Goal: Task Accomplishment & Management: Use online tool/utility

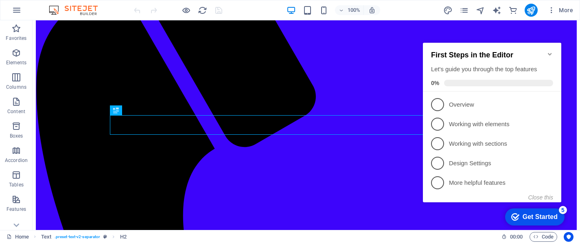
scroll to position [139, 0]
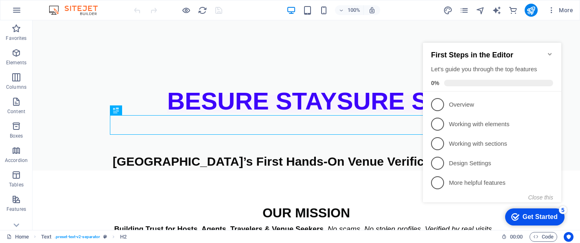
click at [551, 52] on icon "Minimize checklist" at bounding box center [550, 54] width 7 height 7
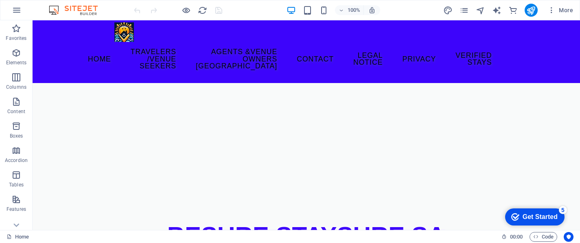
scroll to position [6, 0]
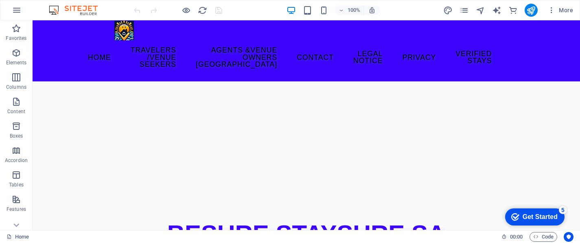
click at [512, 131] on figure at bounding box center [306, 132] width 547 height 102
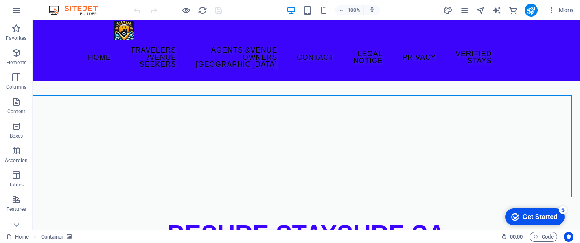
click at [512, 131] on figure at bounding box center [306, 132] width 547 height 102
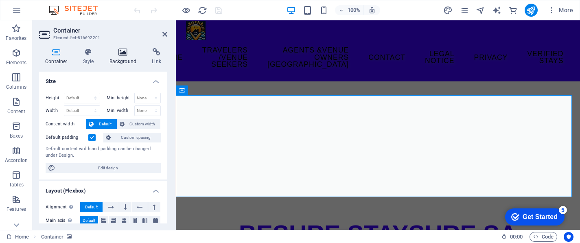
click at [122, 52] on icon at bounding box center [122, 52] width 39 height 8
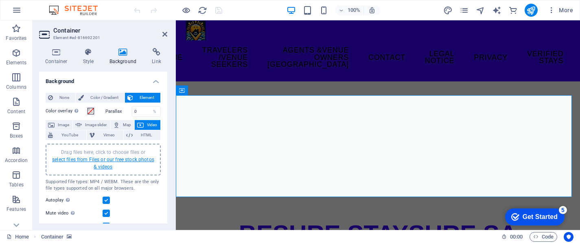
click at [105, 168] on link "select files from Files or our free stock photos & videos" at bounding box center [103, 163] width 102 height 13
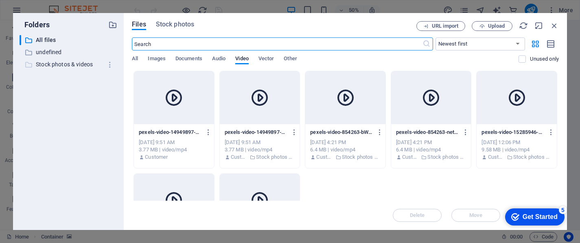
click at [74, 64] on p "Stock photos & videos" at bounding box center [69, 64] width 66 height 9
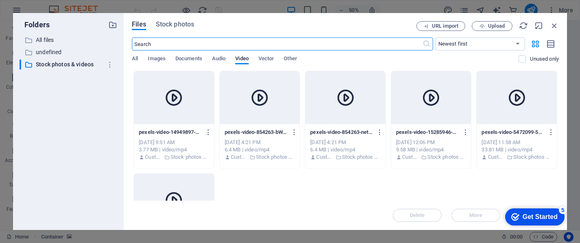
click at [154, 47] on input "text" at bounding box center [277, 43] width 290 height 13
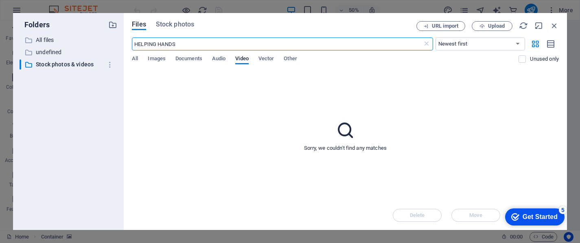
type input "HELPING HANDS"
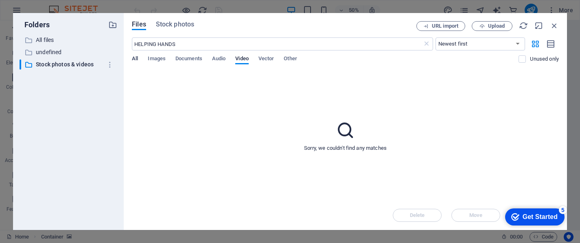
click at [136, 56] on span "All" at bounding box center [135, 59] width 6 height 11
click at [177, 24] on span "Stock photos" at bounding box center [175, 25] width 38 height 10
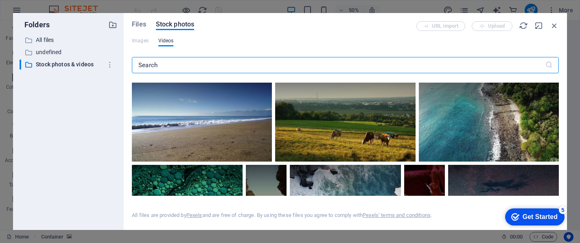
scroll to position [1034, 0]
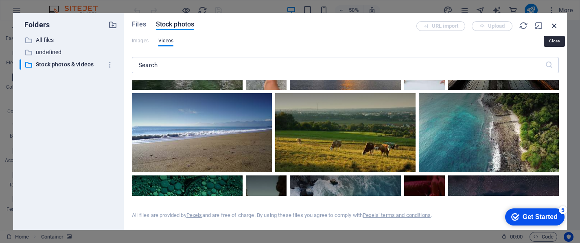
click at [555, 24] on icon "button" at bounding box center [554, 25] width 9 height 9
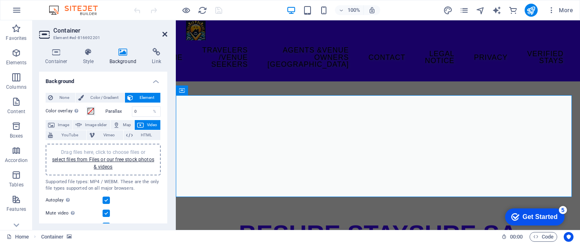
click at [164, 33] on icon at bounding box center [164, 34] width 5 height 7
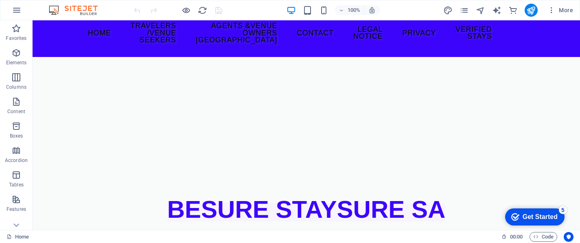
scroll to position [0, 0]
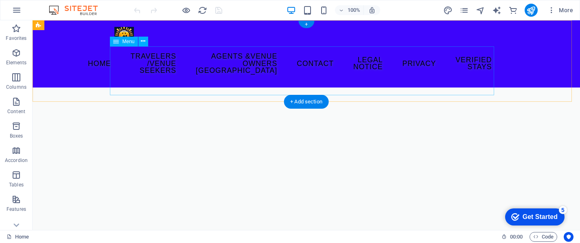
click at [185, 73] on nav "Home Travelers /Venue Seekers Agents &Venue Owners South Africa contact Legal N…" at bounding box center [306, 63] width 384 height 35
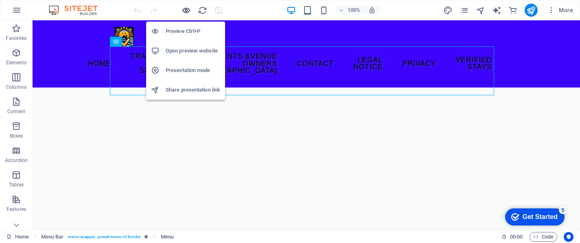
click at [184, 10] on icon "button" at bounding box center [186, 10] width 9 height 9
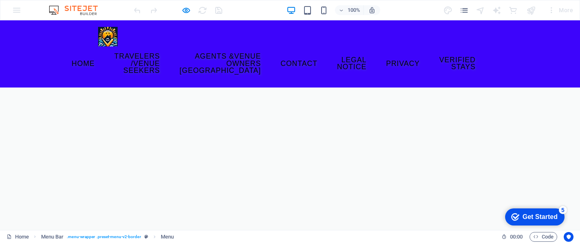
click at [166, 64] on link "Travelers /Venue Seekers" at bounding box center [137, 63] width 59 height 35
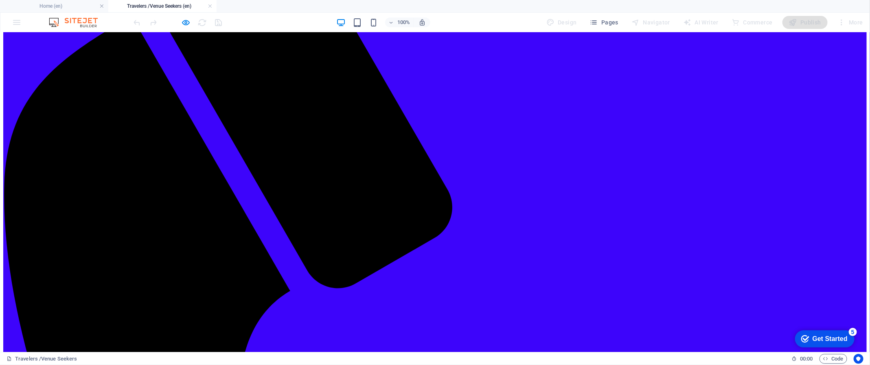
scroll to position [110, 0]
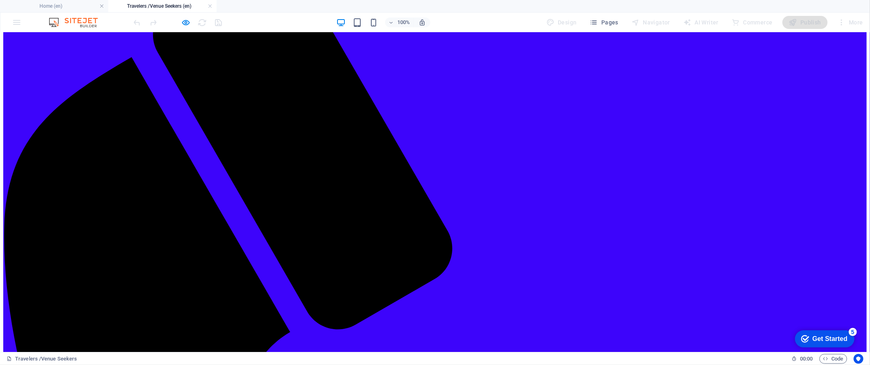
drag, startPoint x: 536, startPoint y: 35, endPoint x: 561, endPoint y: 306, distance: 272.7
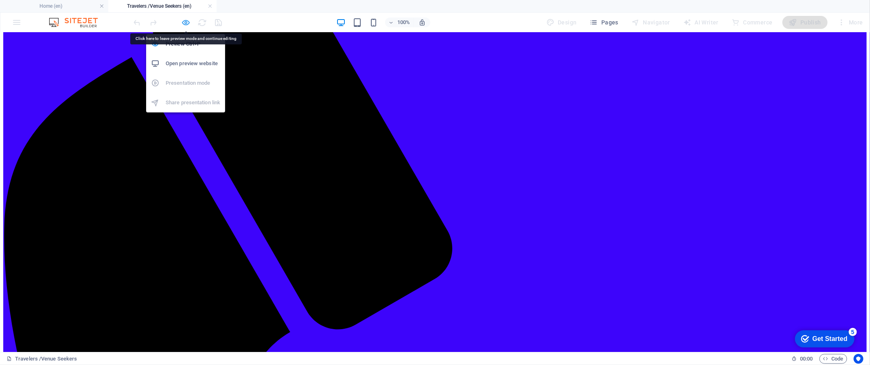
click at [187, 24] on icon "button" at bounding box center [186, 22] width 9 height 9
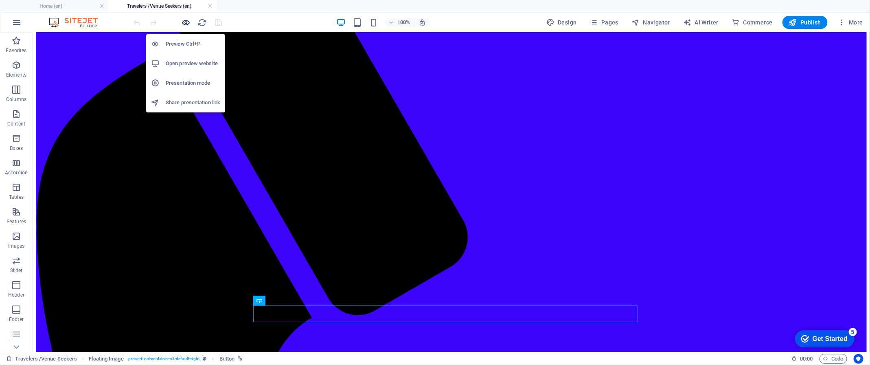
click at [188, 21] on icon "button" at bounding box center [186, 22] width 9 height 9
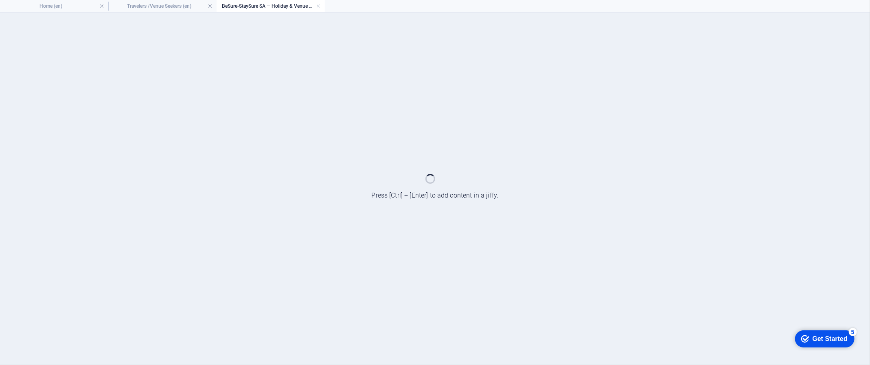
scroll to position [0, 0]
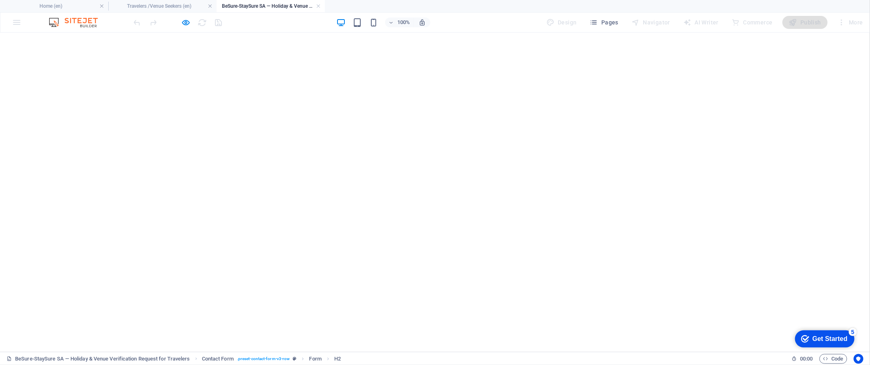
select select
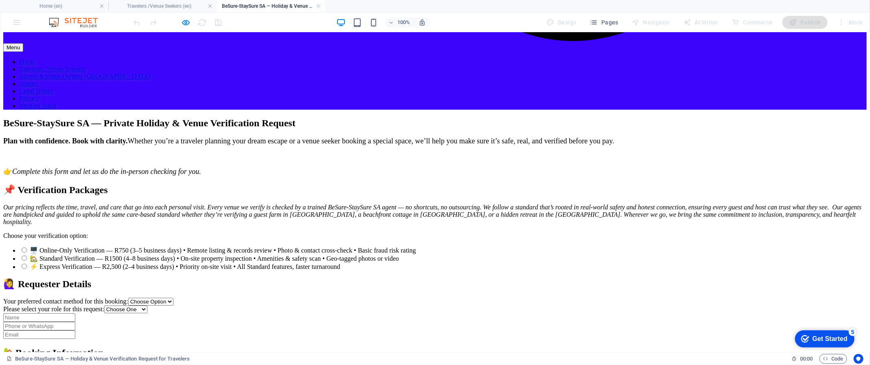
scroll to position [1173, 0]
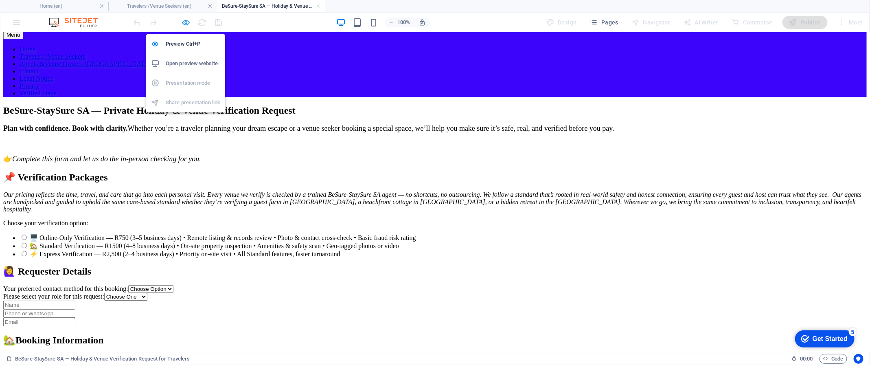
click at [189, 21] on icon "button" at bounding box center [186, 22] width 9 height 9
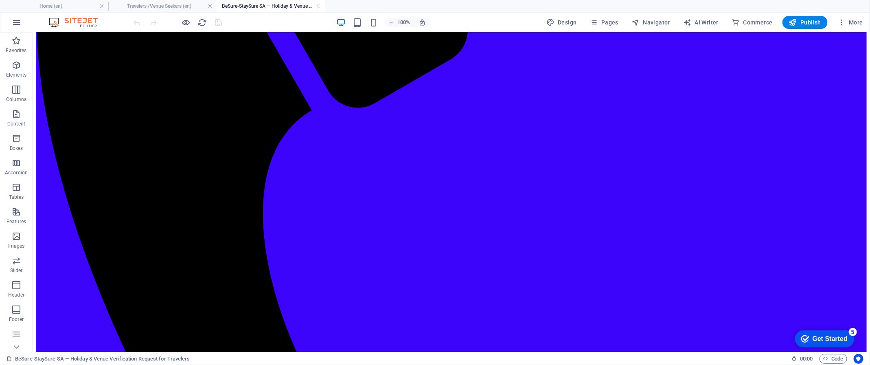
scroll to position [314, 0]
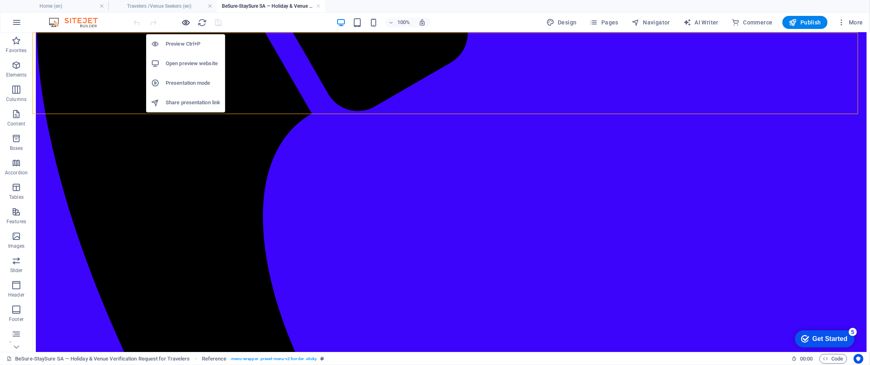
click at [188, 24] on icon "button" at bounding box center [186, 22] width 9 height 9
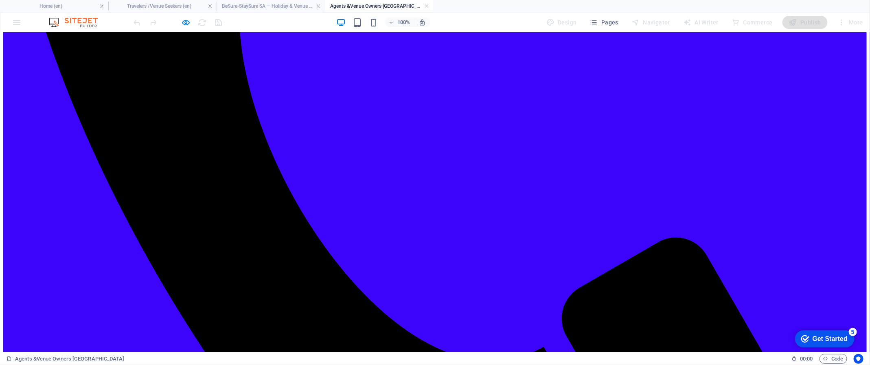
scroll to position [553, 0]
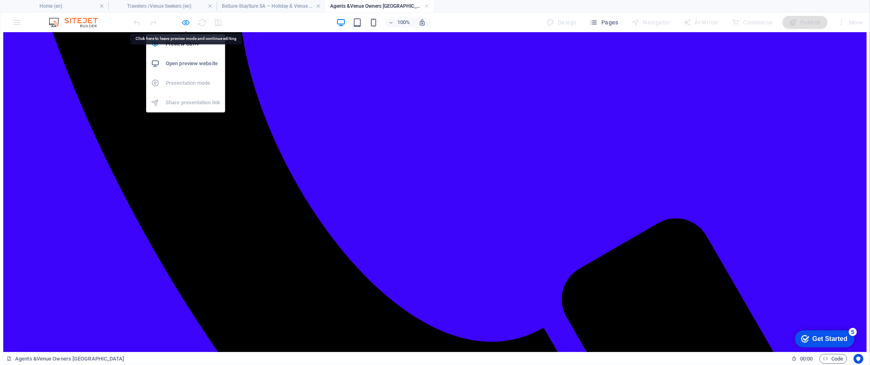
click at [187, 20] on icon "button" at bounding box center [186, 22] width 9 height 9
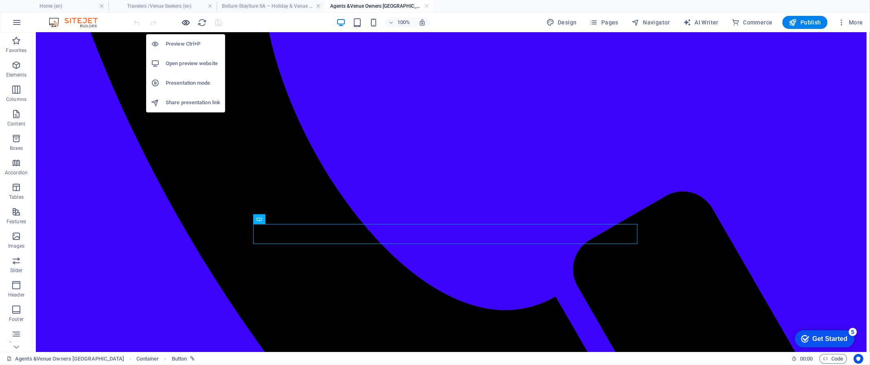
click at [186, 24] on icon "button" at bounding box center [186, 22] width 9 height 9
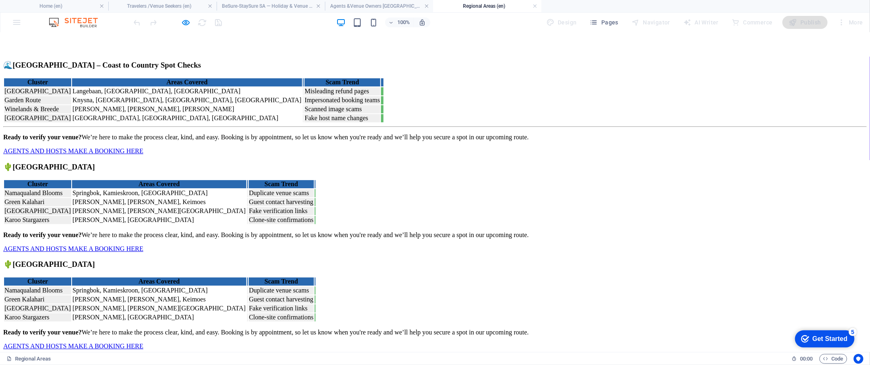
scroll to position [1336, 0]
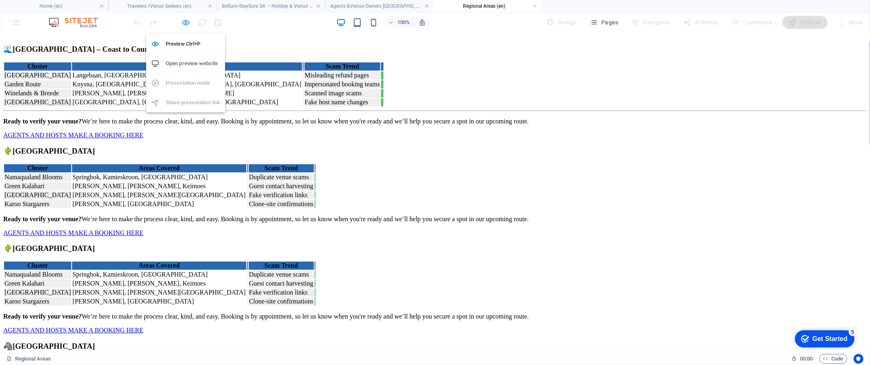
click at [189, 18] on icon "button" at bounding box center [186, 22] width 9 height 9
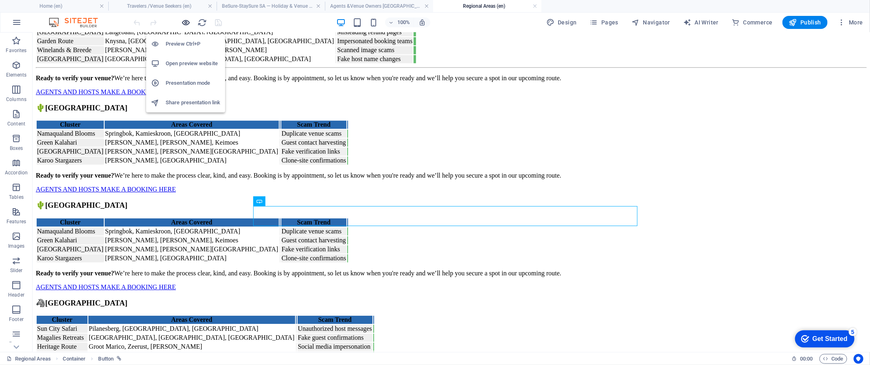
click at [186, 24] on icon "button" at bounding box center [186, 22] width 9 height 9
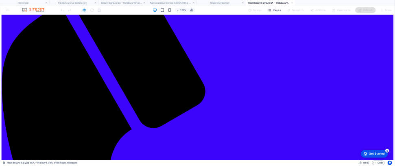
scroll to position [0, 0]
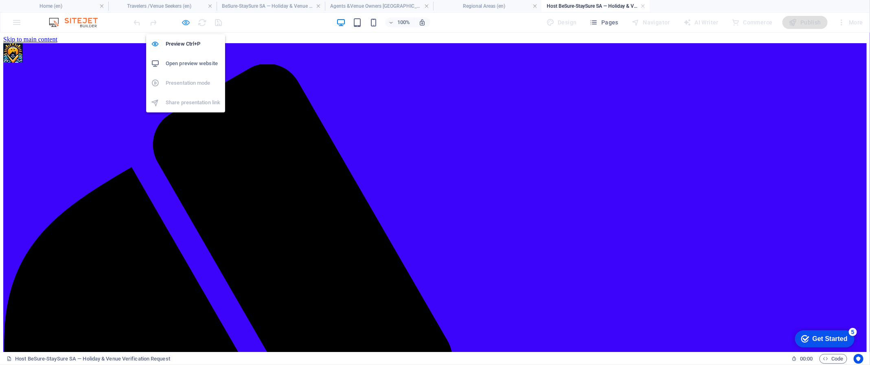
click at [186, 23] on icon "button" at bounding box center [186, 22] width 9 height 9
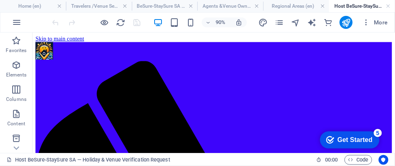
drag, startPoint x: 773, startPoint y: 37, endPoint x: 249, endPoint y: 48, distance: 524.3
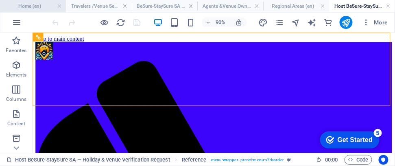
click at [24, 4] on h4 "Home (en)" at bounding box center [33, 6] width 66 height 9
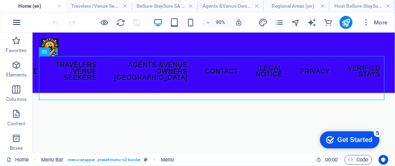
click at [16, 23] on icon "button" at bounding box center [17, 22] width 10 height 10
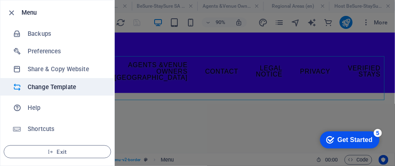
click at [55, 88] on h6 "Change Template" at bounding box center [65, 87] width 75 height 10
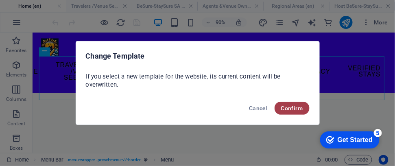
click at [294, 109] on span "Confirm" at bounding box center [292, 108] width 22 height 7
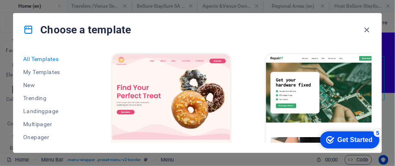
click at [44, 57] on span "All Templates" at bounding box center [49, 59] width 53 height 7
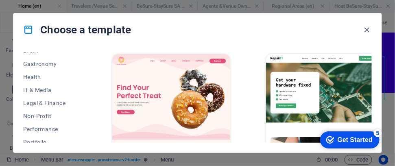
scroll to position [171, 0]
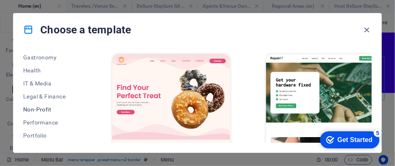
click at [48, 107] on span "Non-Profit" at bounding box center [49, 109] width 53 height 7
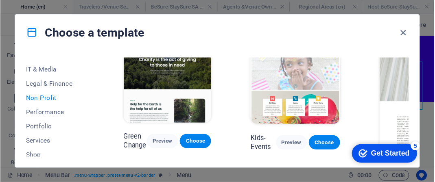
scroll to position [17, 0]
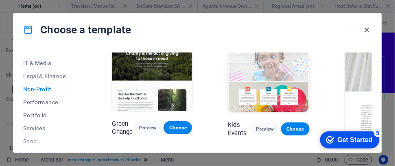
click at [44, 90] on span "Non-Profit" at bounding box center [49, 89] width 53 height 7
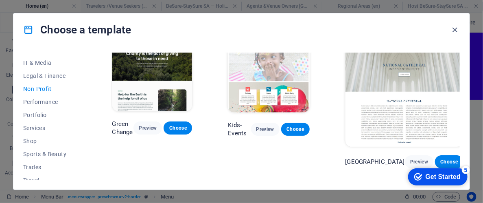
drag, startPoint x: 373, startPoint y: 0, endPoint x: 290, endPoint y: 168, distance: 188.0
click at [290, 168] on div "Green Change Preview Choose Kids-Events Preview Choose National Cathedral Previ…" at bounding box center [285, 167] width 349 height 263
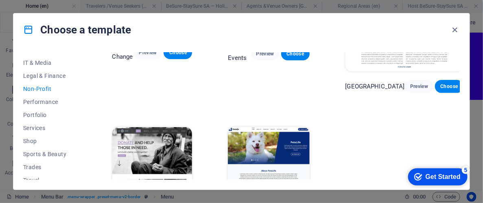
scroll to position [0, 0]
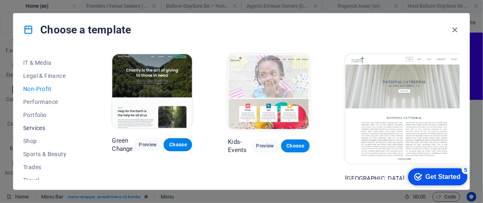
click at [37, 127] on span "Services" at bounding box center [49, 128] width 53 height 7
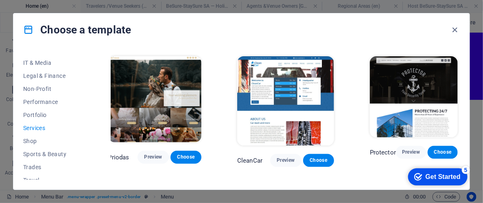
scroll to position [436, 6]
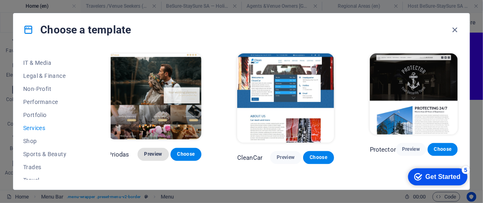
click at [147, 155] on span "Preview" at bounding box center [153, 154] width 18 height 7
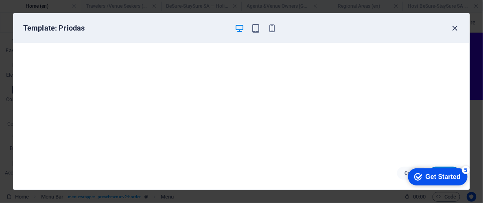
click at [455, 26] on icon "button" at bounding box center [455, 28] width 9 height 9
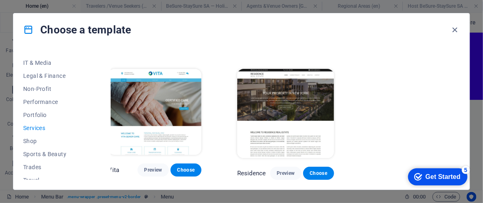
scroll to position [207, 0]
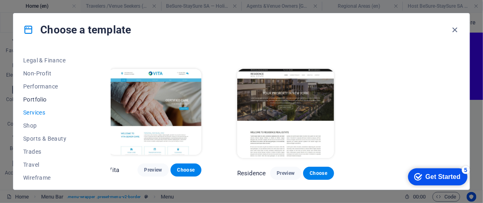
click at [39, 99] on span "Portfolio" at bounding box center [49, 99] width 53 height 7
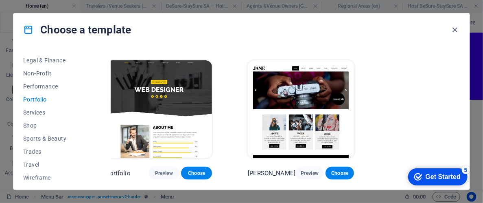
scroll to position [269, 0]
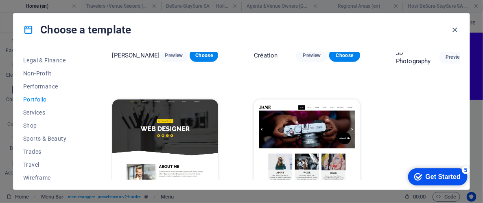
drag, startPoint x: 459, startPoint y: 148, endPoint x: 458, endPoint y: 153, distance: 5.3
click at [458, 153] on div "Health & Food Preview Choose UrbanNest Interiors Preview Choose Johanna James P…" at bounding box center [285, 1] width 349 height 435
drag, startPoint x: 458, startPoint y: 150, endPoint x: 457, endPoint y: 136, distance: 14.3
click at [457, 136] on div "Health & Food Preview Choose UrbanNest Interiors Preview Choose Johanna James P…" at bounding box center [285, 1] width 349 height 435
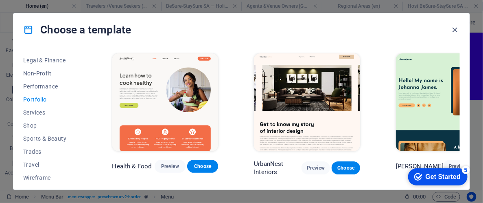
scroll to position [0, 0]
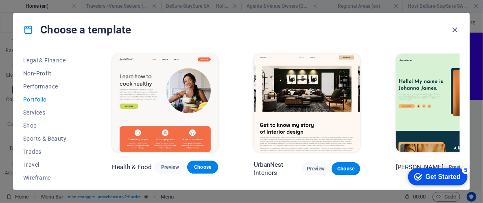
drag, startPoint x: 460, startPoint y: 58, endPoint x: 460, endPoint y: 47, distance: 11.0
click at [460, 47] on div "All Templates My Templates New Trending Landingpage Multipager Onepager Art & D…" at bounding box center [241, 117] width 456 height 143
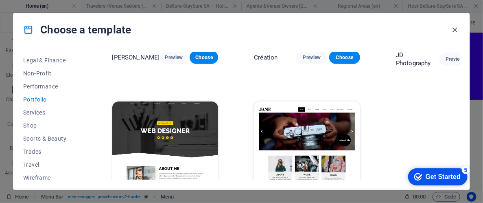
scroll to position [269, 0]
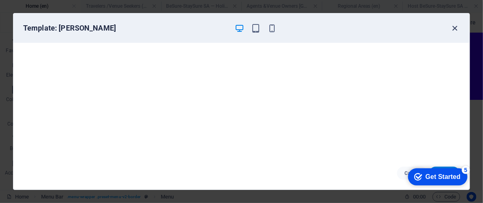
click at [455, 28] on icon "button" at bounding box center [455, 28] width 9 height 9
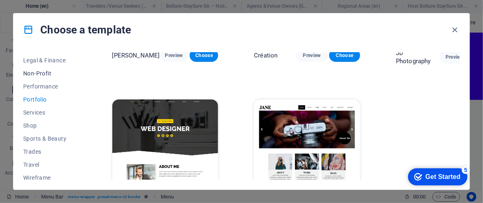
click at [48, 75] on span "Non-Profit" at bounding box center [49, 73] width 53 height 7
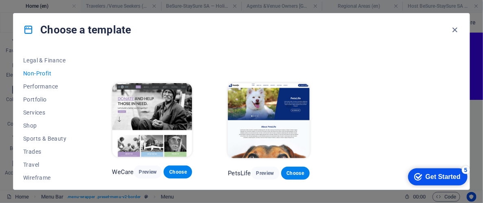
scroll to position [0, 0]
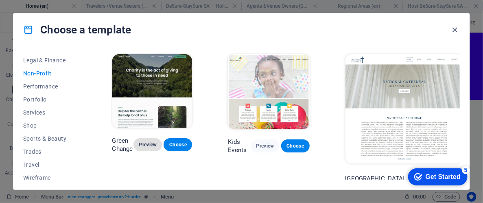
click at [155, 148] on span "Preview" at bounding box center [147, 144] width 15 height 7
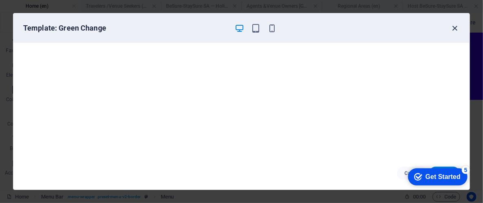
click at [454, 31] on icon "button" at bounding box center [455, 28] width 9 height 9
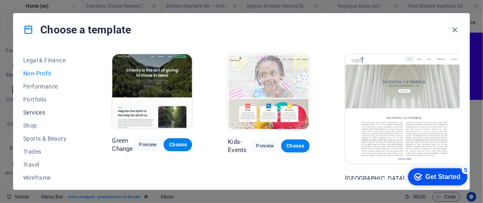
click at [43, 110] on span "Services" at bounding box center [49, 112] width 53 height 7
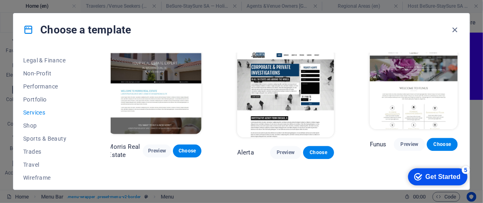
scroll to position [589, 6]
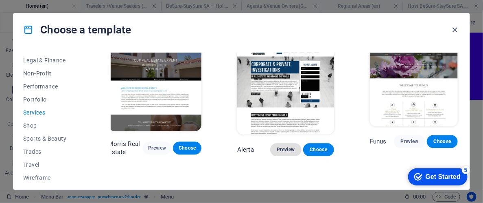
click at [286, 150] on span "Preview" at bounding box center [286, 149] width 18 height 7
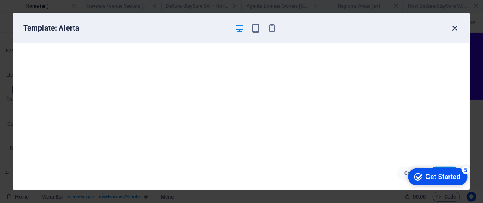
click at [453, 26] on icon "button" at bounding box center [455, 28] width 9 height 9
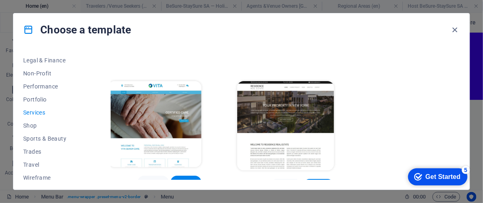
scroll to position [863, 6]
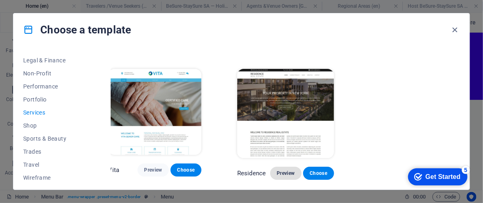
click at [282, 170] on span "Preview" at bounding box center [286, 173] width 18 height 7
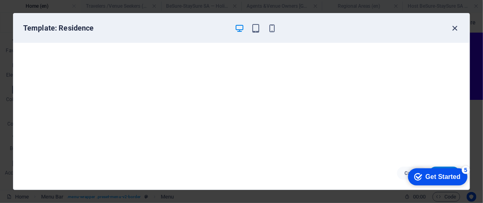
click at [453, 27] on icon "button" at bounding box center [455, 28] width 9 height 9
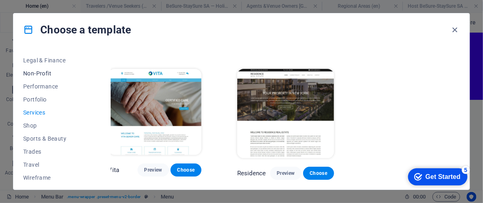
click at [51, 73] on span "Non-Profit" at bounding box center [49, 73] width 53 height 7
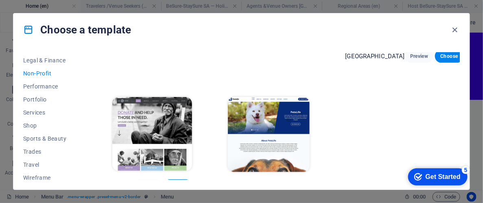
click at [165, 112] on img at bounding box center [152, 134] width 80 height 74
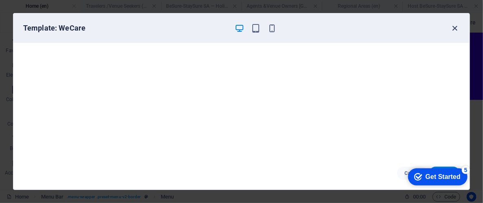
click at [453, 27] on icon "button" at bounding box center [455, 28] width 9 height 9
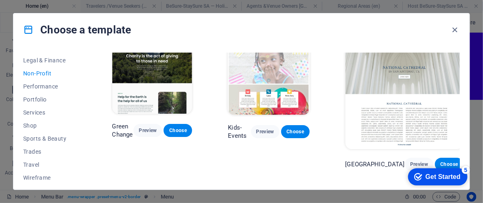
scroll to position [0, 0]
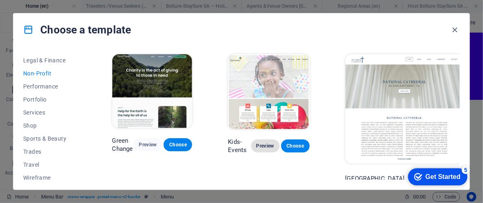
click at [273, 149] on span "Preview" at bounding box center [265, 145] width 15 height 7
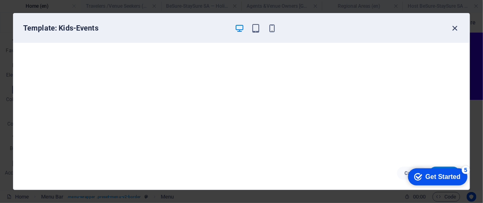
click at [456, 26] on icon "button" at bounding box center [455, 28] width 9 height 9
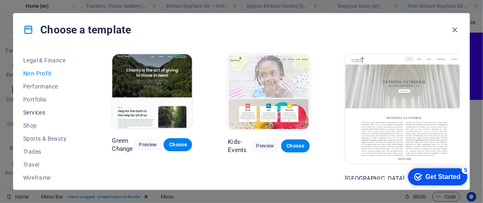
click at [45, 112] on span "Services" at bounding box center [49, 112] width 53 height 7
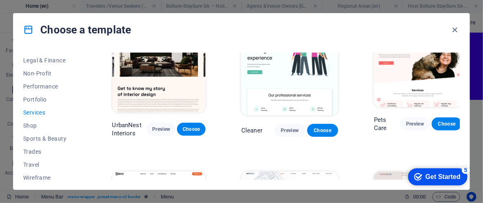
scroll to position [176, 0]
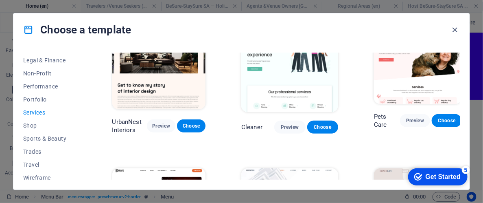
click at [312, 77] on img at bounding box center [289, 67] width 97 height 89
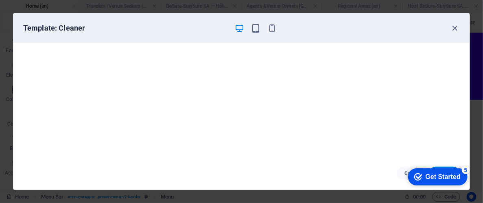
click at [429, 170] on div "checkmark Get Started 5" at bounding box center [437, 176] width 59 height 17
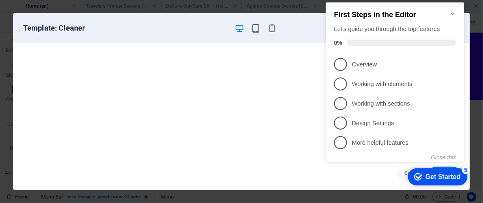
click at [429, 171] on div "checkmark Get Started 5" at bounding box center [437, 176] width 59 height 17
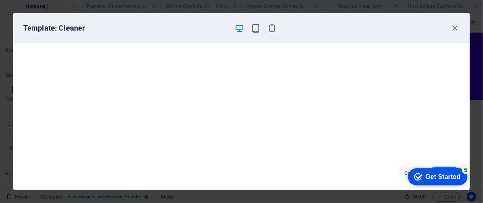
click at [429, 170] on div "checkmark Get Started 5" at bounding box center [437, 176] width 59 height 17
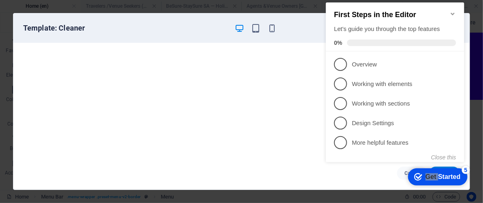
click at [429, 171] on div "checkmark Get Started 5" at bounding box center [437, 176] width 59 height 17
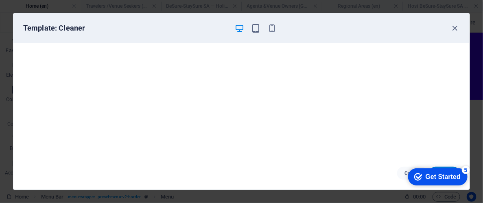
click at [467, 185] on div "checkmark Get Started 5" at bounding box center [437, 176] width 59 height 17
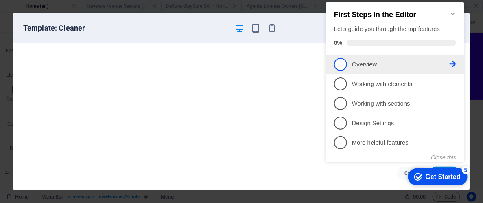
click at [362, 62] on p "Overview - incomplete" at bounding box center [401, 65] width 98 height 9
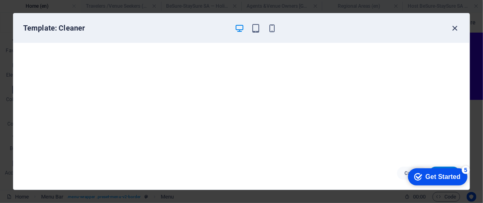
click at [457, 29] on icon "button" at bounding box center [455, 28] width 9 height 9
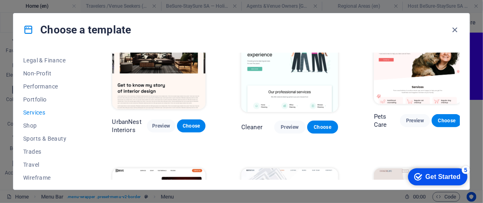
drag, startPoint x: 460, startPoint y: 80, endPoint x: 460, endPoint y: 85, distance: 4.9
click at [460, 85] on div "All Templates My Templates New Trending Landingpage Multipager Onepager Art & D…" at bounding box center [241, 117] width 456 height 143
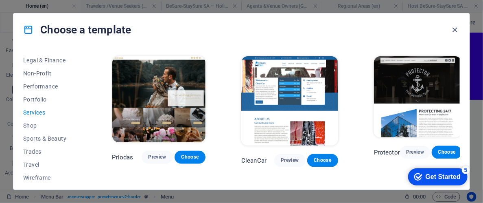
scroll to position [453, 0]
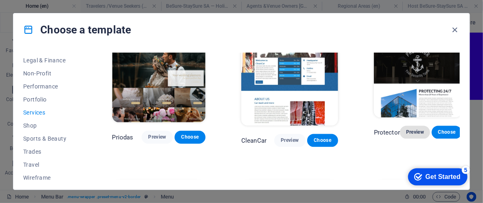
click at [415, 131] on span "Preview" at bounding box center [415, 132] width 17 height 7
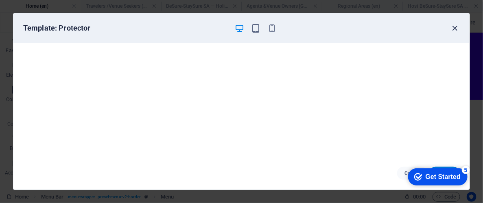
click at [456, 24] on icon "button" at bounding box center [455, 28] width 9 height 9
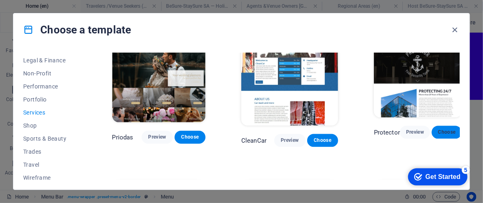
click at [448, 133] on span "Choose" at bounding box center [446, 132] width 17 height 7
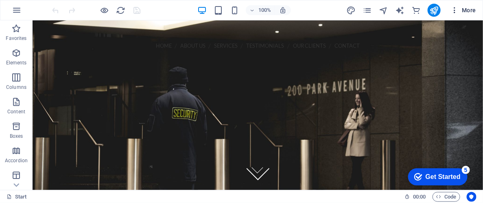
click at [453, 11] on icon "button" at bounding box center [455, 10] width 8 height 8
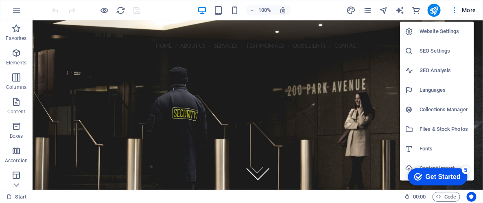
click at [202, 9] on div at bounding box center [241, 101] width 483 height 203
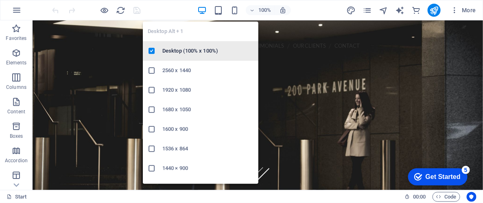
click at [189, 50] on h6 "Desktop (100% x 100%)" at bounding box center [207, 51] width 91 height 10
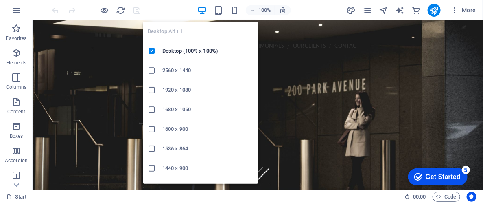
click at [204, 12] on icon "button" at bounding box center [201, 10] width 9 height 9
click at [168, 72] on h6 "2560 x 1440" at bounding box center [207, 71] width 91 height 10
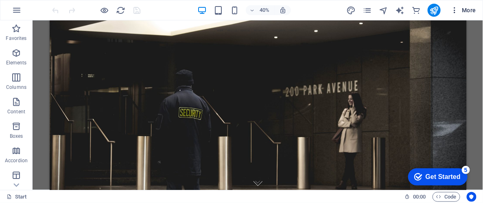
click at [457, 10] on icon "button" at bounding box center [455, 10] width 8 height 8
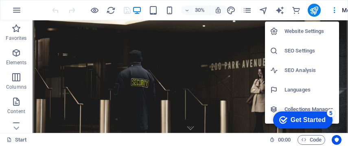
drag, startPoint x: 450, startPoint y: 0, endPoint x: 221, endPoint y: 49, distance: 234.7
click at [221, 49] on div at bounding box center [174, 73] width 348 height 146
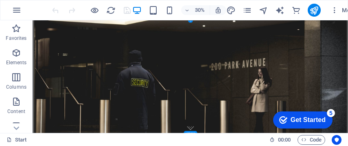
drag, startPoint x: 213, startPoint y: 45, endPoint x: 1048, endPoint y: 380, distance: 899.7
click at [282, 119] on icon "Get Started 5 items remaining, 0% complete" at bounding box center [283, 119] width 8 height 7
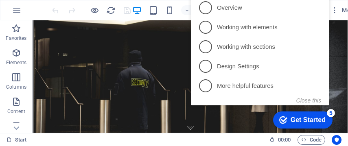
click at [282, 119] on icon "Get Started 5 items remaining, 0% complete" at bounding box center [283, 119] width 8 height 7
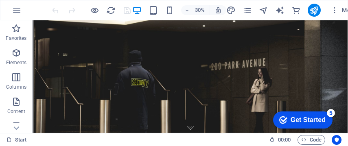
click at [287, 124] on icon "Get Started 5 items remaining, 0% complete" at bounding box center [283, 119] width 8 height 7
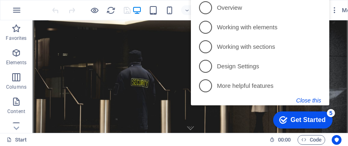
click at [316, 102] on button "Close this" at bounding box center [308, 100] width 25 height 7
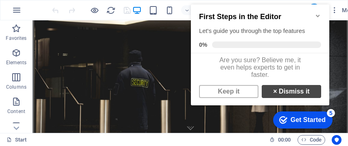
click at [304, 98] on link "× Dismiss it" at bounding box center [291, 91] width 59 height 13
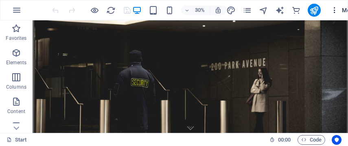
click at [333, 11] on icon "button" at bounding box center [334, 10] width 8 height 8
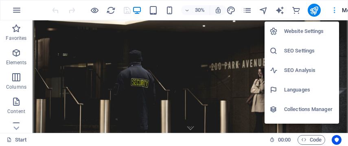
click at [333, 11] on div at bounding box center [174, 73] width 348 height 146
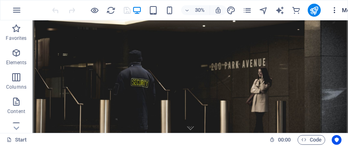
click at [333, 11] on div "Website Settings SEO Settings SEO Analysis Languages Collections Manager Files …" at bounding box center [174, 75] width 348 height 141
drag, startPoint x: 372, startPoint y: 21, endPoint x: 262, endPoint y: 157, distance: 175.4
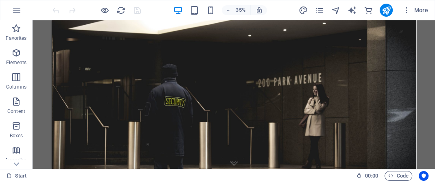
drag, startPoint x: 380, startPoint y: 20, endPoint x: 677, endPoint y: 146, distance: 322.4
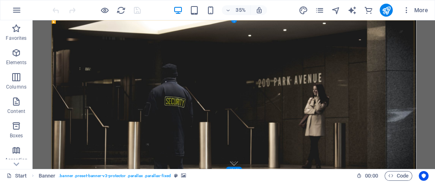
drag, startPoint x: 240, startPoint y: 48, endPoint x: 994, endPoint y: 428, distance: 844.3
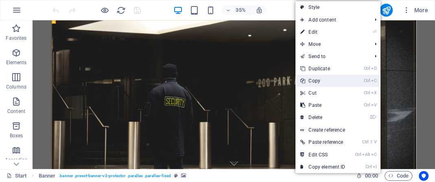
click at [336, 79] on link "Ctrl C Copy" at bounding box center [322, 81] width 55 height 12
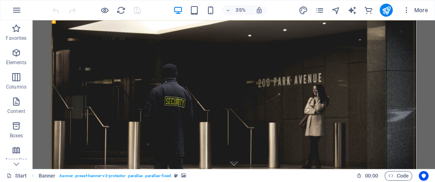
click at [433, 33] on div "Drag here to replace the existing content. Press “Ctrl” if you want to create a…" at bounding box center [234, 94] width 402 height 149
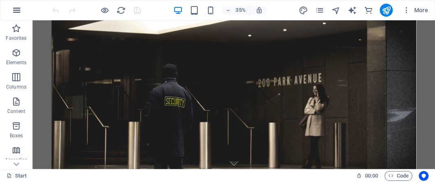
click at [13, 15] on icon "button" at bounding box center [17, 10] width 10 height 10
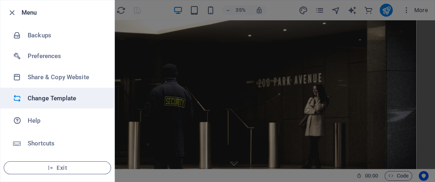
click at [62, 98] on h6 "Change Template" at bounding box center [65, 99] width 75 height 10
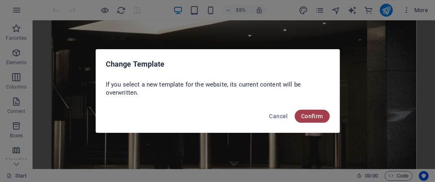
click at [313, 117] on span "Confirm" at bounding box center [312, 116] width 22 height 7
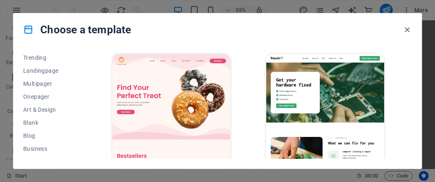
scroll to position [42, 0]
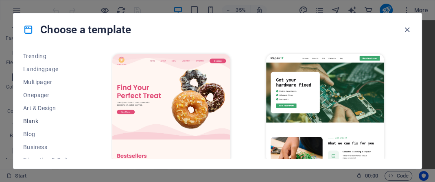
click at [36, 122] on span "Blank" at bounding box center [49, 121] width 53 height 7
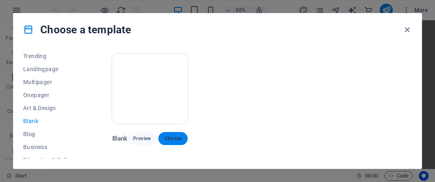
click at [177, 137] on span "Choose" at bounding box center [173, 139] width 16 height 7
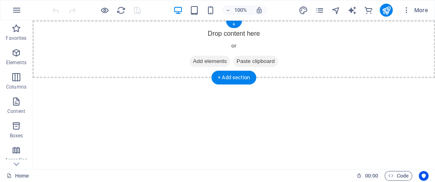
click at [203, 61] on span "Add elements" at bounding box center [210, 61] width 40 height 11
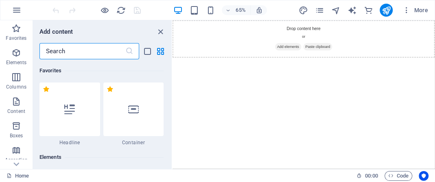
click at [104, 49] on input "text" at bounding box center [82, 51] width 86 height 16
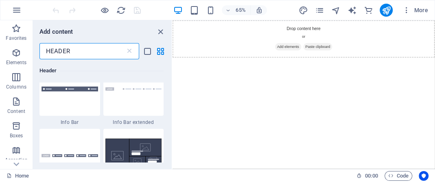
scroll to position [447, 0]
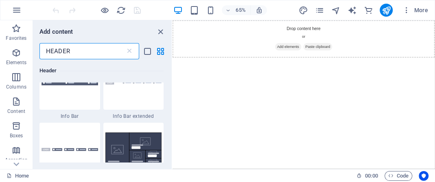
click at [92, 51] on input "HEADER" at bounding box center [82, 51] width 86 height 16
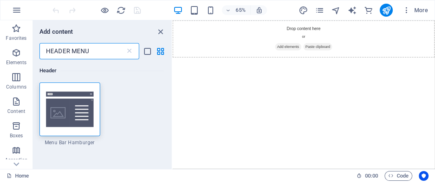
scroll to position [0, 0]
type input "HEADER MENU"
click at [80, 119] on img at bounding box center [70, 109] width 57 height 37
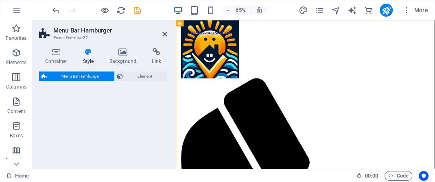
select select "rem"
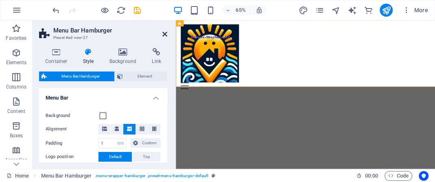
click at [164, 33] on icon at bounding box center [164, 34] width 5 height 7
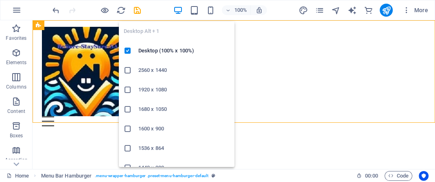
click at [151, 87] on h6 "1920 x 1080" at bounding box center [183, 90] width 91 height 10
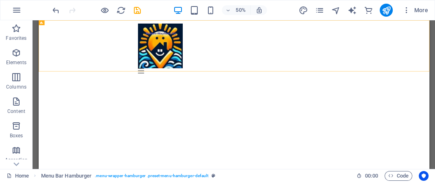
click at [262, 133] on html "Skip to main content Menu Drop content here or Add elements Paste clipboard 01.…" at bounding box center [428, 76] width 781 height 113
drag, startPoint x: 433, startPoint y: 131, endPoint x: 433, endPoint y: 122, distance: 9.0
click at [433, 122] on div "Drag here to replace the existing content. Press “Ctrl” if you want to create a…" at bounding box center [234, 94] width 402 height 149
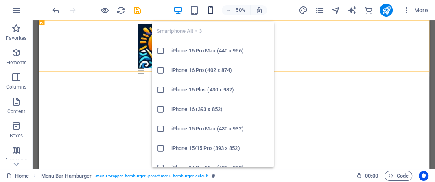
click at [209, 9] on icon "button" at bounding box center [210, 10] width 9 height 9
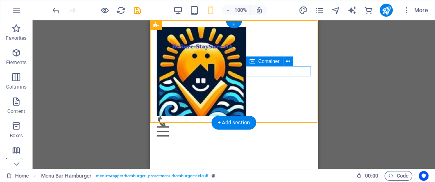
drag, startPoint x: 419, startPoint y: 65, endPoint x: 271, endPoint y: 68, distance: 148.6
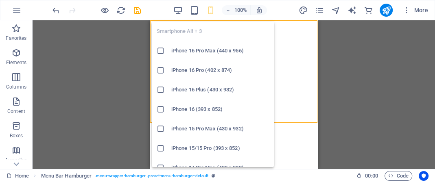
click at [210, 11] on icon "button" at bounding box center [210, 10] width 9 height 9
click at [211, 12] on icon "button" at bounding box center [210, 10] width 9 height 9
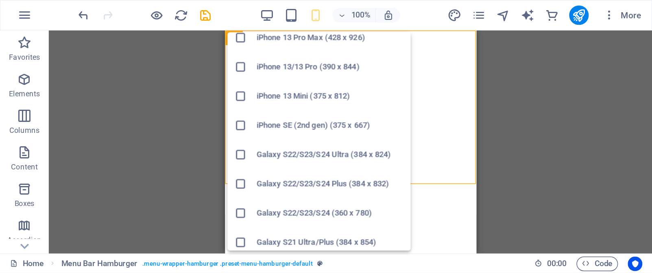
scroll to position [224, 0]
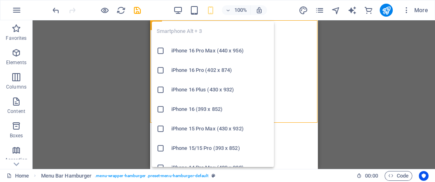
click at [209, 8] on icon "button" at bounding box center [210, 10] width 9 height 9
click at [211, 12] on icon "button" at bounding box center [210, 10] width 9 height 9
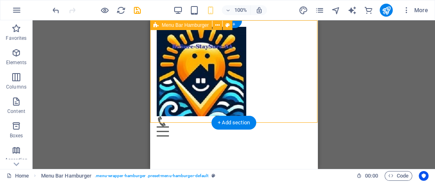
drag, startPoint x: 361, startPoint y: 32, endPoint x: 259, endPoint y: 33, distance: 101.3
click at [260, 48] on div "Menu Drop content here or Add elements Paste clipboard 01. STARTPAGE 02. SUBPAG…" at bounding box center [234, 81] width 168 height 123
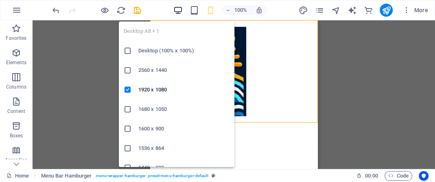
click at [175, 7] on icon "button" at bounding box center [177, 10] width 9 height 9
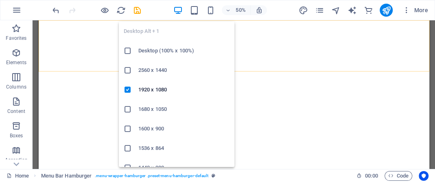
click at [160, 107] on h6 "1680 x 1050" at bounding box center [183, 110] width 91 height 10
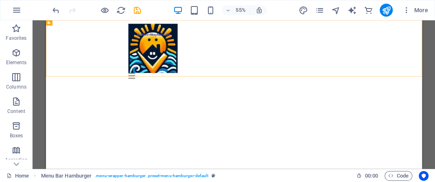
click at [427, 114] on div "Drag here to replace the existing content. Press “Ctrl” if you want to create a…" at bounding box center [234, 94] width 402 height 149
drag, startPoint x: 433, startPoint y: 84, endPoint x: 431, endPoint y: 52, distance: 31.4
click at [431, 52] on div "Drag here to replace the existing content. Press “Ctrl” if you want to create a…" at bounding box center [234, 94] width 402 height 149
click at [406, 9] on icon "button" at bounding box center [406, 10] width 8 height 8
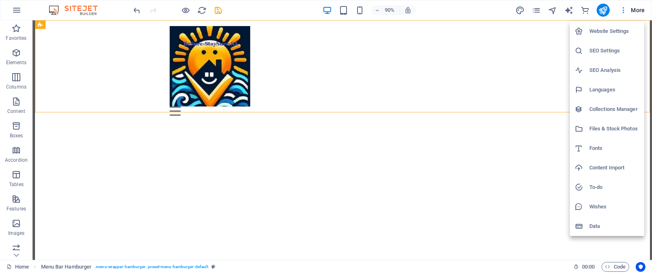
drag, startPoint x: 393, startPoint y: 3, endPoint x: 367, endPoint y: 166, distance: 165.7
click at [367, 166] on div at bounding box center [326, 136] width 652 height 273
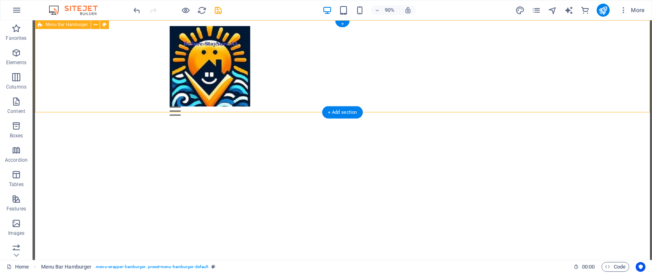
drag, startPoint x: 716, startPoint y: 87, endPoint x: 716, endPoint y: 73, distance: 13.4
click at [435, 76] on div "Menu Drop content here or Add elements Paste clipboard 01. STARTPAGE 02. SUBPAG…" at bounding box center [377, 76] width 684 height 113
drag, startPoint x: 717, startPoint y: 60, endPoint x: 716, endPoint y: 30, distance: 30.1
click at [435, 30] on div "Menu Drop content here or Add elements Paste clipboard 01. STARTPAGE 02. SUBPAG…" at bounding box center [377, 76] width 684 height 113
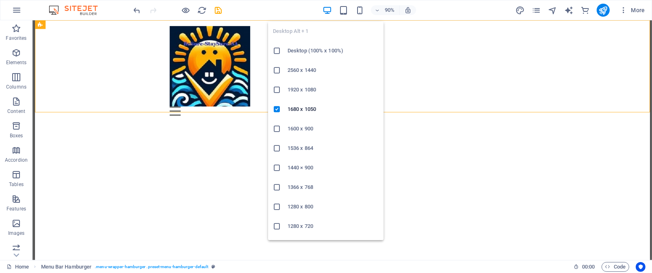
click at [328, 10] on icon "button" at bounding box center [327, 10] width 9 height 9
click at [322, 50] on h6 "Desktop (100% x 100%)" at bounding box center [333, 51] width 91 height 10
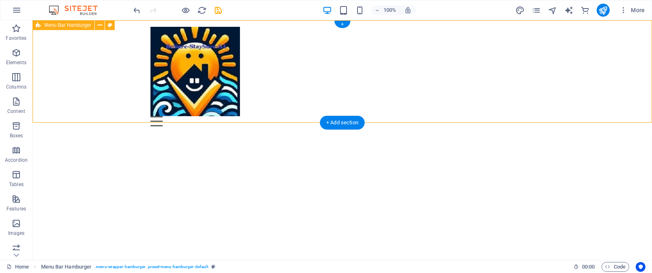
drag, startPoint x: 651, startPoint y: 175, endPoint x: 576, endPoint y: 90, distance: 113.7
click at [435, 90] on html "Skip to main content Menu Drop content here or Add elements Paste clipboard 01.…" at bounding box center [343, 76] width 620 height 113
click at [435, 85] on div "Menu Drop content here or Add elements Paste clipboard 01. STARTPAGE 02. SUBPAG…" at bounding box center [343, 76] width 620 height 113
click at [400, 57] on div "Menu Drop content here or Add elements Paste clipboard 01. STARTPAGE 02. SUBPAG…" at bounding box center [343, 76] width 620 height 113
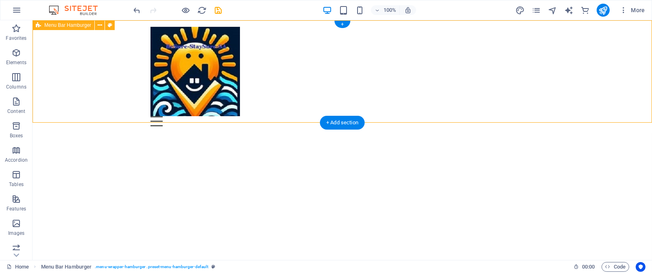
select select "rem"
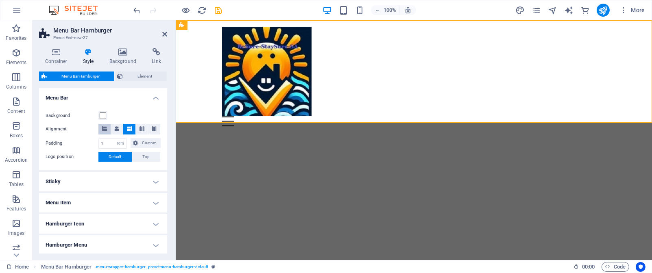
click at [103, 128] on icon at bounding box center [104, 129] width 5 height 5
click at [118, 129] on icon at bounding box center [116, 129] width 5 height 5
click at [130, 129] on icon at bounding box center [129, 129] width 5 height 5
click at [140, 129] on icon at bounding box center [142, 129] width 5 height 5
click at [155, 129] on button at bounding box center [154, 129] width 12 height 11
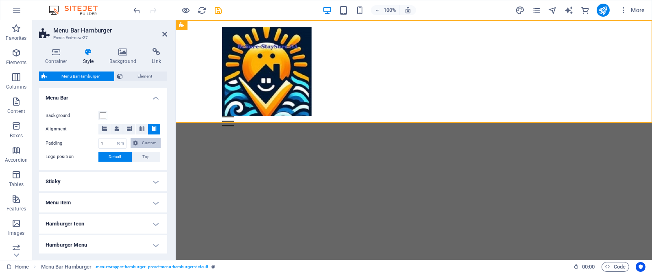
click at [151, 141] on span "Custom" at bounding box center [149, 143] width 18 height 10
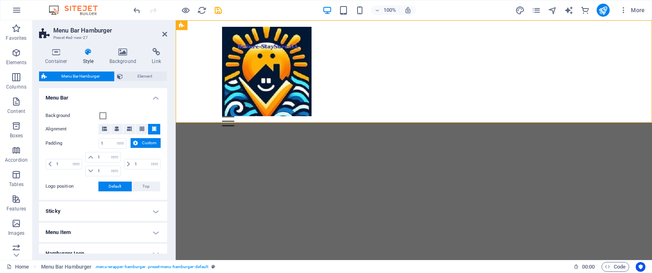
click at [151, 141] on span "Custom" at bounding box center [149, 143] width 18 height 10
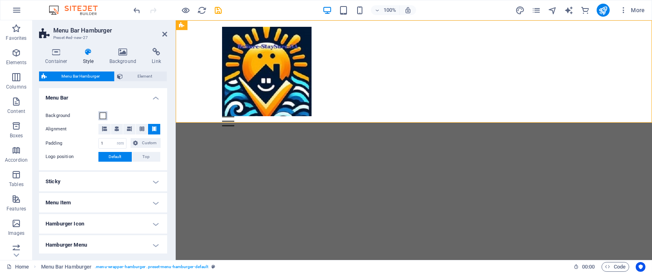
click at [102, 114] on span at bounding box center [103, 116] width 7 height 7
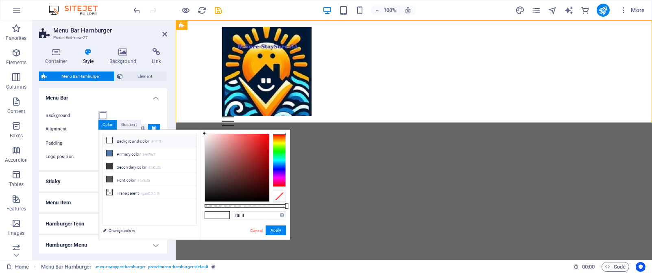
click at [281, 160] on div at bounding box center [279, 160] width 13 height 53
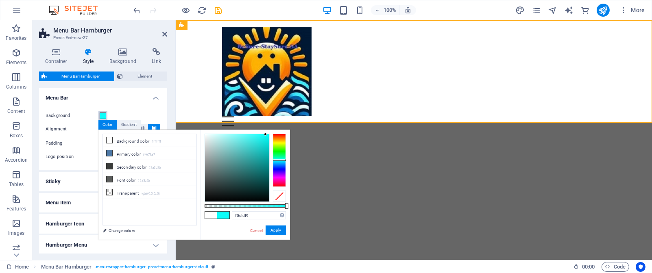
click at [266, 135] on div at bounding box center [237, 168] width 64 height 68
click at [280, 182] on button "Apply" at bounding box center [276, 231] width 20 height 10
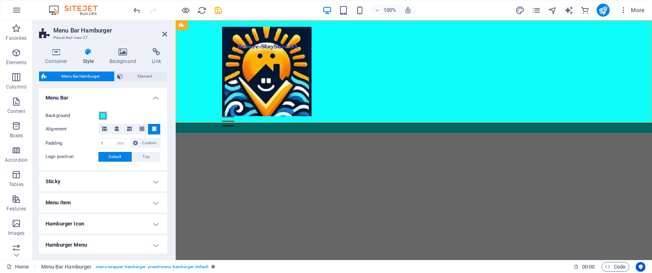
click at [103, 116] on span at bounding box center [103, 116] width 7 height 7
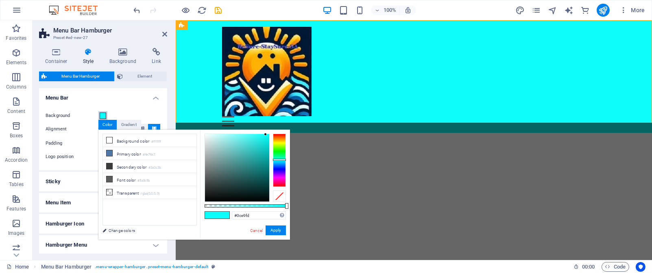
click at [282, 161] on div at bounding box center [279, 160] width 13 height 2
click at [256, 134] on div at bounding box center [237, 168] width 64 height 68
drag, startPoint x: 256, startPoint y: 134, endPoint x: 280, endPoint y: 231, distance: 99.4
click at [280, 182] on div "#000000 Supported formats #0852ed rgb(8, 82, 237) rgba(8, 82, 237, 90%) hsv(221…" at bounding box center [245, 244] width 90 height 228
click at [280, 182] on button "Apply" at bounding box center [276, 231] width 20 height 10
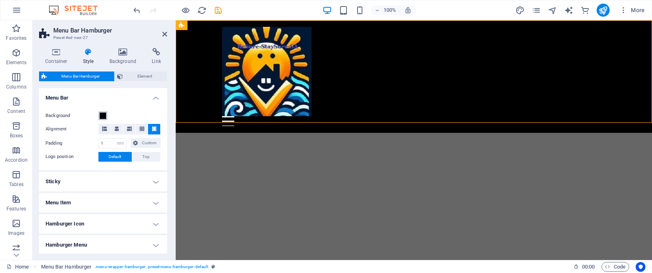
click at [102, 114] on span at bounding box center [103, 116] width 7 height 7
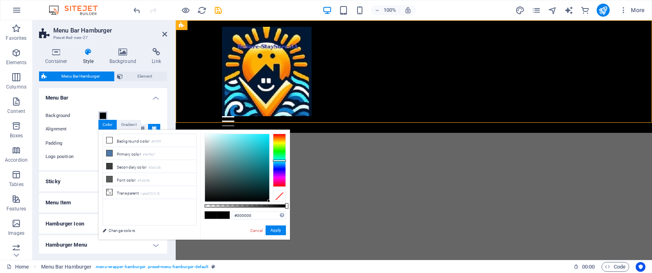
type input "#04e9fd"
click at [268, 135] on div at bounding box center [237, 168] width 64 height 68
click at [279, 182] on button "Apply" at bounding box center [276, 231] width 20 height 10
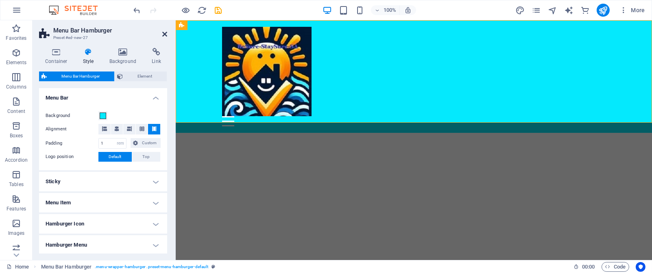
click at [166, 34] on icon at bounding box center [164, 34] width 5 height 7
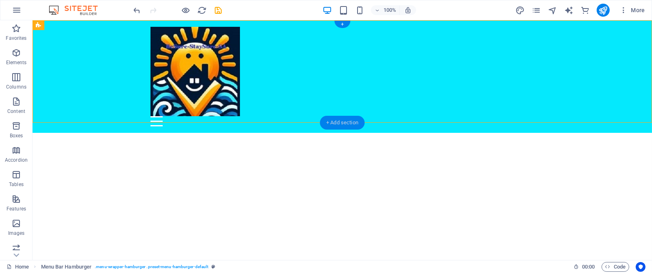
click at [343, 125] on div "+ Add section" at bounding box center [342, 123] width 45 height 14
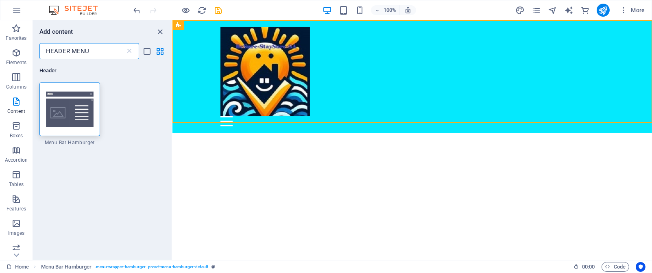
click at [109, 50] on input "HEADER MENU" at bounding box center [82, 51] width 86 height 16
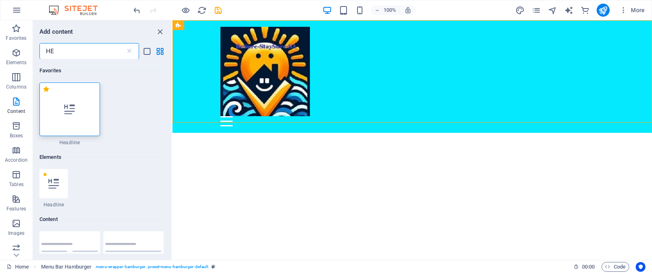
type input "H"
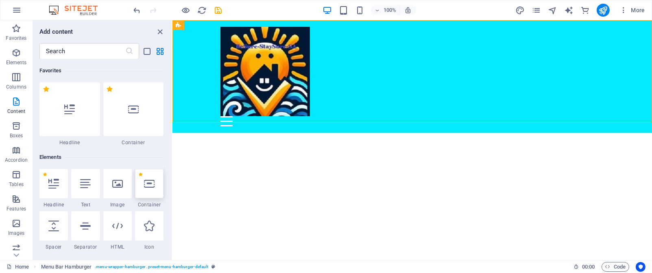
click at [150, 182] on icon at bounding box center [149, 184] width 11 height 11
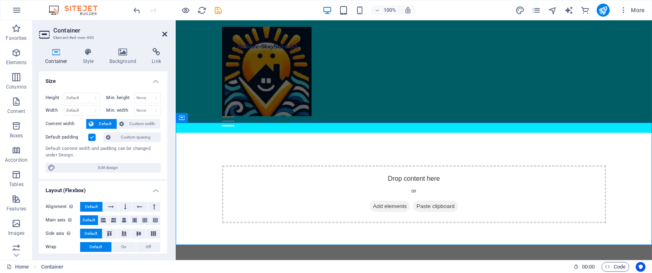
click at [165, 32] on icon at bounding box center [164, 34] width 5 height 7
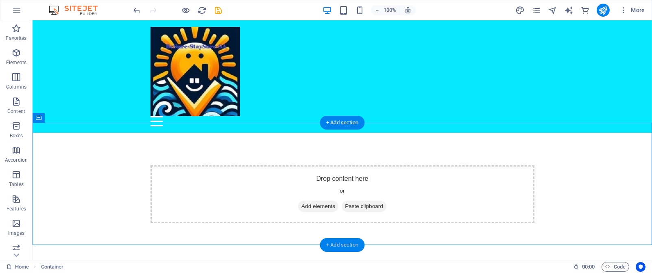
click at [343, 182] on div "+ Add section" at bounding box center [342, 245] width 45 height 14
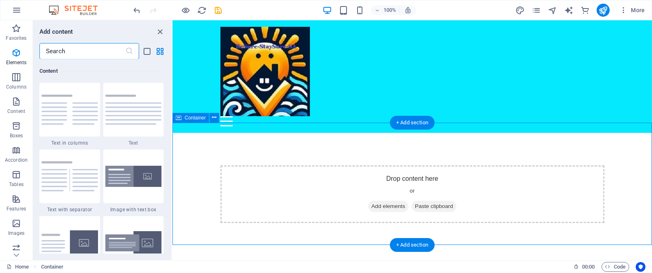
scroll to position [1424, 0]
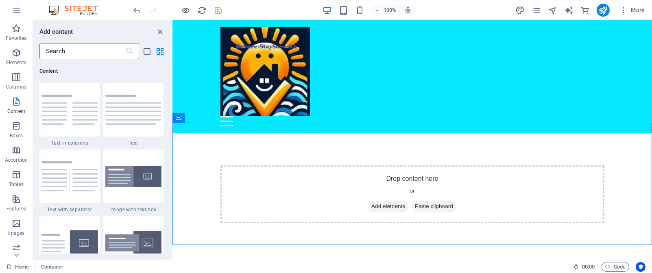
click at [96, 50] on input "text" at bounding box center [82, 51] width 86 height 16
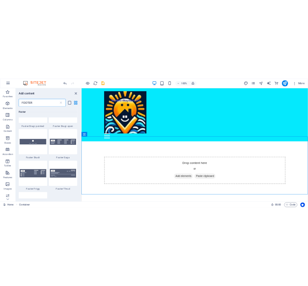
scroll to position [302, 0]
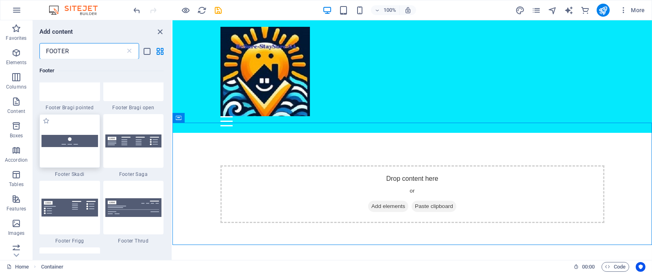
type input "FOOTER"
click at [65, 149] on div at bounding box center [69, 141] width 61 height 54
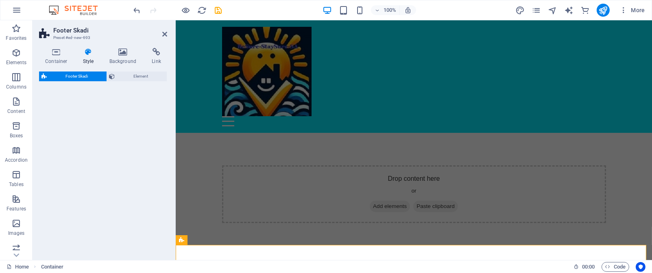
select select "rem"
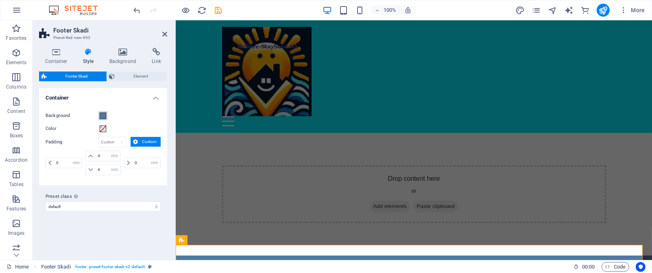
click at [102, 117] on span at bounding box center [103, 116] width 7 height 7
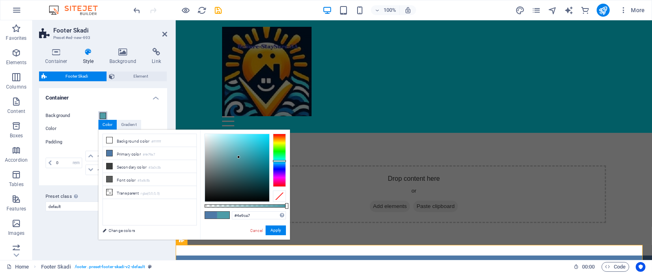
click at [281, 161] on div at bounding box center [279, 160] width 13 height 53
click at [267, 136] on div at bounding box center [237, 168] width 64 height 68
click at [256, 182] on input "#08daf8" at bounding box center [259, 216] width 54 height 8
click at [107, 140] on icon at bounding box center [110, 141] width 6 height 6
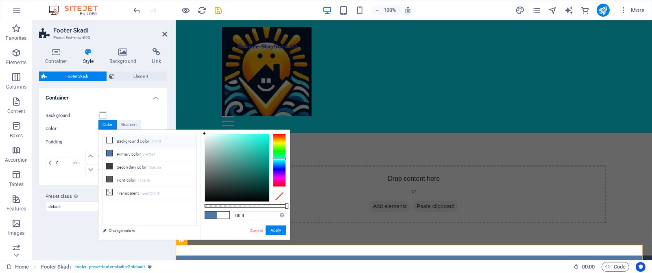
click at [282, 159] on div at bounding box center [279, 160] width 13 height 53
click at [266, 136] on div at bounding box center [237, 168] width 64 height 68
click at [261, 135] on div at bounding box center [237, 168] width 64 height 68
click at [256, 135] on div at bounding box center [237, 168] width 64 height 68
click at [252, 135] on div at bounding box center [237, 168] width 64 height 68
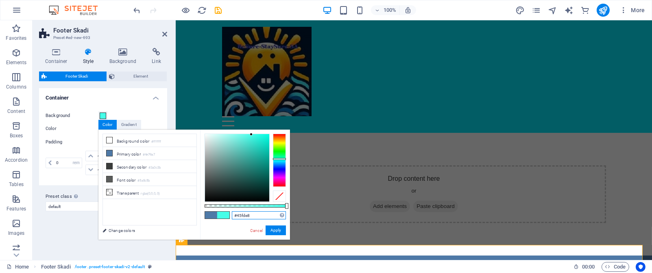
click at [251, 182] on input "#45fde8" at bounding box center [259, 216] width 54 height 8
click at [273, 182] on button "Apply" at bounding box center [276, 231] width 20 height 10
click at [277, 182] on button "Apply" at bounding box center [276, 231] width 20 height 10
click at [226, 182] on span at bounding box center [223, 215] width 12 height 7
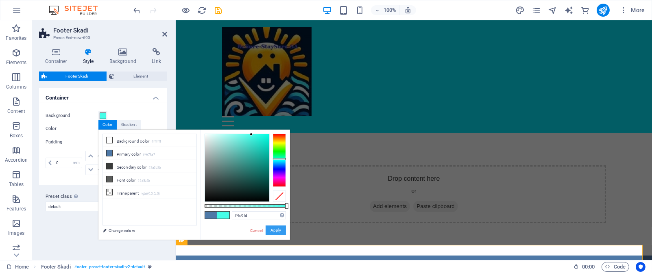
click at [279, 182] on button "Apply" at bounding box center [276, 231] width 20 height 10
click at [109, 140] on icon at bounding box center [110, 141] width 6 height 6
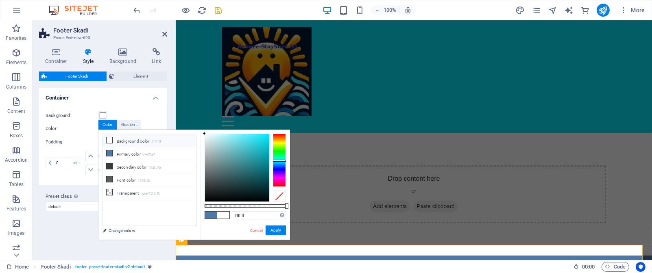
click at [278, 161] on div at bounding box center [279, 160] width 13 height 53
click at [253, 182] on input "#ffffff" at bounding box center [259, 216] width 54 height 8
click at [239, 136] on div at bounding box center [237, 168] width 64 height 68
click at [254, 182] on input "#72ecf6" at bounding box center [259, 216] width 54 height 8
click at [245, 182] on input "#72ecfd" at bounding box center [259, 216] width 54 height 8
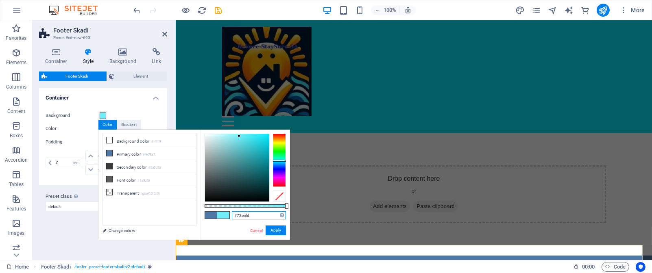
click at [241, 182] on input "#72ecfd" at bounding box center [259, 216] width 54 height 8
click at [247, 182] on input "#94ecfd" at bounding box center [259, 216] width 54 height 8
type input "#94e9fd"
click at [258, 182] on link "Cancel" at bounding box center [256, 231] width 14 height 6
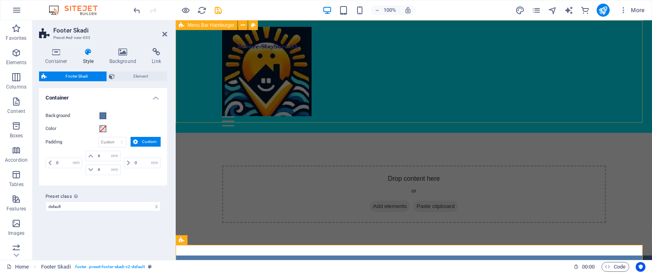
click at [329, 87] on div "Menu Drop content here or Add elements Paste clipboard 01. STARTPAGE 02. SUBPAG…" at bounding box center [413, 76] width 477 height 113
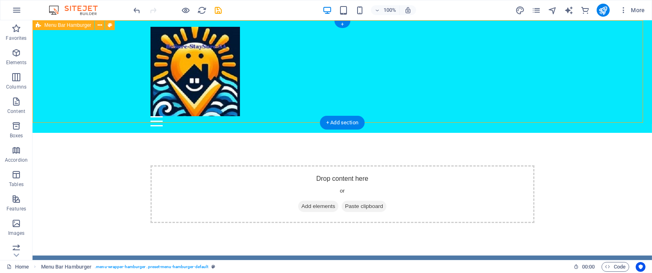
click at [109, 79] on div "Menu Drop content here or Add elements Paste clipboard 01. STARTPAGE 02. SUBPAG…" at bounding box center [343, 76] width 620 height 113
select select "rem"
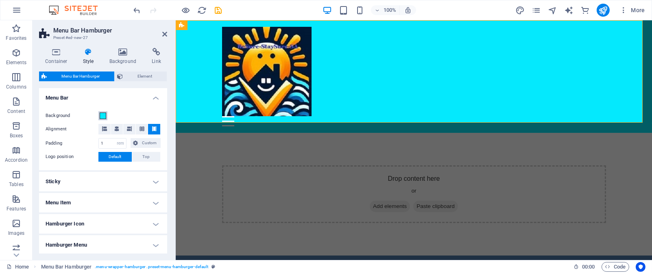
click at [103, 115] on span at bounding box center [103, 116] width 7 height 7
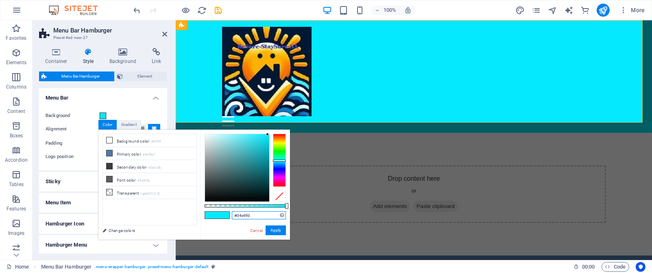
drag, startPoint x: 256, startPoint y: 217, endPoint x: 233, endPoint y: 215, distance: 22.4
click at [233, 182] on input "#04e9fd" at bounding box center [259, 216] width 54 height 8
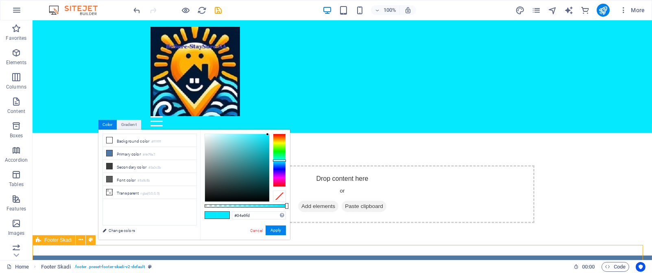
select select "rem"
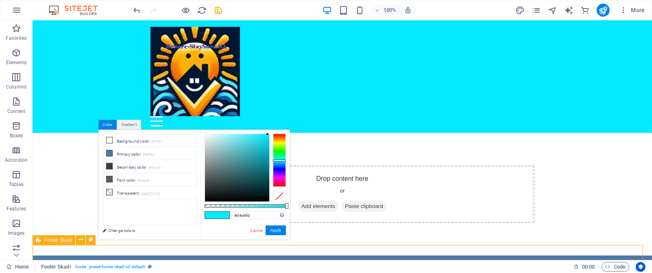
select select "rem"
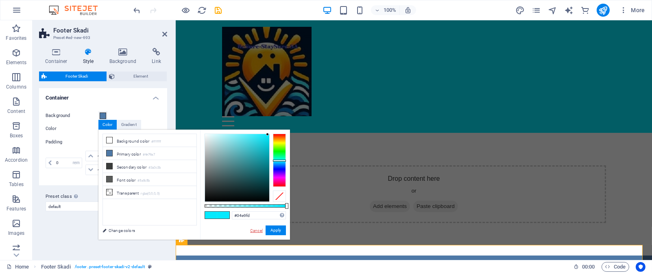
click at [257, 182] on link "Cancel" at bounding box center [256, 231] width 14 height 6
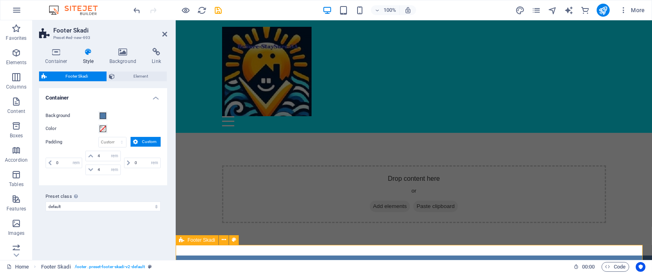
click at [103, 116] on span at bounding box center [103, 116] width 7 height 7
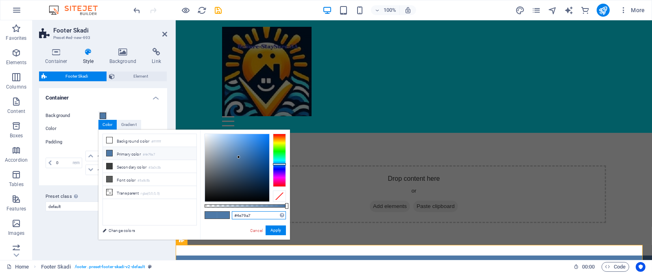
click at [254, 182] on input "#4e79a7" at bounding box center [259, 216] width 54 height 8
click at [112, 140] on icon at bounding box center [110, 141] width 6 height 6
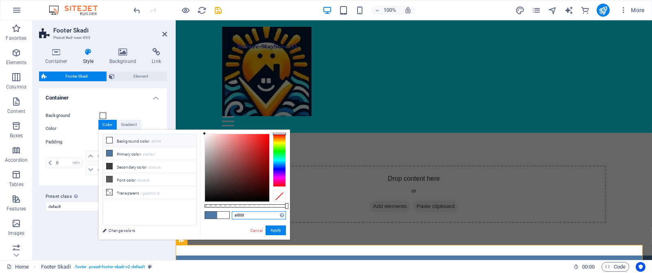
click at [255, 182] on input "#ffffff" at bounding box center [259, 216] width 54 height 8
type input "#"
paste input "#04e9fd"
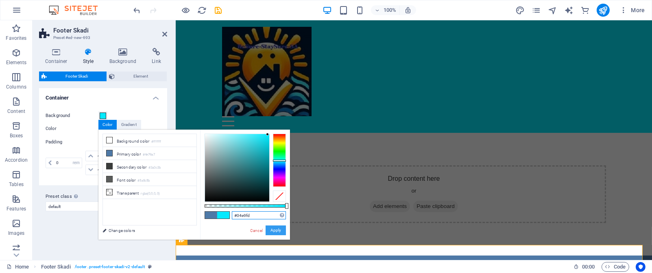
type input "#04e9fd"
click at [278, 182] on button "Apply" at bounding box center [276, 231] width 20 height 10
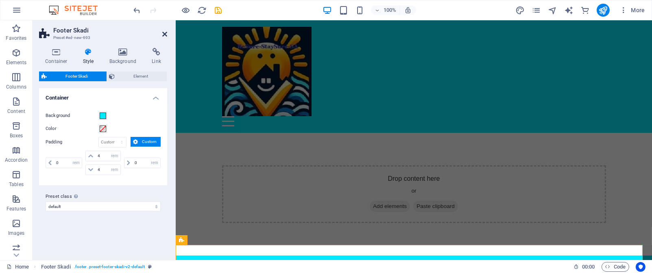
click at [164, 35] on icon at bounding box center [164, 34] width 5 height 7
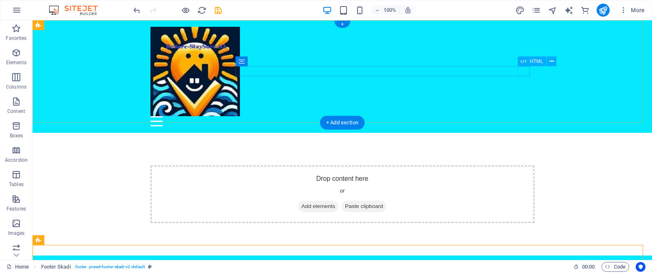
click at [435, 116] on div "Menu" at bounding box center [343, 121] width 384 height 10
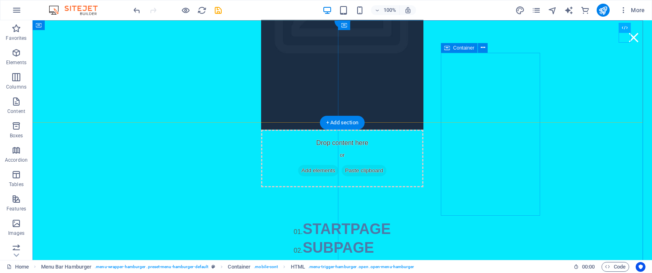
click at [391, 182] on div "01. STARTPAGE 02. SUBPAGE 03. SUBPAGE 04. SUBPAGE 05. SUBPAGE" at bounding box center [342, 267] width 97 height 94
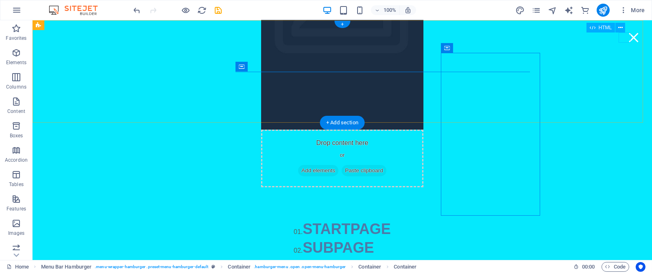
click at [435, 40] on div "Menu" at bounding box center [634, 38] width 12 height 10
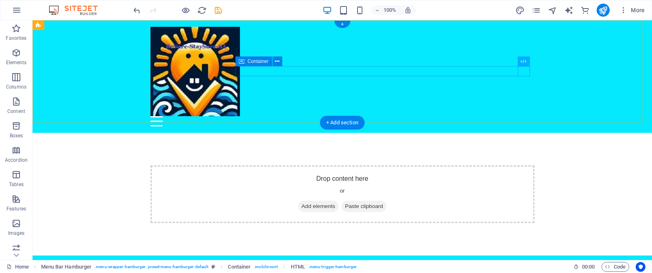
click at [435, 116] on div "Menu" at bounding box center [343, 121] width 384 height 10
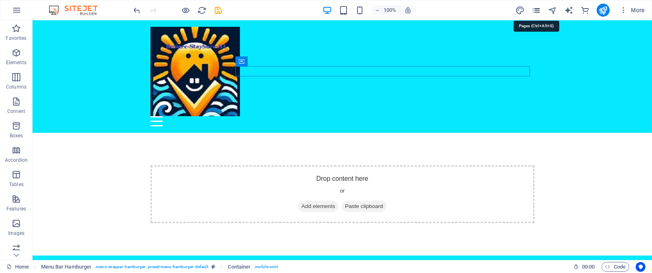
click at [435, 12] on icon "pages" at bounding box center [536, 10] width 9 height 9
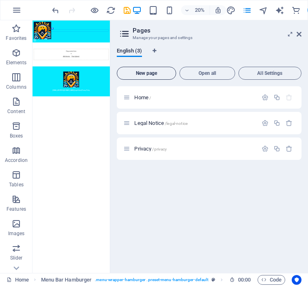
click at [148, 74] on span "New page" at bounding box center [146, 73] width 52 height 5
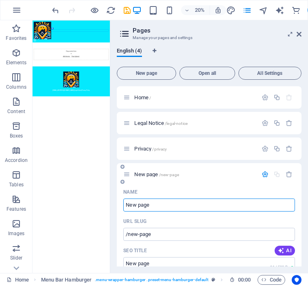
click at [154, 182] on input "New page" at bounding box center [209, 205] width 172 height 13
type input "N"
type input "Se"
type input "/"
type input "Services"
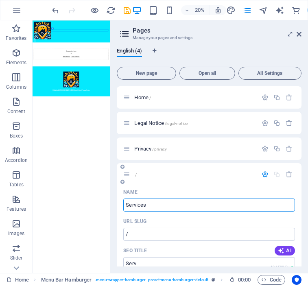
type input "/serv"
type input "Serv"
type input "Services"
type input "/services"
type input "Services"
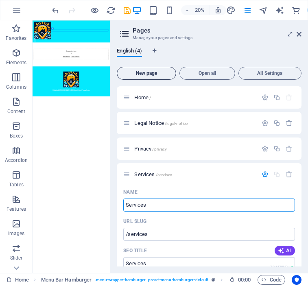
type input "Services"
click at [158, 72] on span "New page" at bounding box center [146, 73] width 52 height 5
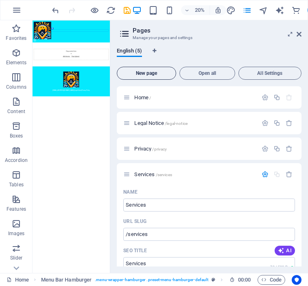
scroll to position [349, 0]
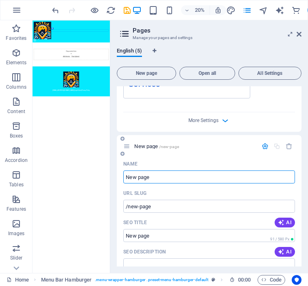
click at [159, 175] on input "New page" at bounding box center [209, 177] width 172 height 13
type input "N"
type input "/"
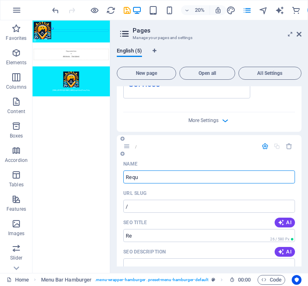
type input "Reque"
type input "/re"
type input "Re"
type input "Request"
type input "/request"
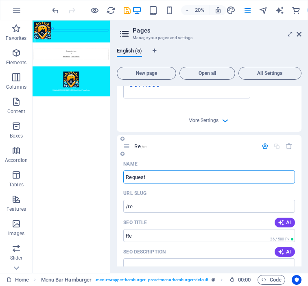
type input "Request"
type input "Request He"
type input "/request-h"
type input "Request H"
type input "Request Help"
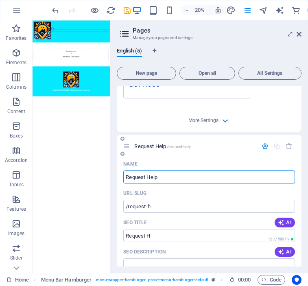
type input "/request-help"
type input "Request Help"
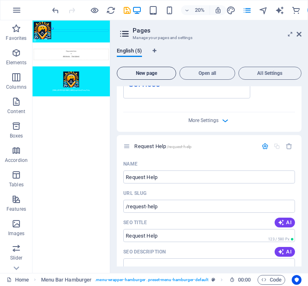
click at [152, 71] on span "New page" at bounding box center [146, 73] width 52 height 5
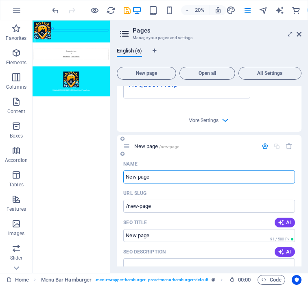
click at [152, 175] on input "New page" at bounding box center [209, 177] width 172 height 13
type input "N"
type input "/"
type input "Offer"
type input "/o"
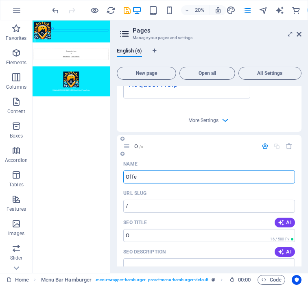
type input "O"
type input "Offer"
type input "/offer"
type input "Offer"
type input "Offer He"
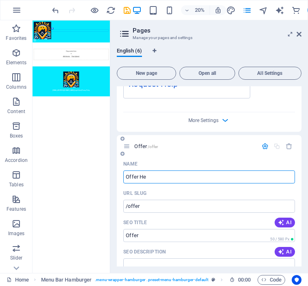
type input "Offer"
type input "Offer Help"
type input "/offer-he"
type input "Offer He"
type input "Offer Help"
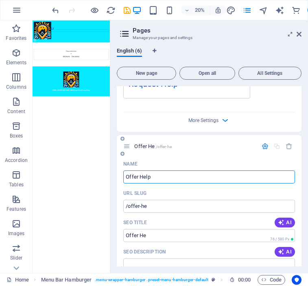
type input "/offer-help"
type input "Offer Help"
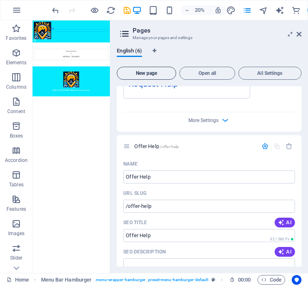
click at [158, 75] on span "New page" at bounding box center [146, 73] width 52 height 5
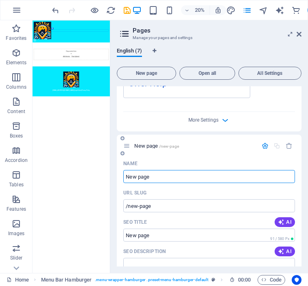
click at [156, 175] on input "New page" at bounding box center [209, 176] width 172 height 13
type input "N"
type input "P"
type input "/"
type input "Pricin"
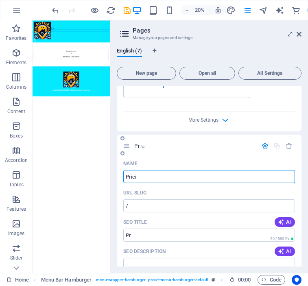
type input "/pr"
type input "Pr"
type input "Pricing"
type input "/pricing"
type input "Pricing"
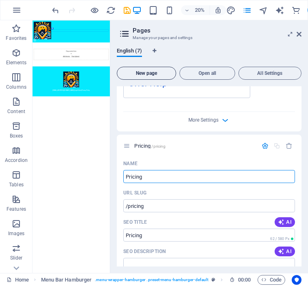
type input "Pricing"
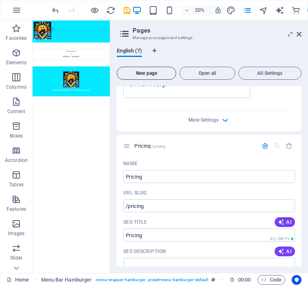
click at [163, 71] on span "New page" at bounding box center [146, 73] width 52 height 5
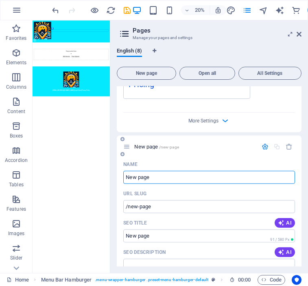
click at [151, 178] on input "New page" at bounding box center [209, 177] width 172 height 13
type input "N"
type input "Ab"
type input "/"
type input "About"
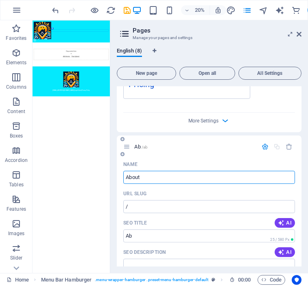
type input "/ab"
type input "Ab"
type input "About U"
type input "/about"
type input "About"
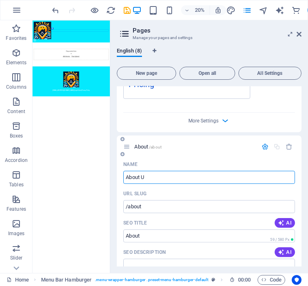
type input "About Us"
type input "/about-u"
type input "About U"
type input "About Us"
type input "/about-us"
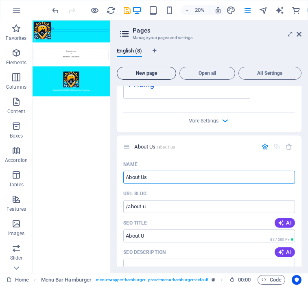
type input "About Us"
click at [160, 72] on span "New page" at bounding box center [146, 73] width 52 height 5
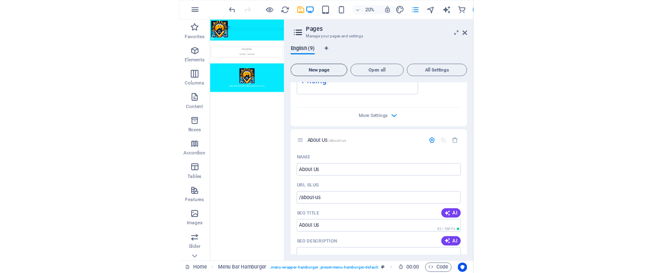
scroll to position [1632, 0]
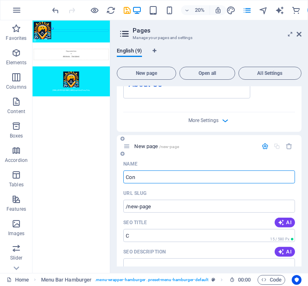
type input "Cont"
type input "/c"
type input "Contact"
type input "/contact"
type input "Contact Us"
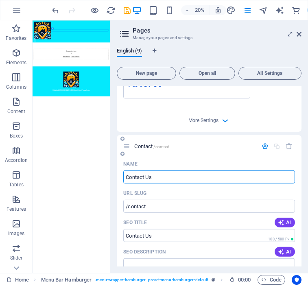
type input "/contact-us"
type input "Contact Us"
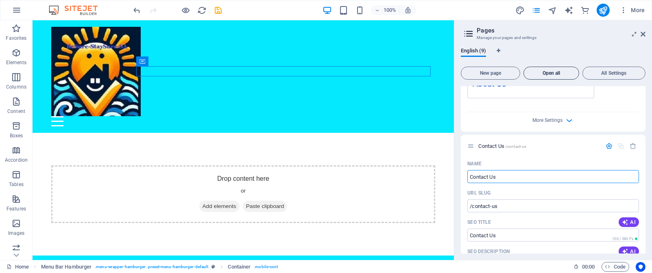
click at [435, 75] on span "Open all" at bounding box center [551, 73] width 48 height 5
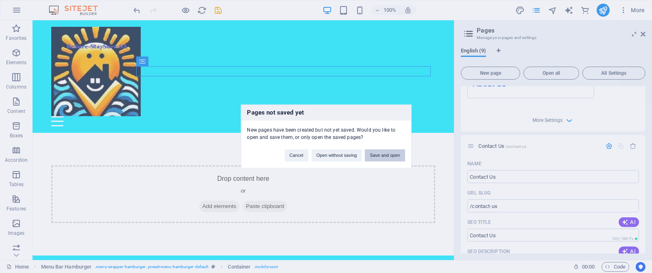
click at [382, 158] on button "Save and open" at bounding box center [385, 156] width 40 height 12
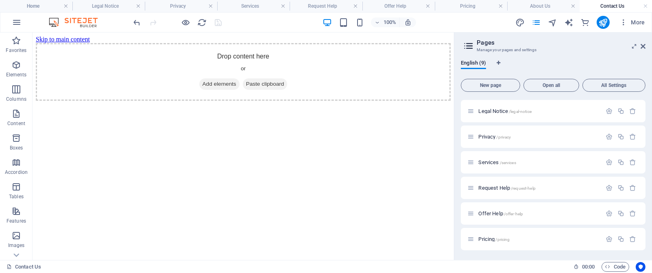
scroll to position [0, 0]
click at [435, 108] on p "Home /" at bounding box center [539, 109] width 120 height 5
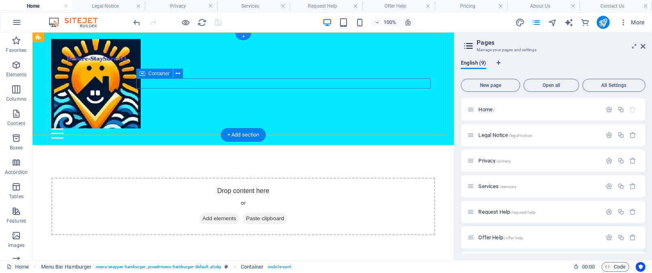
click at [401, 129] on div "Menu" at bounding box center [243, 134] width 384 height 10
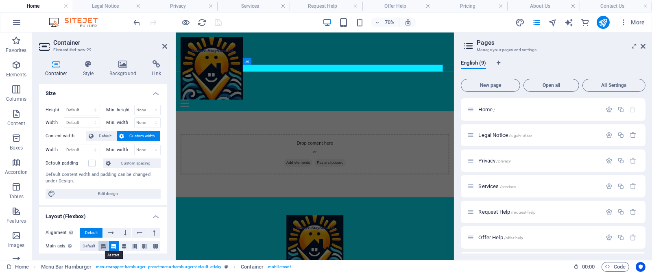
click at [102, 182] on icon at bounding box center [103, 247] width 5 height 10
click at [111, 182] on icon at bounding box center [113, 247] width 5 height 10
click at [88, 182] on span "Default" at bounding box center [89, 247] width 13 height 10
click at [271, 62] on icon at bounding box center [272, 62] width 3 height 6
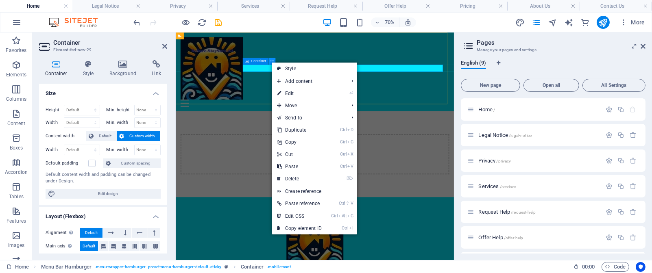
click at [271, 62] on icon at bounding box center [272, 62] width 3 height 6
click at [293, 103] on div "Menu Drop content here or Add elements Paste clipboard 01. STARTPAGE 02. SUBPAG…" at bounding box center [374, 89] width 398 height 113
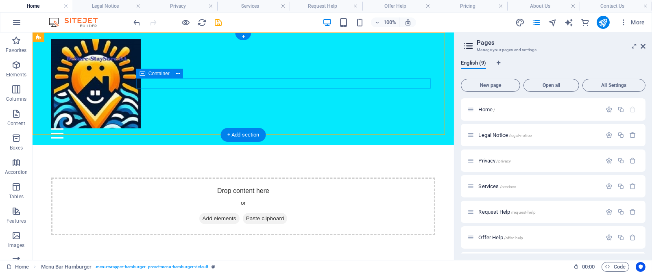
click at [206, 129] on div "Menu" at bounding box center [243, 134] width 384 height 10
click at [179, 72] on icon at bounding box center [178, 74] width 4 height 9
click at [287, 129] on div "Menu" at bounding box center [243, 134] width 384 height 10
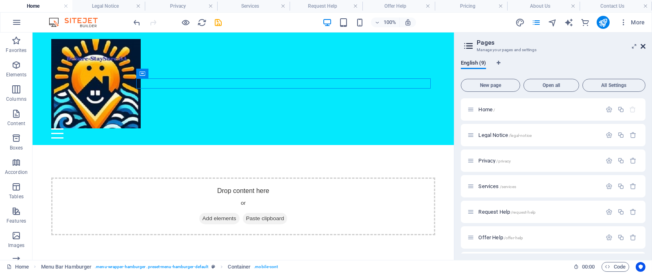
click at [435, 45] on icon at bounding box center [643, 46] width 5 height 7
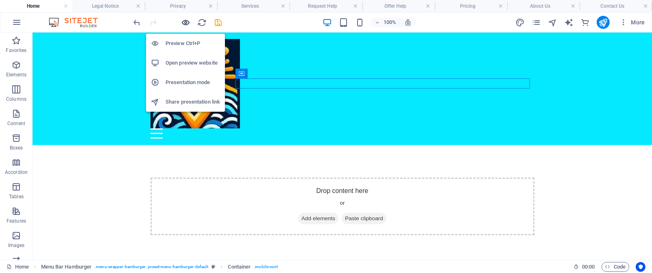
click at [186, 23] on icon "button" at bounding box center [186, 22] width 9 height 9
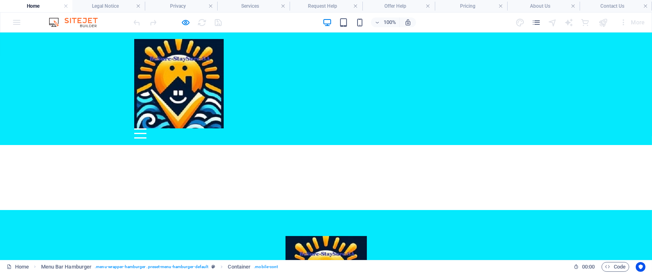
click at [364, 104] on div "Menu Drop content here or Add elements Paste clipboard 01. STARTPAGE 02. SUBPAG…" at bounding box center [326, 89] width 652 height 113
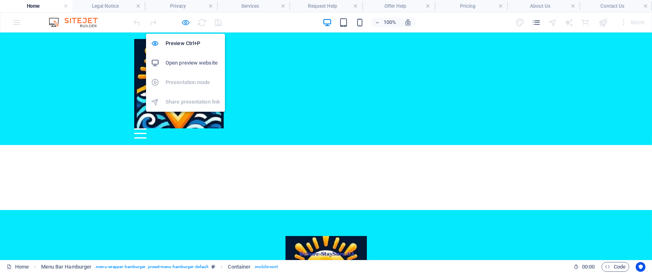
click at [186, 21] on icon "button" at bounding box center [186, 22] width 9 height 9
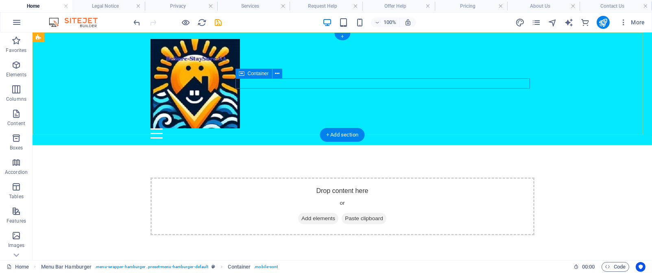
click at [315, 129] on div "Menu" at bounding box center [343, 134] width 384 height 10
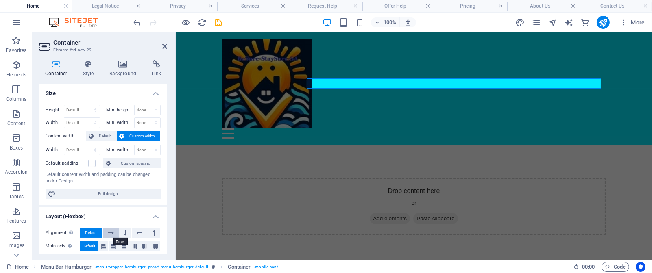
click at [112, 182] on icon at bounding box center [111, 233] width 6 height 10
click at [87, 182] on span "Default" at bounding box center [91, 233] width 13 height 10
click at [102, 182] on icon at bounding box center [103, 247] width 5 height 10
click at [115, 182] on icon at bounding box center [113, 247] width 5 height 10
click at [122, 182] on icon at bounding box center [124, 247] width 5 height 10
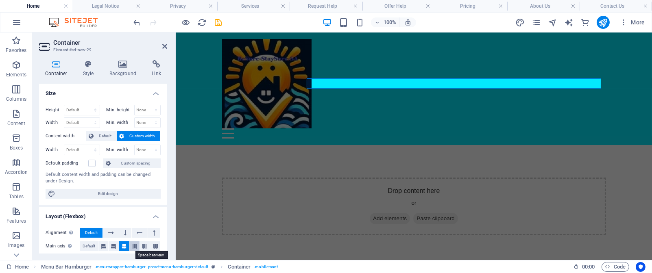
click at [132, 182] on icon at bounding box center [134, 247] width 5 height 10
click at [144, 182] on icon at bounding box center [144, 247] width 5 height 10
click at [155, 182] on icon at bounding box center [155, 247] width 5 height 10
click at [87, 182] on span "Default" at bounding box center [89, 247] width 13 height 10
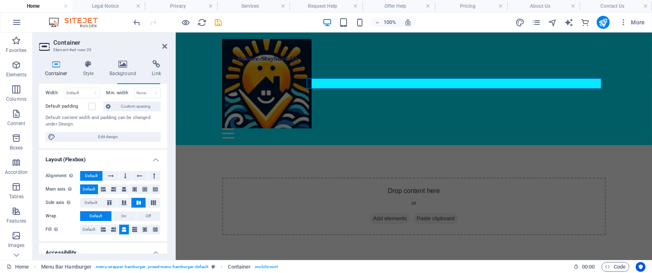
scroll to position [59, 0]
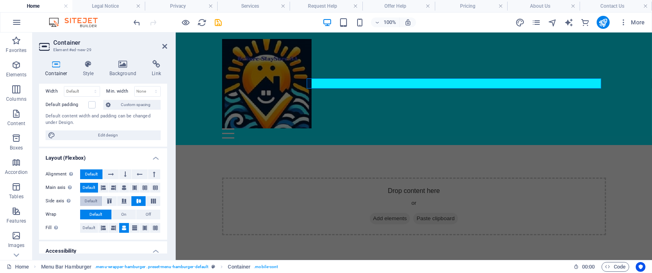
click at [90, 182] on span "Default" at bounding box center [91, 202] width 13 height 10
click at [90, 182] on span "Default" at bounding box center [89, 228] width 13 height 10
click at [103, 182] on icon at bounding box center [103, 228] width 5 height 10
click at [114, 182] on icon at bounding box center [113, 228] width 5 height 10
click at [121, 182] on span "On" at bounding box center [123, 215] width 5 height 10
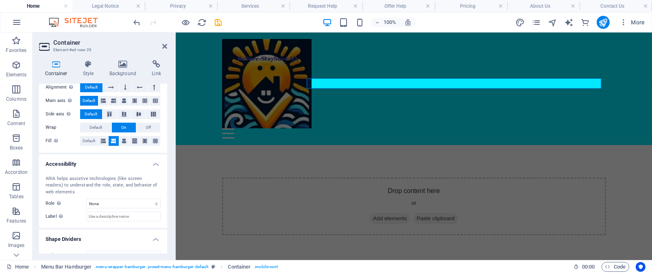
scroll to position [159, 0]
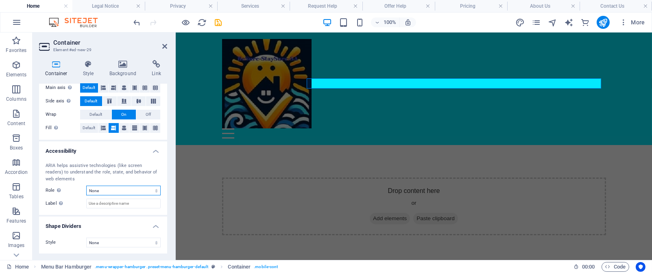
click at [154, 182] on select "None Alert Article Banner Comment Complementary Dialog Footer Header Marquee Pr…" at bounding box center [123, 191] width 74 height 10
click at [166, 45] on icon at bounding box center [164, 46] width 5 height 7
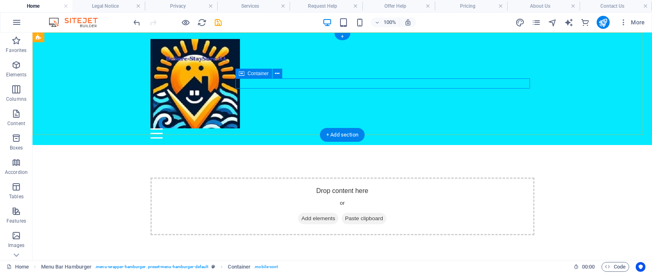
click at [311, 129] on div "Menu" at bounding box center [343, 134] width 384 height 10
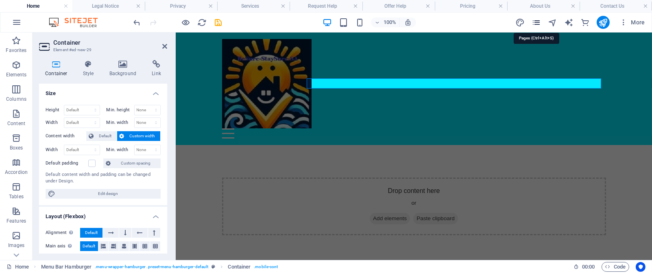
click at [435, 22] on icon "pages" at bounding box center [536, 22] width 9 height 9
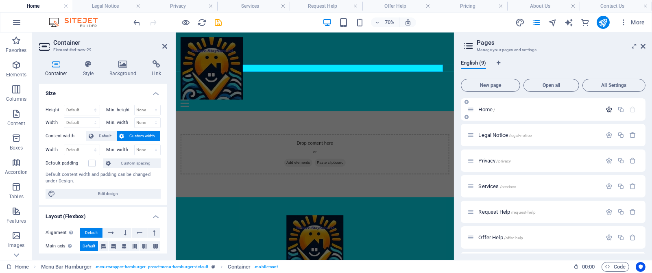
click at [435, 107] on icon "button" at bounding box center [609, 109] width 7 height 7
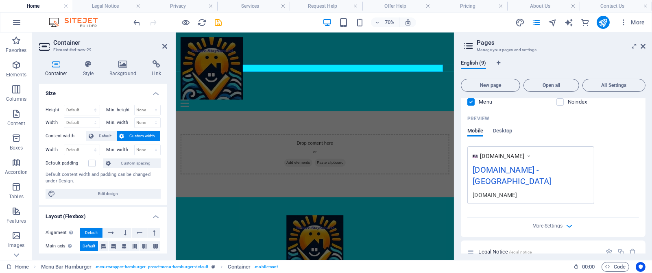
scroll to position [185, 0]
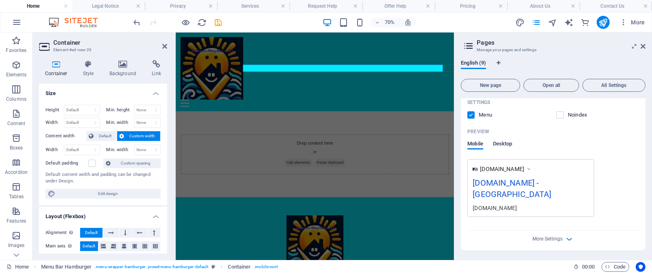
click at [435, 142] on span "Desktop" at bounding box center [503, 144] width 20 height 11
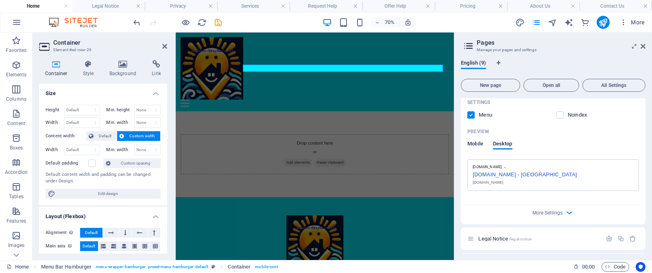
click at [435, 145] on span "Mobile" at bounding box center [476, 144] width 16 height 11
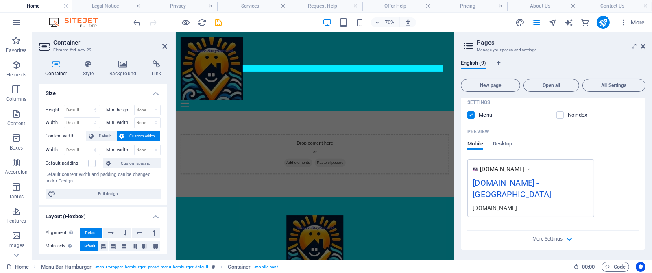
click at [435, 138] on div "Preview" at bounding box center [554, 131] width 172 height 13
click at [435, 48] on icon at bounding box center [643, 46] width 5 height 7
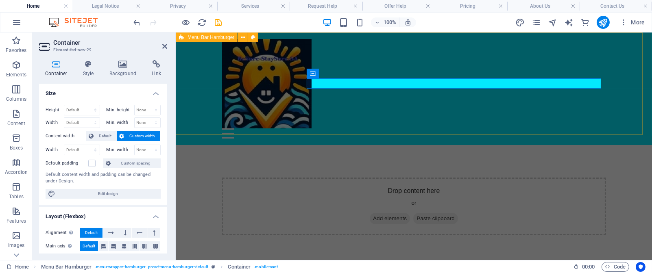
click at [435, 102] on div "Menu Drop content here or Add elements Paste clipboard 01. STARTPAGE 02. SUBPAG…" at bounding box center [413, 89] width 477 height 113
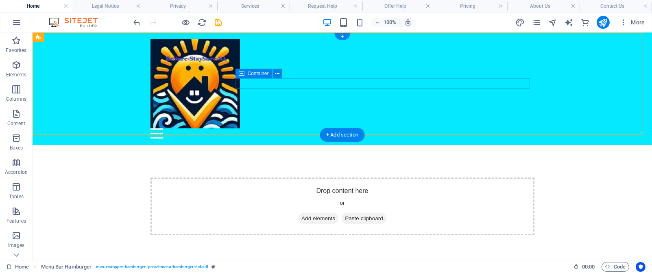
click at [339, 129] on div "Menu" at bounding box center [343, 134] width 384 height 10
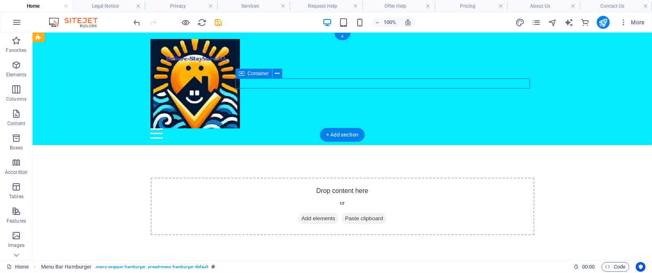
click at [339, 129] on div "Menu" at bounding box center [343, 134] width 384 height 10
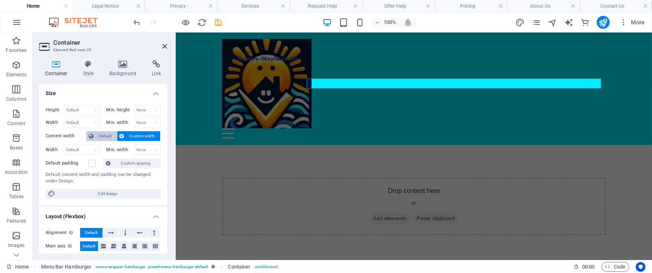
click at [105, 134] on span "Default" at bounding box center [105, 136] width 18 height 10
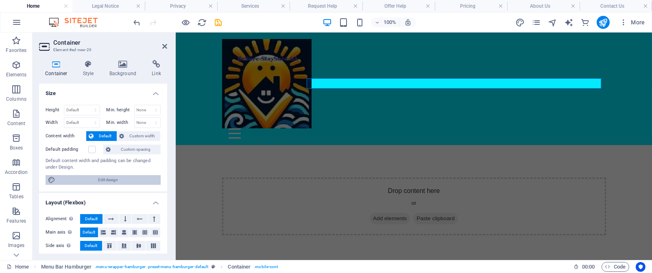
click at [127, 181] on span "Edit design" at bounding box center [108, 180] width 101 height 10
select select "px"
select select "400"
select select "px"
select select "rem"
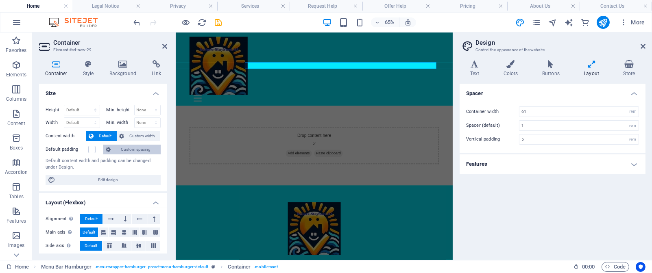
click at [123, 152] on span "Custom spacing" at bounding box center [135, 150] width 45 height 10
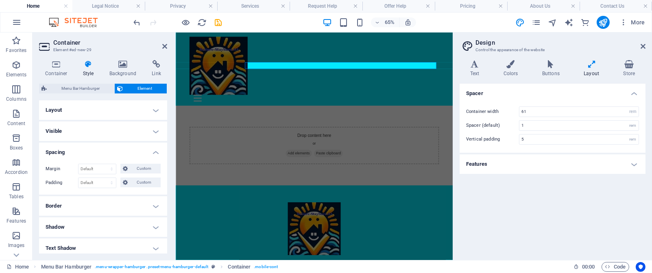
click at [153, 131] on h4 "Visible" at bounding box center [103, 132] width 128 height 20
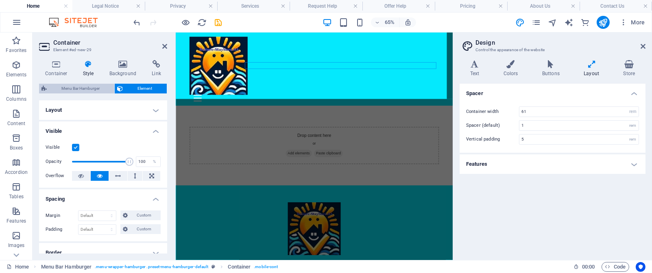
click at [93, 90] on span "Menu Bar Hamburger" at bounding box center [80, 89] width 63 height 10
select select "rem"
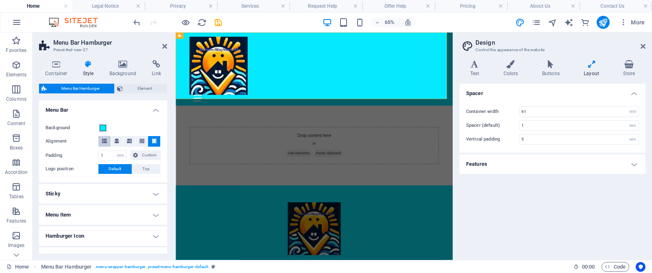
click at [104, 142] on icon at bounding box center [104, 141] width 5 height 5
click at [153, 141] on icon at bounding box center [154, 141] width 5 height 5
click at [146, 154] on span "Custom" at bounding box center [149, 156] width 18 height 10
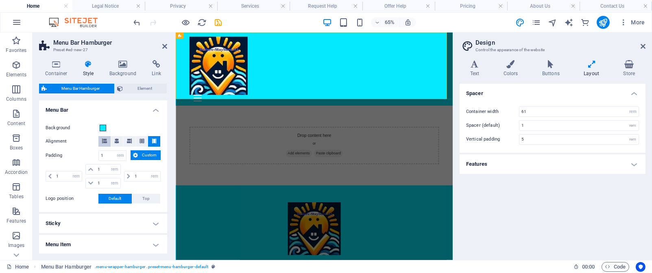
click at [103, 142] on icon at bounding box center [104, 141] width 5 height 5
select select
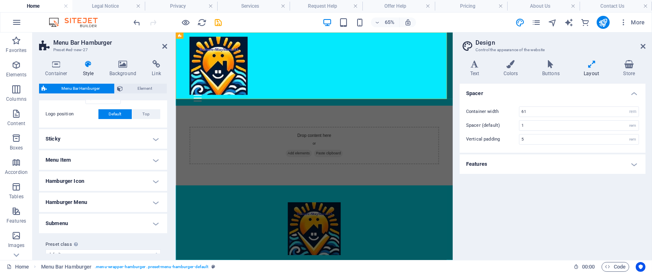
scroll to position [87, 0]
click at [154, 159] on h4 "Menu Item" at bounding box center [103, 159] width 128 height 20
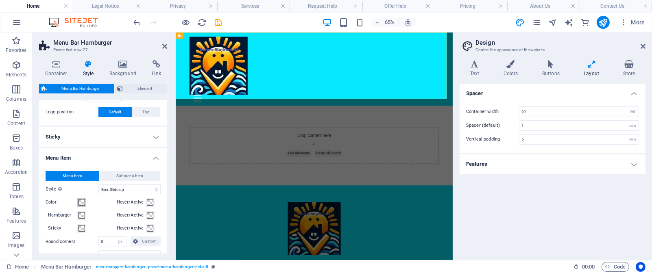
click at [81, 182] on span at bounding box center [82, 202] width 7 height 7
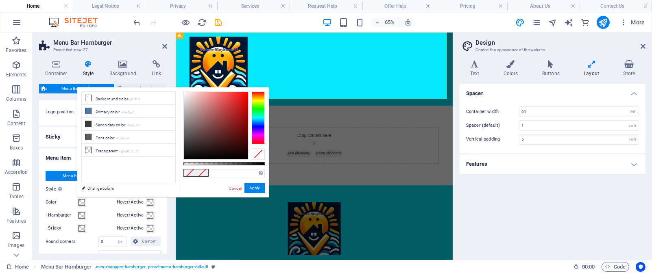
type input "#000000"
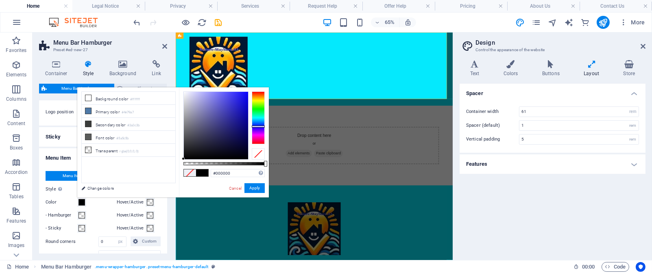
click at [253, 127] on div at bounding box center [258, 118] width 13 height 53
select select
type input "#010009"
click at [245, 157] on div at bounding box center [216, 126] width 64 height 68
click at [256, 182] on button "Apply" at bounding box center [255, 189] width 20 height 10
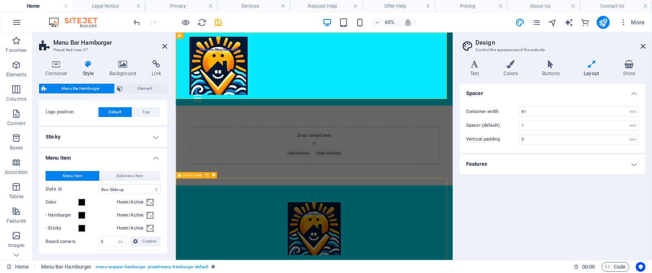
select select
click at [150, 182] on span at bounding box center [150, 202] width 7 height 7
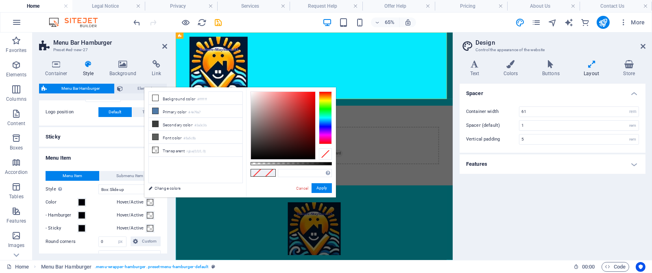
type input "#000000"
click at [321, 100] on div at bounding box center [325, 118] width 13 height 53
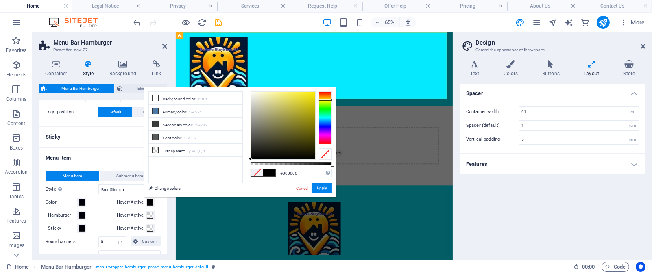
select select
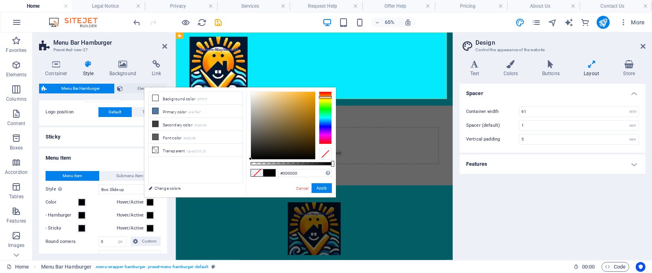
click at [321, 97] on div at bounding box center [325, 118] width 13 height 53
select select
type input "#f9a609"
click at [313, 93] on div at bounding box center [283, 126] width 64 height 68
select select
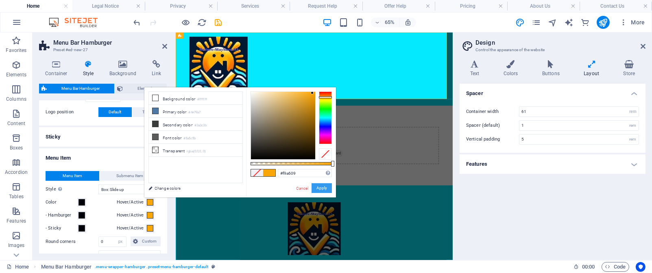
click at [319, 182] on button "Apply" at bounding box center [322, 189] width 20 height 10
select select
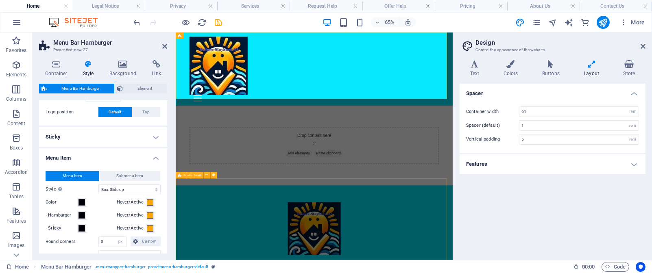
select select
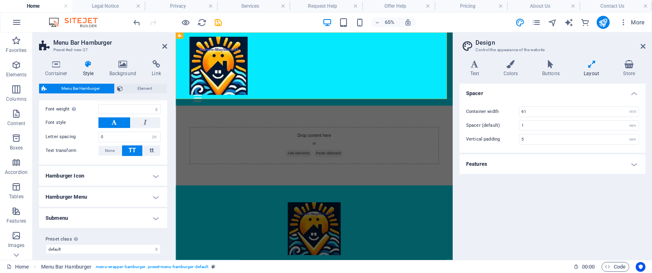
scroll to position [293, 0]
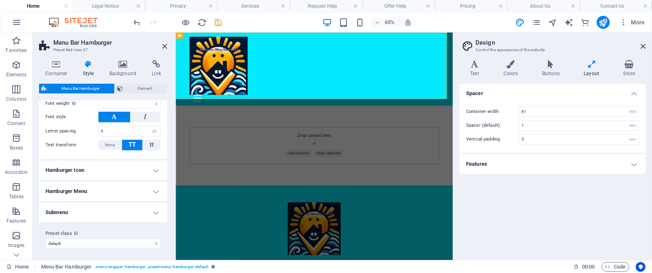
click at [154, 172] on h4 "Hamburger Icon" at bounding box center [103, 171] width 128 height 20
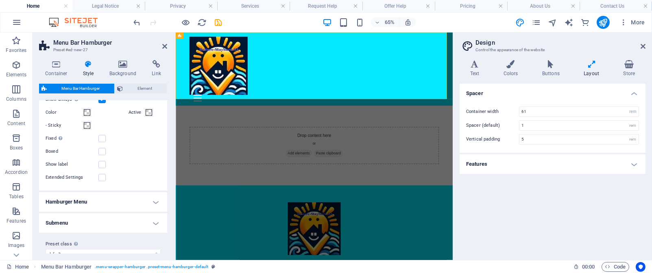
scroll to position [409, 0]
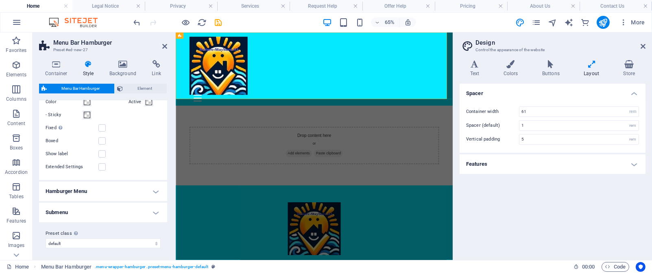
click at [155, 182] on h4 "Hamburger Menu" at bounding box center [103, 192] width 128 height 20
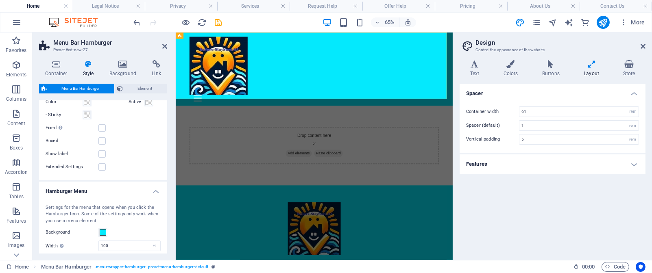
drag, startPoint x: 166, startPoint y: 192, endPoint x: 165, endPoint y: 198, distance: 6.1
click at [165, 182] on li "Hamburger Menu Settings for the menu that opens when you click the Hamburger Ic…" at bounding box center [103, 263] width 128 height 163
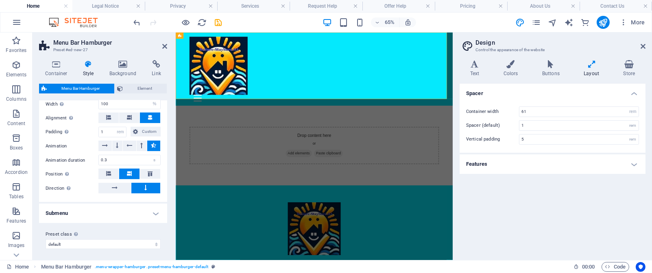
scroll to position [534, 0]
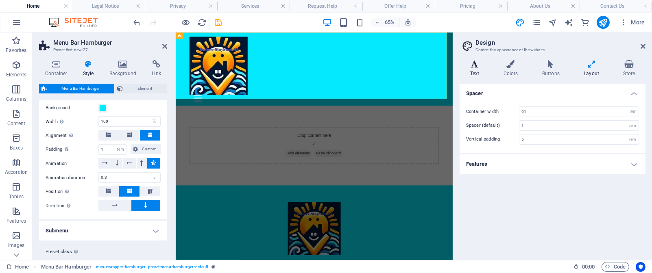
click at [435, 65] on icon at bounding box center [475, 64] width 30 height 8
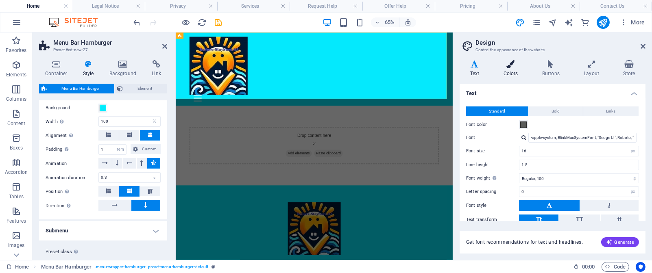
click at [435, 68] on icon at bounding box center [510, 64] width 35 height 8
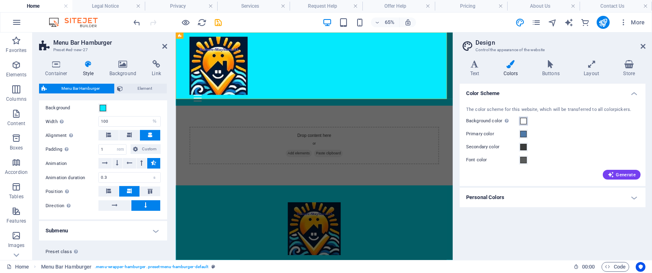
click at [435, 120] on span at bounding box center [524, 121] width 7 height 7
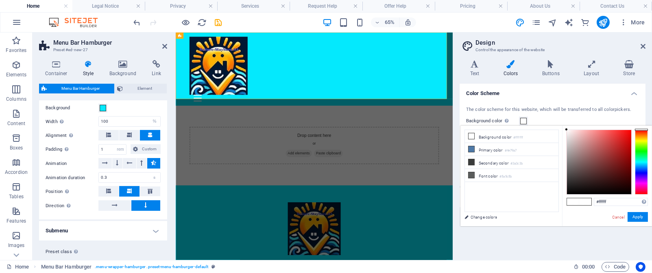
click at [435, 120] on span at bounding box center [524, 121] width 7 height 7
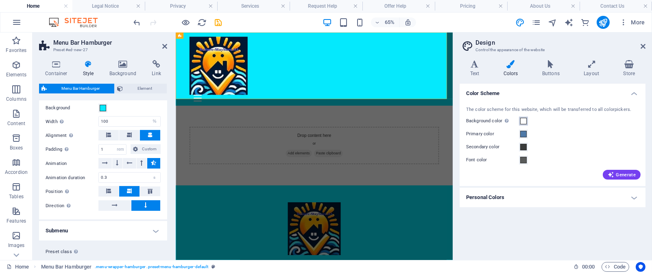
click at [435, 120] on span at bounding box center [524, 121] width 7 height 7
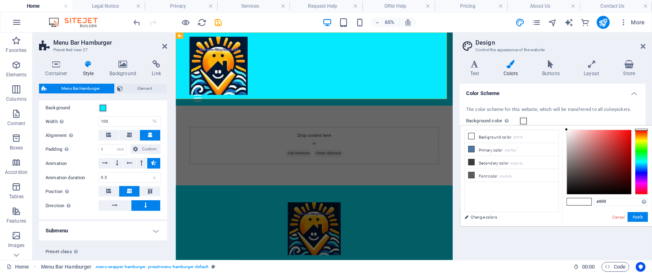
select select
click at [435, 120] on span at bounding box center [524, 121] width 7 height 7
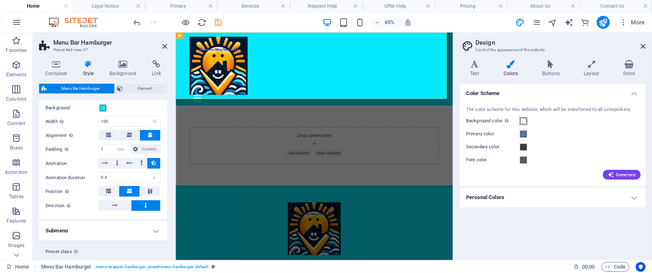
select select
click at [435, 182] on h4 "Personal Colors" at bounding box center [553, 198] width 186 height 20
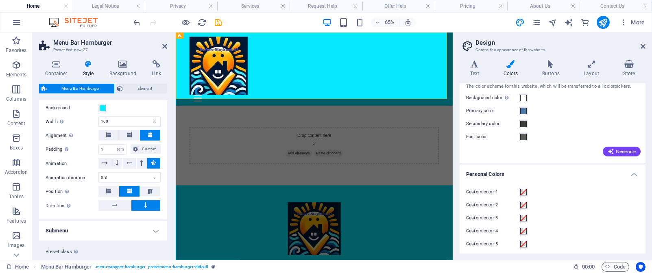
scroll to position [26, 0]
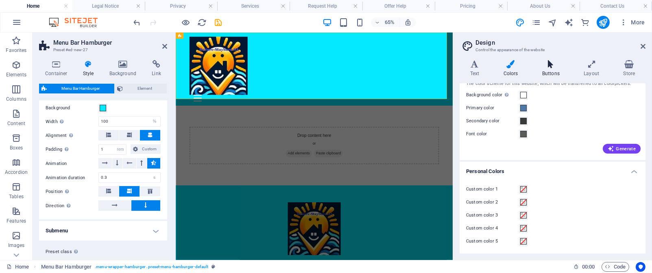
click at [435, 69] on h4 "Buttons" at bounding box center [553, 68] width 42 height 17
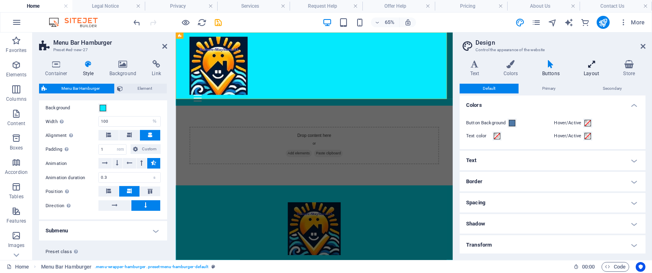
click at [435, 66] on icon at bounding box center [592, 64] width 36 height 8
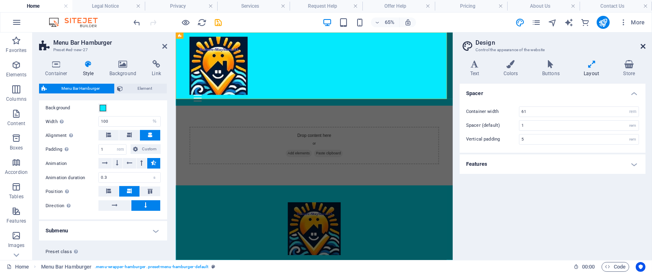
click at [435, 45] on icon at bounding box center [643, 46] width 5 height 7
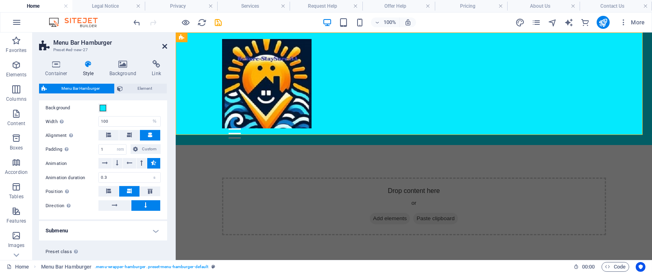
click at [164, 44] on icon at bounding box center [164, 46] width 5 height 7
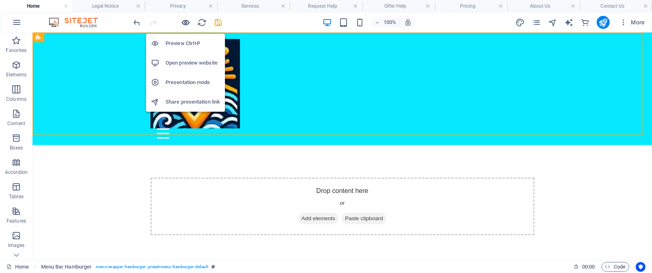
click at [185, 20] on icon "button" at bounding box center [186, 22] width 9 height 9
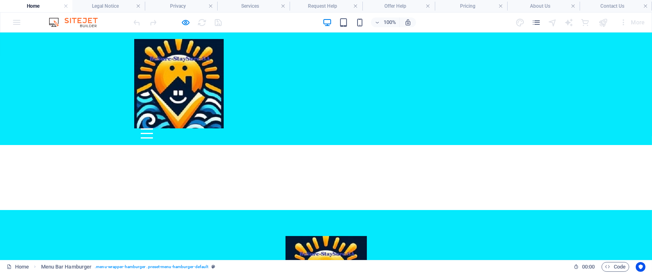
click at [334, 129] on div "Menu" at bounding box center [326, 134] width 384 height 10
click at [153, 129] on div "Menu" at bounding box center [147, 134] width 12 height 10
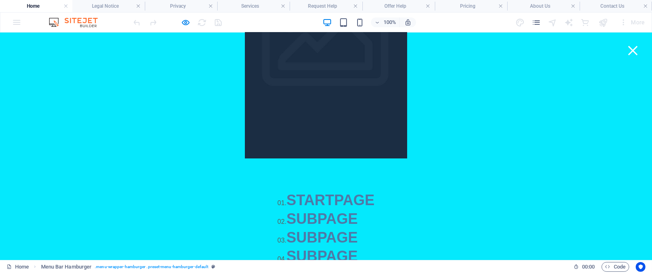
click at [375, 182] on span "STARTPAGE" at bounding box center [331, 200] width 88 height 17
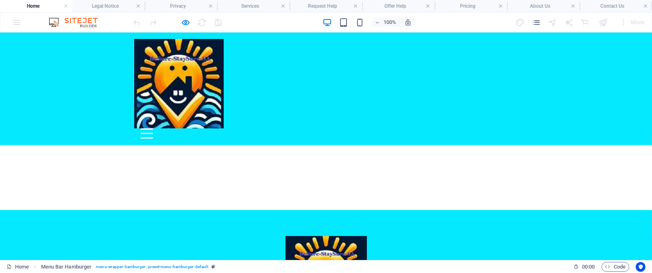
click at [375, 182] on span "STARTPAGE" at bounding box center [331, 200] width 88 height 17
click at [55, 7] on h4 "Home" at bounding box center [36, 6] width 72 height 9
click at [99, 6] on h4 "Legal Notice" at bounding box center [108, 6] width 72 height 9
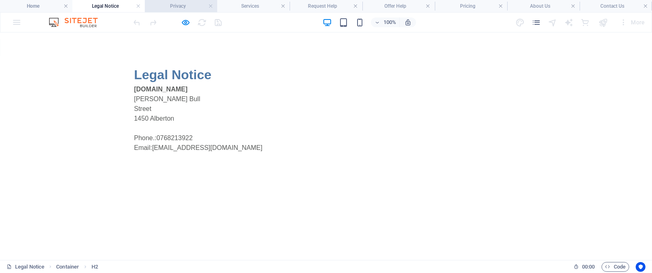
click at [176, 7] on h4 "Privacy" at bounding box center [181, 6] width 72 height 9
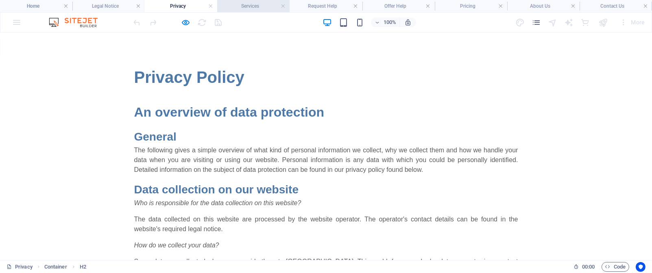
click at [251, 9] on h4 "Services" at bounding box center [253, 6] width 72 height 9
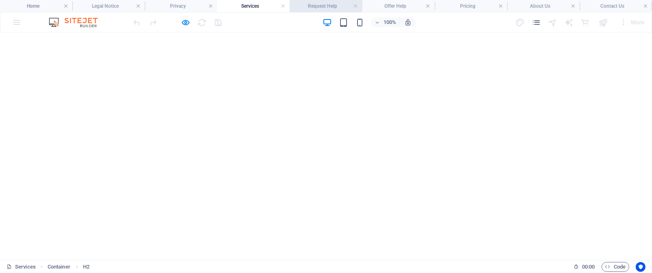
click at [324, 9] on h4 "Request Help" at bounding box center [326, 6] width 72 height 9
click at [391, 3] on h4 "Offer Help" at bounding box center [399, 6] width 72 height 9
click at [435, 3] on h4 "Pricing" at bounding box center [471, 6] width 72 height 9
click at [435, 9] on h4 "About Us" at bounding box center [543, 6] width 72 height 9
click at [435, 4] on h4 "Contact Us" at bounding box center [616, 6] width 72 height 9
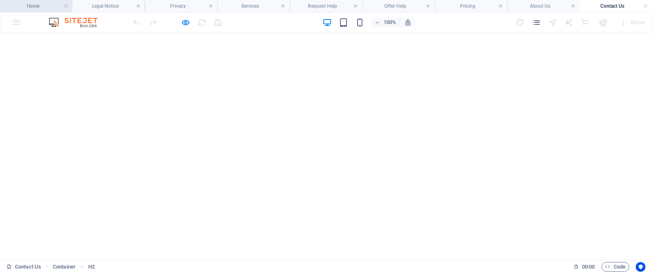
click at [46, 6] on h4 "Home" at bounding box center [36, 6] width 72 height 9
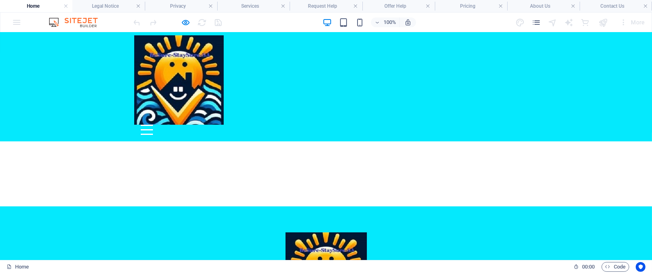
scroll to position [0, 0]
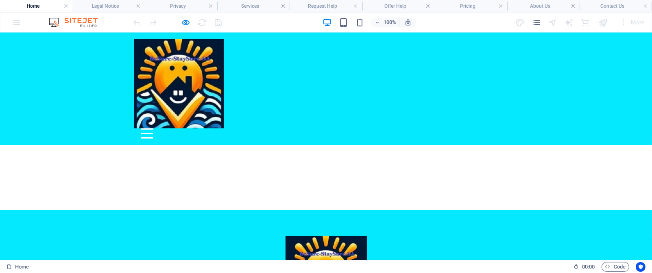
click at [153, 129] on div "Menu" at bounding box center [147, 134] width 12 height 10
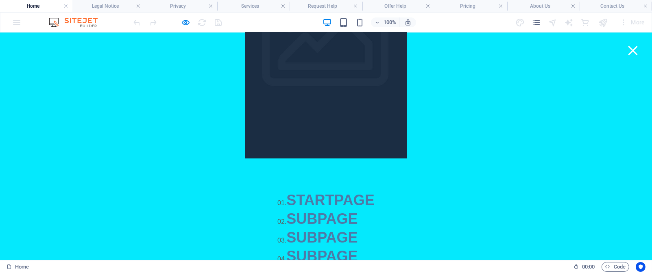
click at [245, 81] on div at bounding box center [326, 44] width 162 height 228
click at [375, 182] on span "STARTPAGE" at bounding box center [331, 200] width 88 height 17
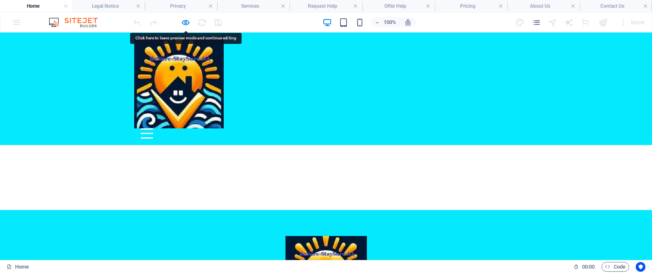
click at [375, 182] on span "STARTPAGE" at bounding box center [331, 200] width 88 height 17
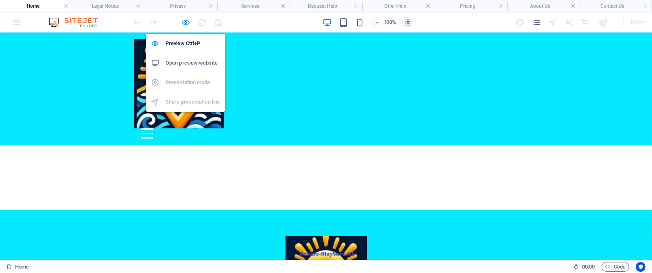
click at [184, 21] on icon "button" at bounding box center [186, 22] width 9 height 9
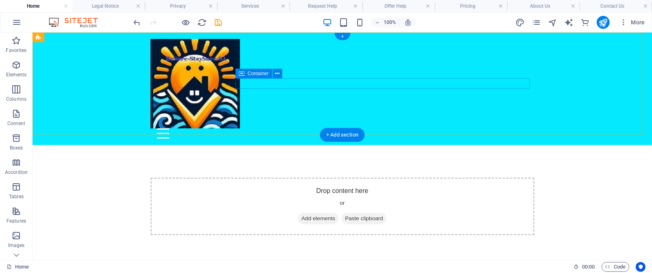
click at [354, 129] on div "Menu" at bounding box center [343, 134] width 384 height 10
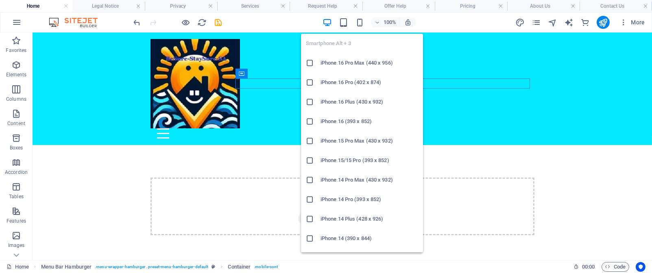
click at [349, 65] on h6 "iPhone 16 Pro Max (440 x 956)" at bounding box center [370, 63] width 98 height 10
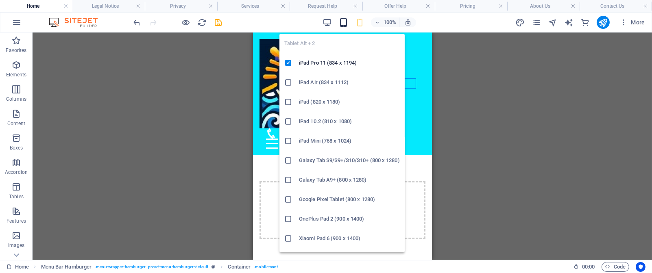
click at [343, 22] on icon "button" at bounding box center [343, 22] width 9 height 9
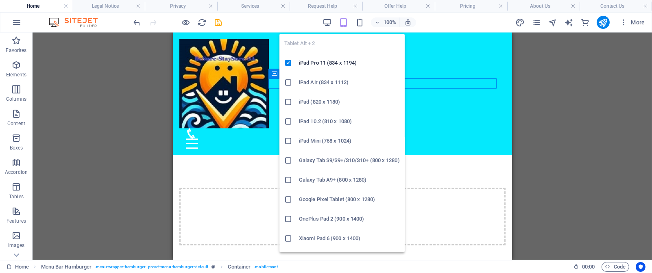
click at [317, 100] on h6 "iPad (820 x 1180)" at bounding box center [349, 102] width 101 height 10
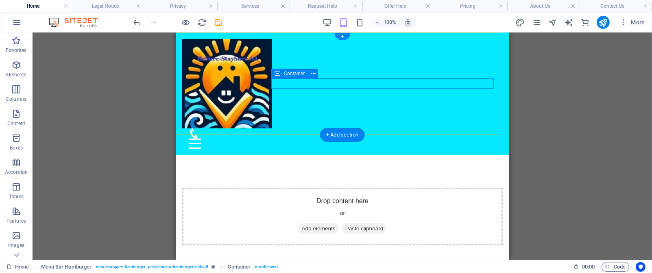
click at [308, 129] on div "Menu" at bounding box center [342, 139] width 321 height 20
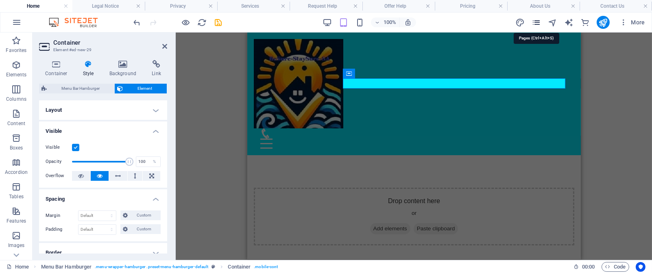
click at [435, 21] on icon "pages" at bounding box center [536, 22] width 9 height 9
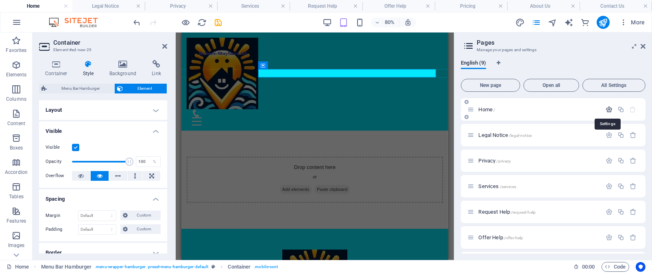
click at [435, 109] on icon "button" at bounding box center [609, 109] width 7 height 7
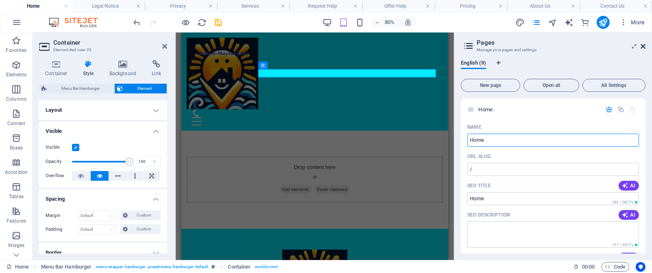
click at [435, 43] on icon at bounding box center [643, 46] width 5 height 7
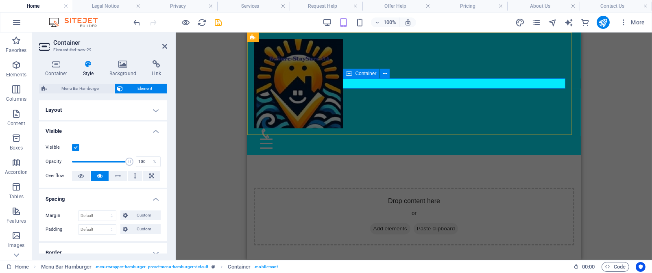
click at [435, 129] on div "Menu" at bounding box center [414, 139] width 321 height 20
click at [435, 23] on icon "pages" at bounding box center [536, 22] width 9 height 9
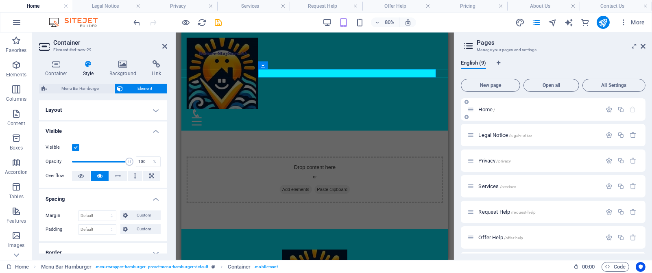
click at [435, 111] on p "Home /" at bounding box center [539, 109] width 120 height 5
click at [435, 85] on span "All Settings" at bounding box center [614, 85] width 56 height 5
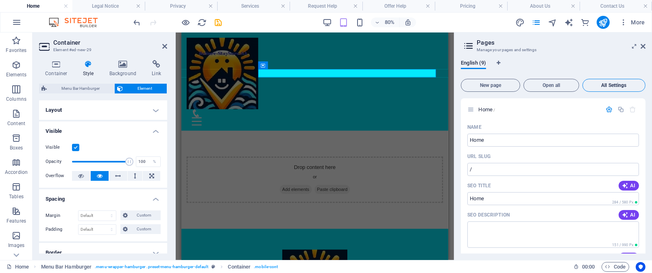
scroll to position [2675, 0]
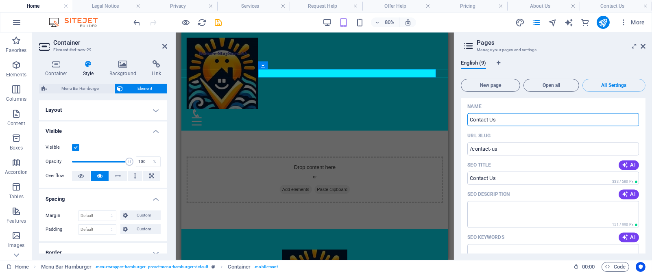
click at [435, 61] on div "English (9)" at bounding box center [553, 67] width 185 height 15
click at [435, 83] on span "Open all" at bounding box center [551, 85] width 48 height 5
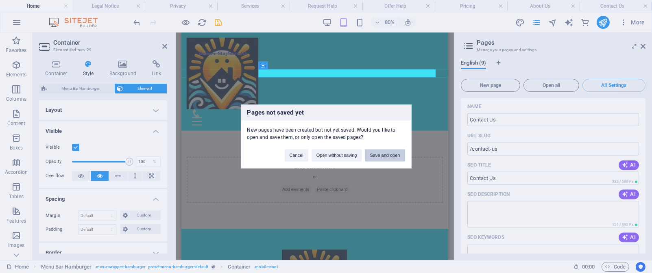
click at [394, 157] on button "Save and open" at bounding box center [385, 156] width 40 height 12
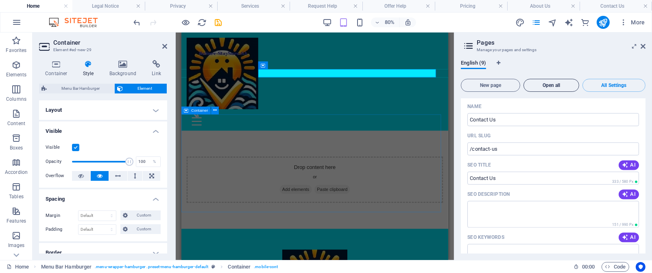
click at [435, 84] on span "Open all" at bounding box center [551, 85] width 48 height 5
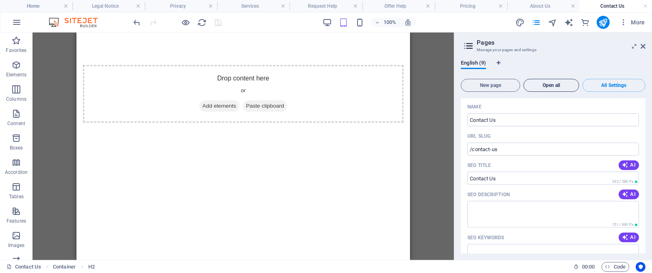
click at [435, 86] on span "Open all" at bounding box center [551, 85] width 48 height 5
click at [435, 83] on span "Open all" at bounding box center [551, 85] width 48 height 5
click at [435, 44] on icon at bounding box center [469, 45] width 12 height 11
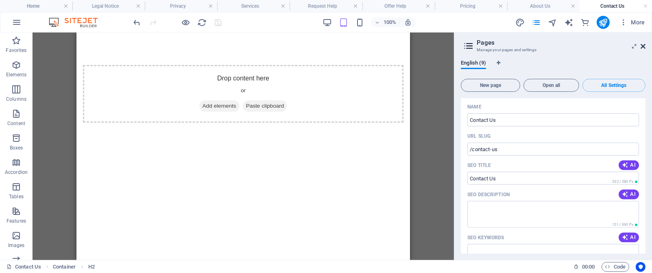
click at [435, 46] on icon at bounding box center [643, 46] width 5 height 7
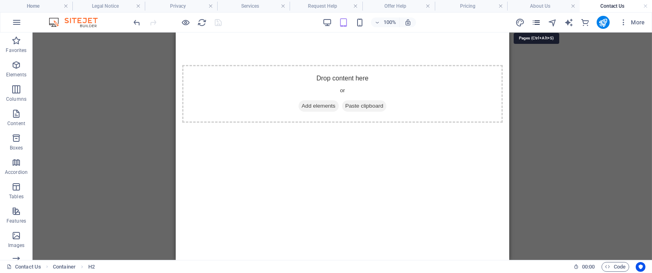
click at [435, 25] on icon "pages" at bounding box center [536, 22] width 9 height 9
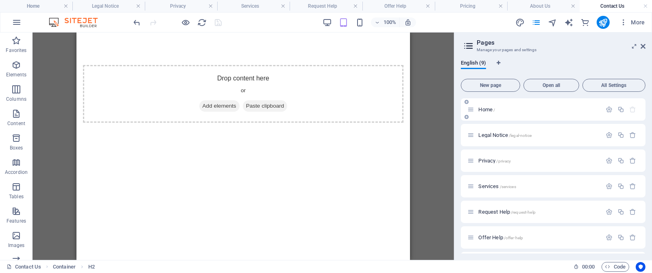
click at [435, 106] on div "Home /" at bounding box center [535, 109] width 134 height 9
click at [435, 111] on p "Home /" at bounding box center [539, 109] width 120 height 5
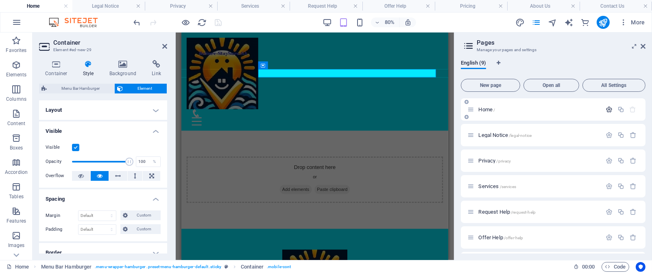
click at [435, 109] on icon "button" at bounding box center [609, 109] width 7 height 7
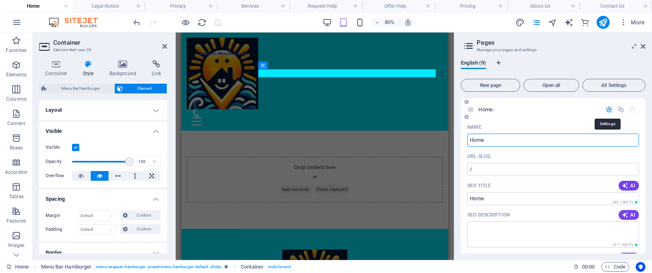
click at [435, 109] on icon "button" at bounding box center [609, 109] width 7 height 7
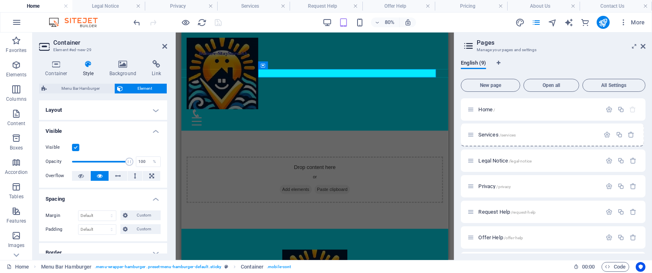
drag, startPoint x: 470, startPoint y: 188, endPoint x: 470, endPoint y: 134, distance: 53.7
click at [435, 134] on div "Home / Legal Notice /legal-notice Privacy /privacy Services /services Request H…" at bounding box center [553, 211] width 185 height 227
drag, startPoint x: 471, startPoint y: 215, endPoint x: 471, endPoint y: 161, distance: 53.7
click at [435, 161] on div "Home / Services /services Legal Notice /legal-notice Privacy /privacy Request H…" at bounding box center [553, 211] width 185 height 227
drag, startPoint x: 470, startPoint y: 241, endPoint x: 472, endPoint y: 186, distance: 55.0
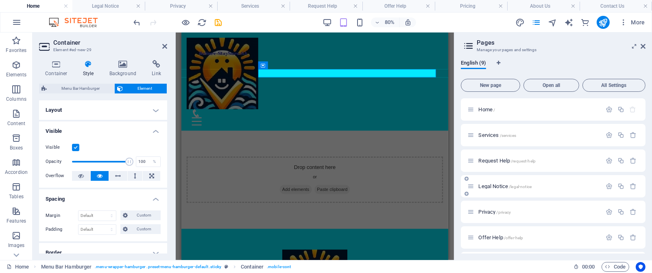
click at [435, 182] on div "Home / Services /services Request Help /request-help Legal Notice /legal-notice…" at bounding box center [553, 211] width 185 height 227
drag, startPoint x: 471, startPoint y: 241, endPoint x: 471, endPoint y: 186, distance: 54.5
click at [435, 182] on div "Home / Services /services Request Help /request-help Legal Notice /legal-notice…" at bounding box center [553, 210] width 185 height 227
drag, startPoint x: 644, startPoint y: 179, endPoint x: 645, endPoint y: 186, distance: 6.6
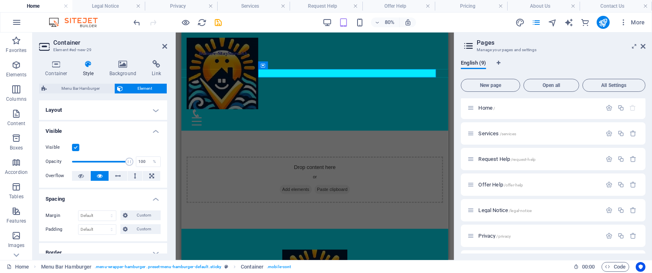
click at [435, 182] on div "Home / Services /services Request Help /request-help Offer Help /offer-help Leg…" at bounding box center [553, 175] width 185 height 155
drag, startPoint x: 644, startPoint y: 180, endPoint x: 644, endPoint y: 186, distance: 5.3
click at [435, 182] on div "Offer Help /offer-help" at bounding box center [553, 185] width 185 height 22
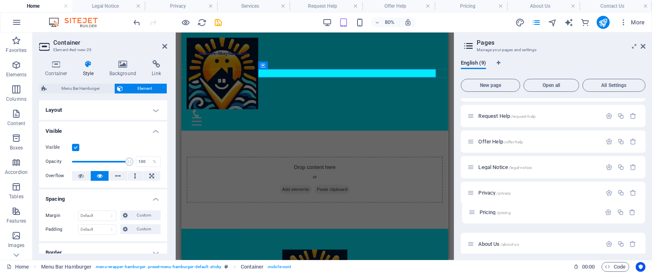
scroll to position [45, 0]
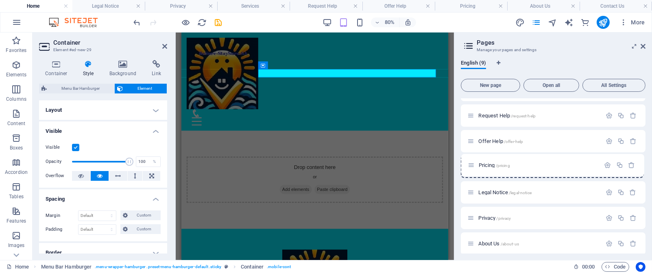
drag, startPoint x: 472, startPoint y: 222, endPoint x: 472, endPoint y: 166, distance: 55.3
click at [435, 166] on div "Home / Services /services Request Help /request-help Offer Help /offer-help Leg…" at bounding box center [553, 166] width 185 height 227
drag, startPoint x: 644, startPoint y: 173, endPoint x: 645, endPoint y: 198, distance: 25.3
click at [435, 182] on div "Home / Services /services Request Help /request-help Offer Help /offer-help Pri…" at bounding box center [553, 175] width 185 height 155
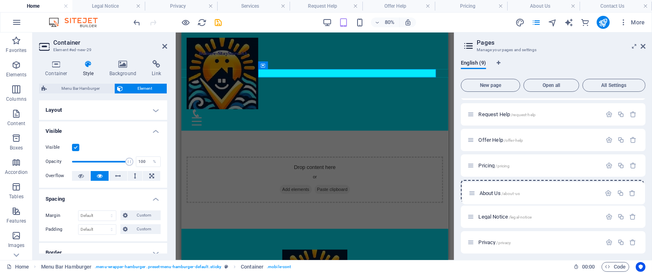
drag, startPoint x: 472, startPoint y: 245, endPoint x: 473, endPoint y: 192, distance: 52.9
click at [435, 182] on div "Home / Services /services Request Help /request-help Offer Help /offer-help Pri…" at bounding box center [553, 165] width 185 height 227
click at [435, 55] on div "English (9) New page Open all All Settings Home / Services /services Request He…" at bounding box center [554, 157] width 198 height 207
drag, startPoint x: 644, startPoint y: 148, endPoint x: 651, endPoint y: 67, distance: 81.2
click at [435, 182] on div "English (9) New page Open all All Settings Home / Services /services Request He…" at bounding box center [554, 157] width 198 height 207
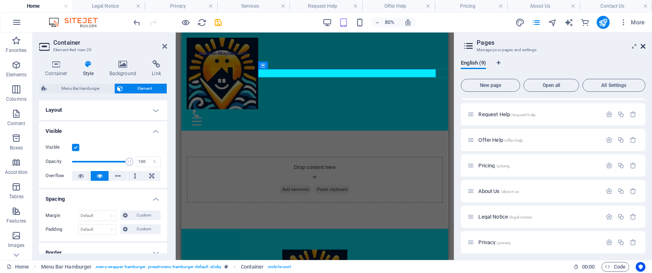
click at [435, 46] on icon at bounding box center [643, 46] width 5 height 7
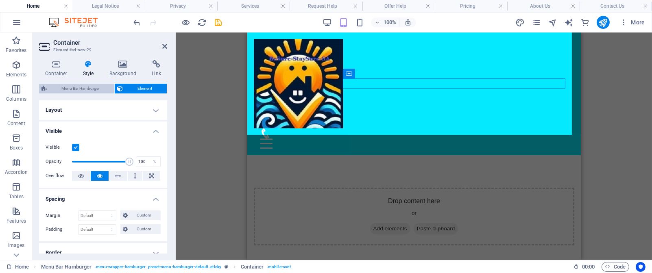
click at [75, 86] on span "Menu Bar Hamburger" at bounding box center [80, 89] width 63 height 10
select select "rem"
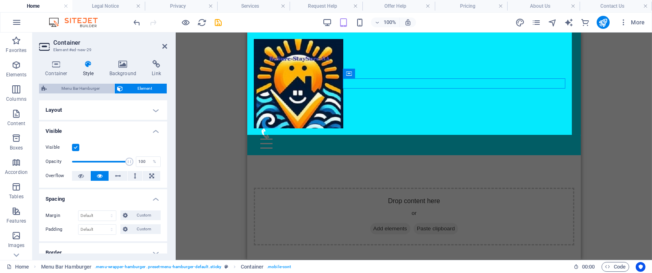
select select "rem"
select select "hover_box_bottom"
select select "px"
select select "rem"
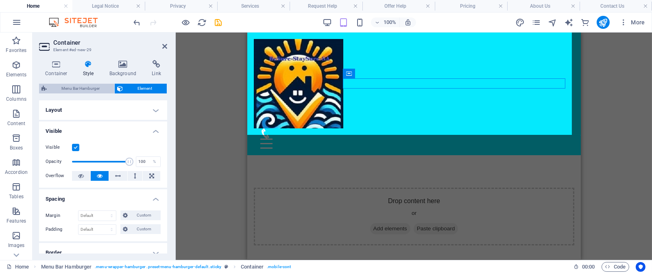
select select "px"
select select
select select "px"
select select "%"
select select "rem"
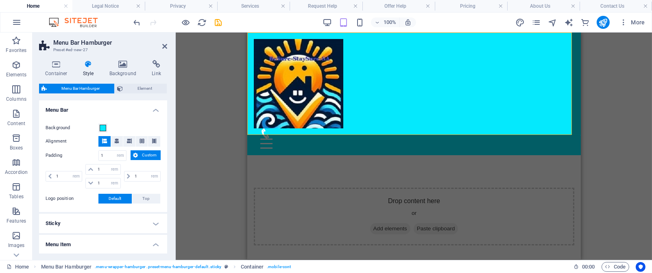
select select
click at [118, 139] on icon at bounding box center [116, 141] width 5 height 5
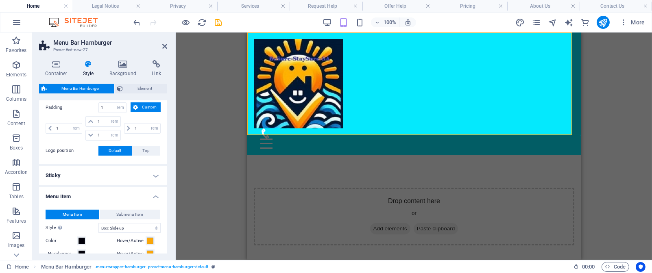
scroll to position [63, 0]
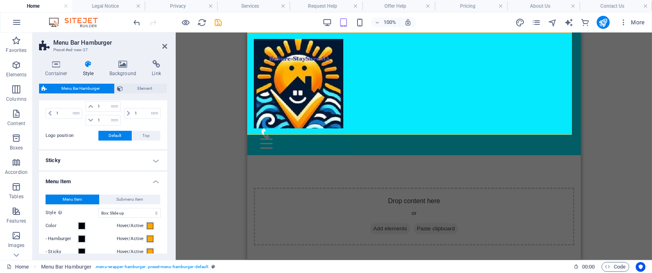
select select
click at [153, 162] on h4 "Sticky" at bounding box center [103, 161] width 128 height 20
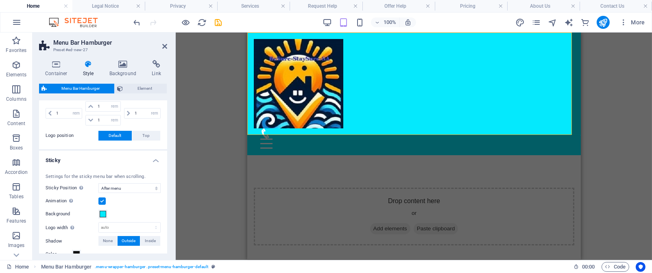
drag, startPoint x: 167, startPoint y: 131, endPoint x: 167, endPoint y: 146, distance: 14.2
click at [167, 146] on div "Container Style Background Link Size Height Default px rem % vh vw Min. height …" at bounding box center [103, 157] width 141 height 207
click at [153, 137] on button "Top" at bounding box center [146, 136] width 28 height 10
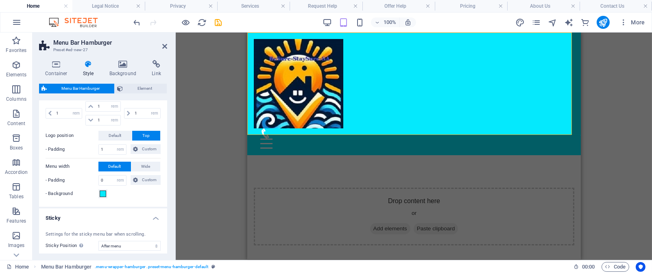
select select
click at [151, 87] on span "Element" at bounding box center [144, 89] width 39 height 10
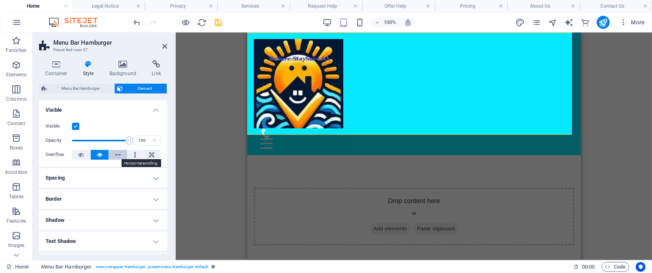
click at [118, 156] on icon at bounding box center [119, 155] width 6 height 10
click at [157, 66] on icon at bounding box center [157, 64] width 22 height 8
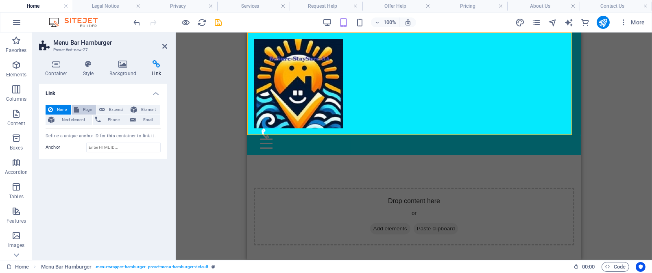
click at [90, 108] on span "Page" at bounding box center [87, 110] width 13 height 10
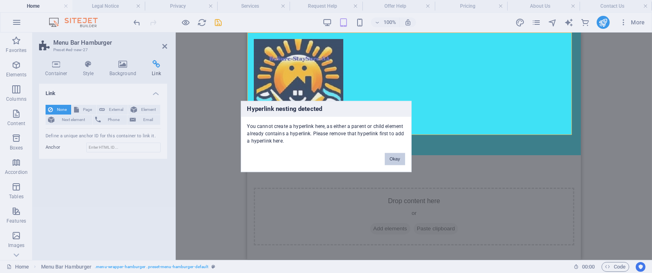
click at [398, 158] on button "Okay" at bounding box center [395, 159] width 20 height 12
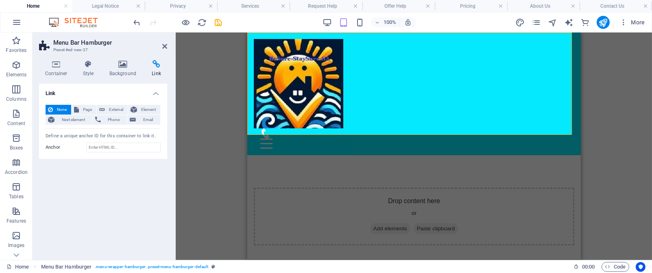
click at [61, 107] on span "None" at bounding box center [61, 110] width 13 height 10
click at [551, 139] on div "Menu" at bounding box center [414, 144] width 308 height 10
click at [551, 129] on figure at bounding box center [410, 134] width 301 height 10
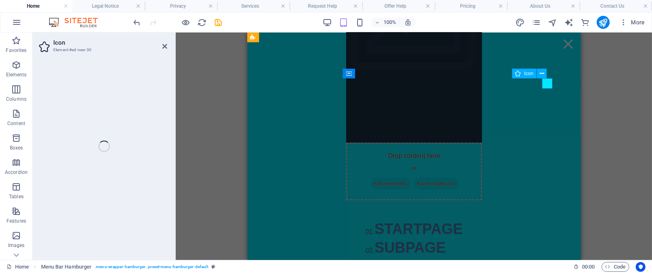
select select "xMidYMid"
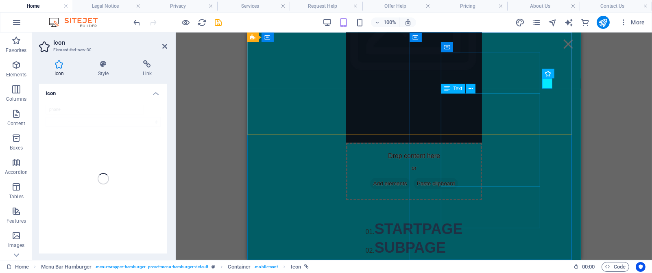
click at [463, 220] on div "01. STARTPAGE 02. SUBPAGE 03. SUBPAGE 04. SUBPAGE 05. SUBPAGE" at bounding box center [413, 267] width 97 height 94
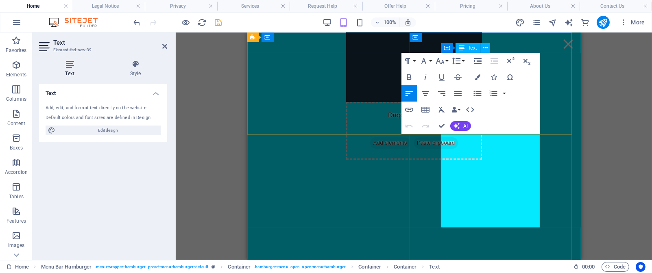
click at [463, 262] on span "STARTPAGE" at bounding box center [418, 270] width 88 height 17
drag, startPoint x: 538, startPoint y: 143, endPoint x: 454, endPoint y: 144, distance: 83.8
click at [454, 262] on span "STARTPAGE" at bounding box center [418, 270] width 88 height 17
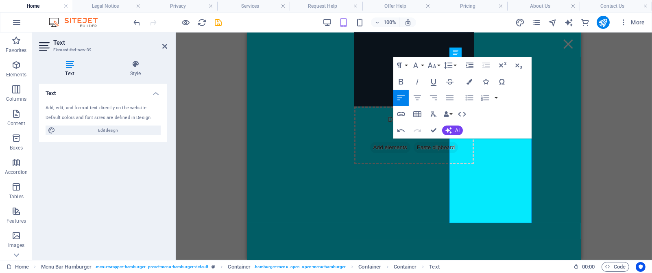
click at [602, 81] on div "Placeholder Menu Bar Hamburger Logo Container Container Placeholder Footer Skad…" at bounding box center [414, 147] width 477 height 228
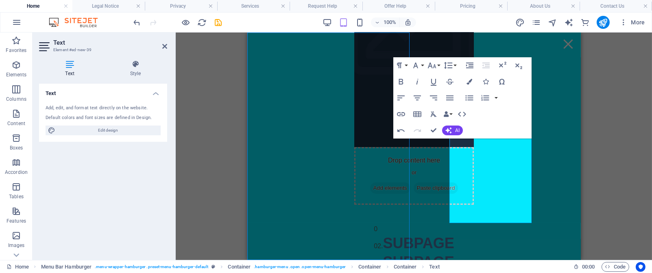
select select "%"
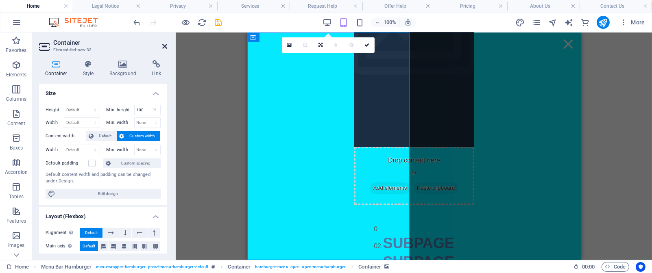
click at [163, 46] on icon at bounding box center [164, 46] width 5 height 7
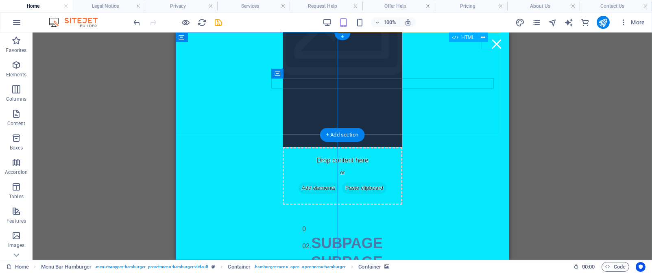
click at [490, 44] on div "Menu" at bounding box center [496, 44] width 12 height 10
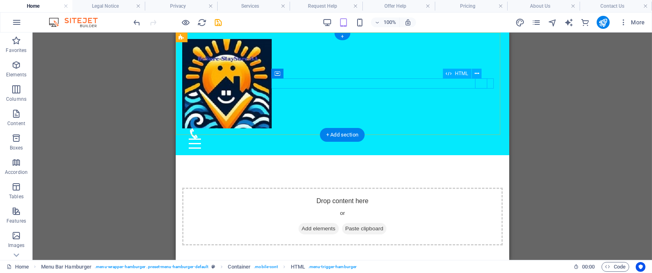
click at [479, 139] on div "Menu" at bounding box center [342, 144] width 308 height 10
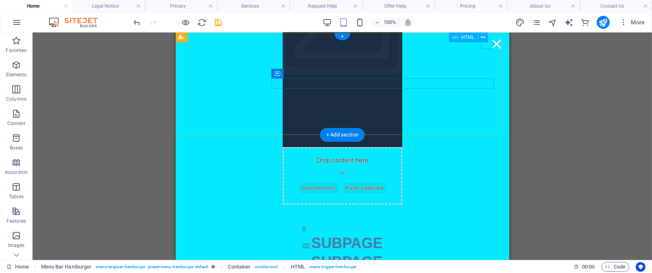
click at [490, 45] on div "Menu" at bounding box center [496, 44] width 12 height 10
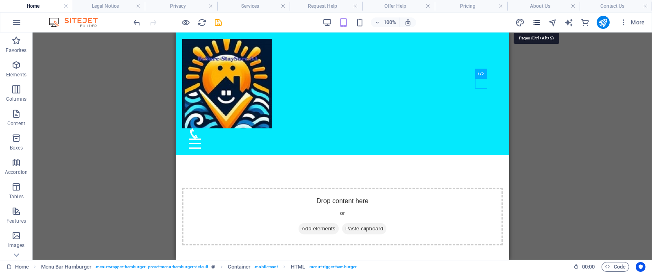
click at [538, 26] on icon "pages" at bounding box center [536, 22] width 9 height 9
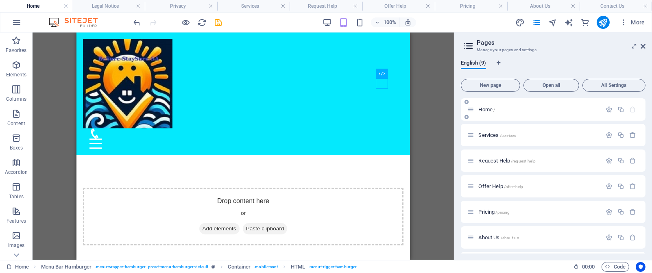
click at [517, 111] on p "Home /" at bounding box center [539, 109] width 120 height 5
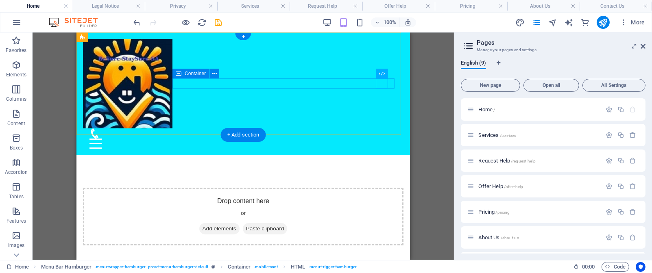
click at [300, 129] on div "Menu" at bounding box center [243, 139] width 321 height 20
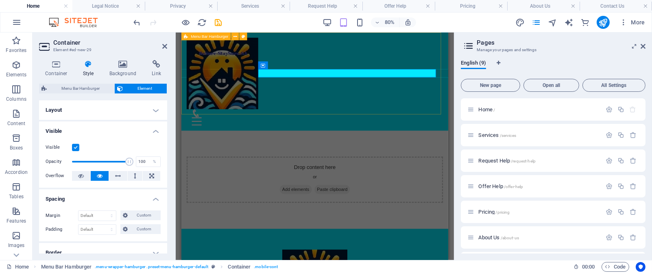
click at [292, 101] on div "Menu Drop content here or Add elements Paste clipboard 0 02. SUBPAGE 03. SUBPAG…" at bounding box center [349, 94] width 334 height 123
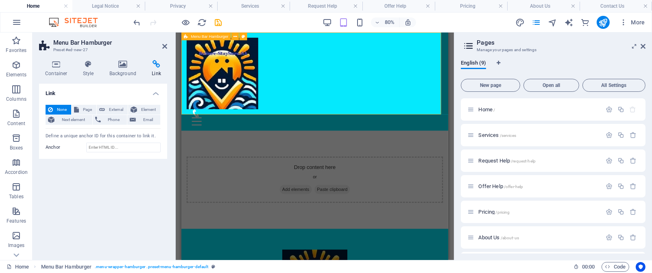
click at [304, 98] on div "Menu Drop content here or Add elements Paste clipboard 0 02. SUBPAGE 03. SUBPAG…" at bounding box center [349, 94] width 334 height 123
click at [59, 66] on icon at bounding box center [56, 64] width 35 height 8
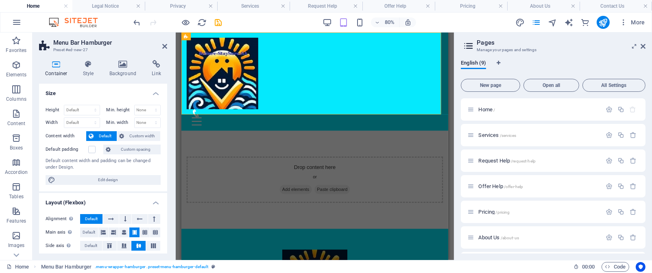
click at [59, 66] on icon at bounding box center [56, 64] width 35 height 8
click at [352, 105] on div "Menu Drop content here or Add elements Paste clipboard 0 02. SUBPAGE 03. SUBPAG…" at bounding box center [349, 94] width 334 height 123
click at [166, 45] on icon at bounding box center [164, 46] width 5 height 7
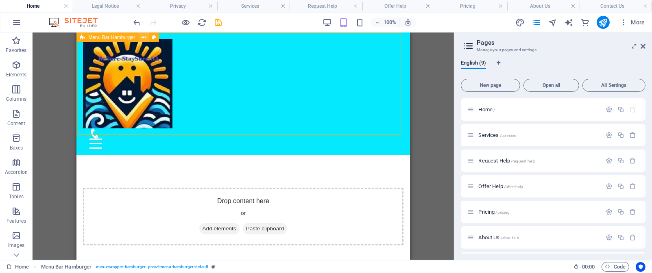
click at [144, 39] on icon at bounding box center [144, 37] width 4 height 9
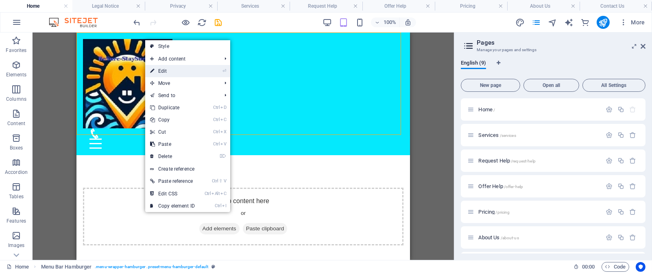
click at [189, 73] on link "⏎ Edit" at bounding box center [172, 71] width 55 height 12
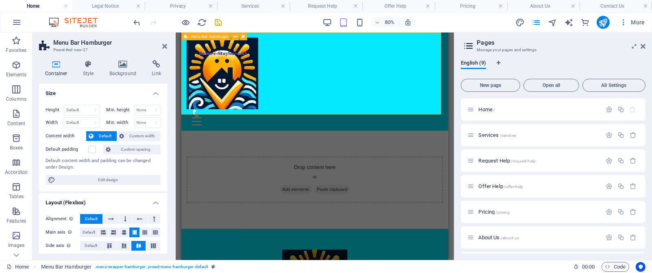
click at [391, 54] on div "Menu Drop content here or Add elements Paste clipboard 0 02. SUBPAGE 03. SUBPAG…" at bounding box center [349, 94] width 334 height 123
click at [163, 46] on icon at bounding box center [164, 46] width 5 height 7
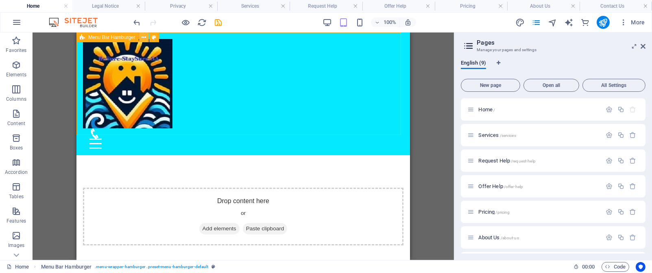
click at [144, 39] on icon at bounding box center [144, 37] width 4 height 9
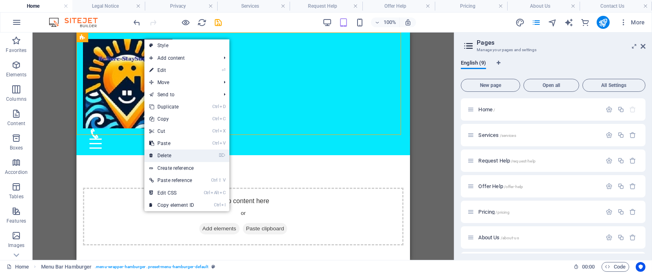
click at [188, 153] on link "⌦ Delete" at bounding box center [171, 156] width 55 height 12
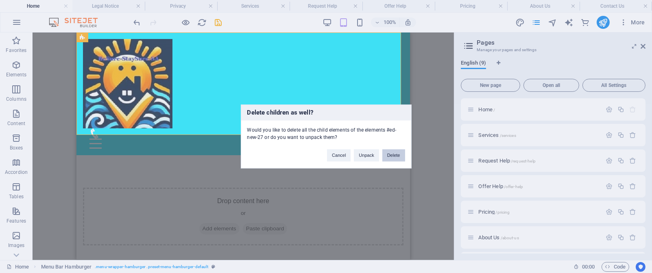
click at [394, 156] on button "Delete" at bounding box center [394, 156] width 23 height 12
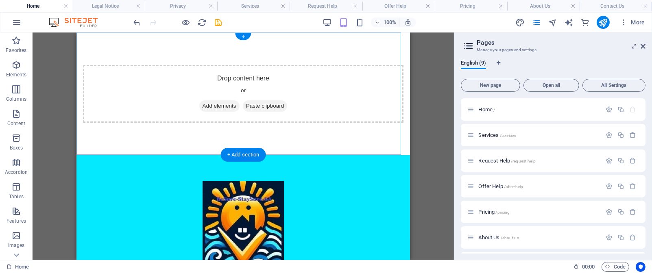
click at [243, 36] on div "+" at bounding box center [244, 36] width 16 height 7
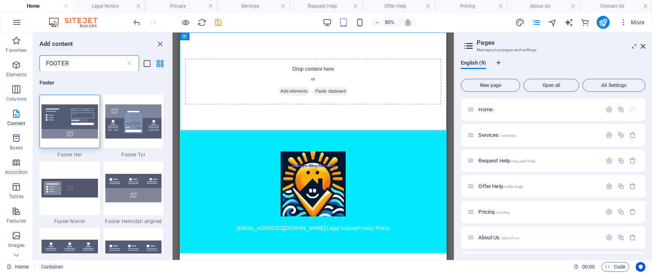
click at [87, 61] on input "FOOTER" at bounding box center [82, 63] width 86 height 16
type input "F"
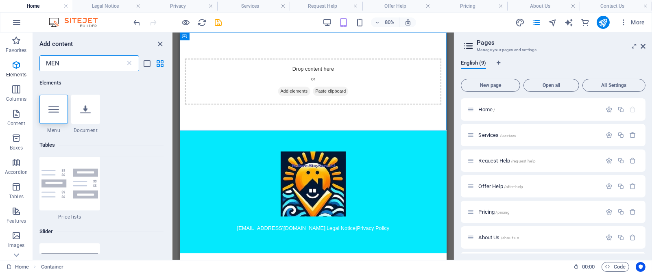
type input "MENU"
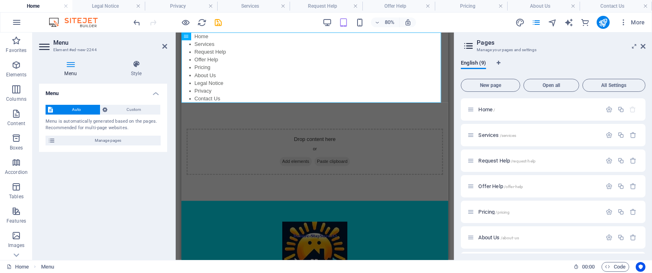
click at [81, 109] on span "Auto" at bounding box center [76, 110] width 42 height 10
click at [317, 80] on nav "Home Services Request Help Offer Help Pricing About Us Legal Notice Privacy Con…" at bounding box center [349, 77] width 334 height 88
click at [136, 65] on icon at bounding box center [136, 64] width 62 height 8
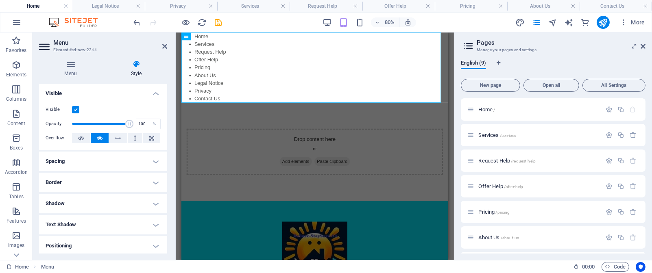
click at [136, 65] on icon at bounding box center [136, 64] width 62 height 8
click at [165, 46] on icon at bounding box center [164, 46] width 5 height 7
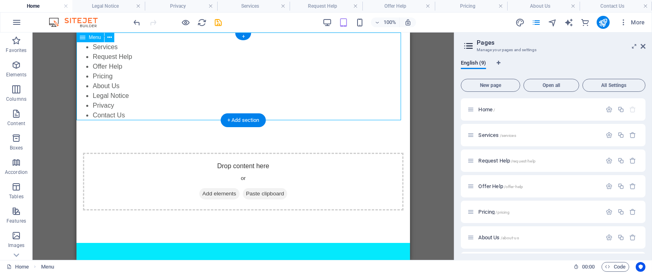
click at [165, 46] on nav "Home Services Request Help Offer Help Pricing About Us Legal Notice Privacy Con…" at bounding box center [244, 77] width 334 height 88
click at [109, 36] on icon at bounding box center [109, 37] width 4 height 9
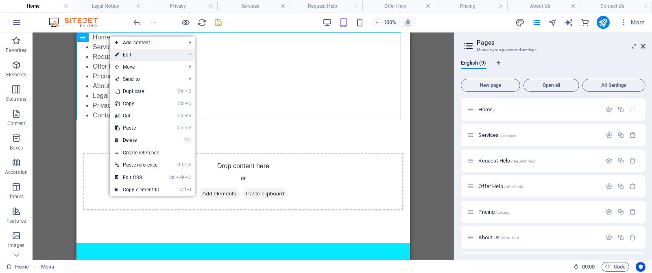
click at [132, 52] on link "⏎ Edit" at bounding box center [137, 55] width 55 height 12
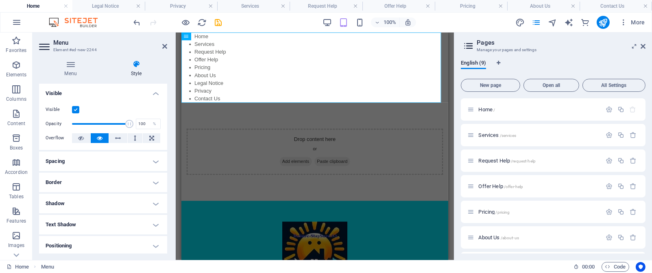
click at [132, 52] on h3 "Element #ed-new-2244" at bounding box center [102, 49] width 98 height 7
click at [270, 63] on nav "Home Services Request Help Offer Help Pricing About Us Legal Notice Privacy Con…" at bounding box center [349, 77] width 334 height 88
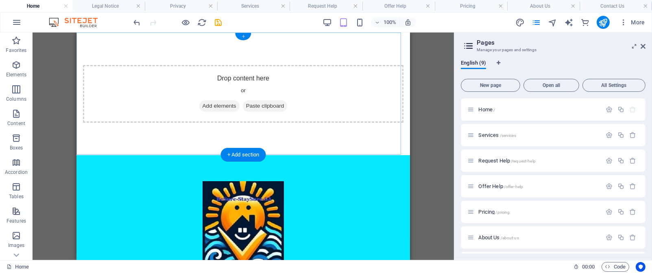
click at [245, 37] on div "+" at bounding box center [244, 36] width 16 height 7
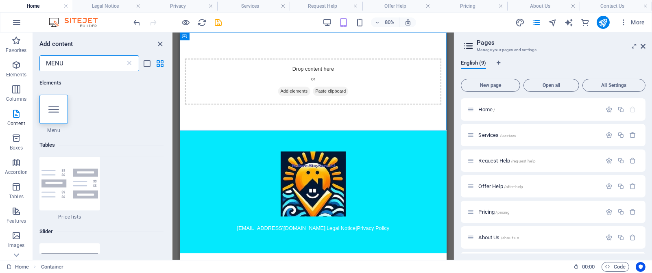
click at [90, 64] on input "MENU" at bounding box center [82, 63] width 86 height 16
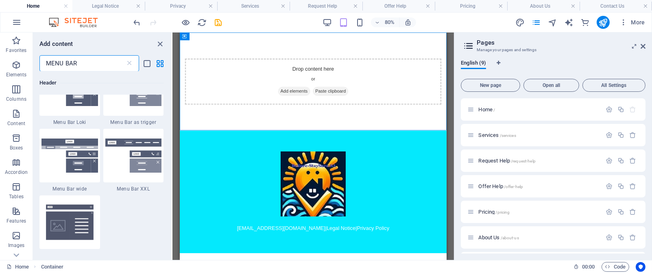
scroll to position [175, 0]
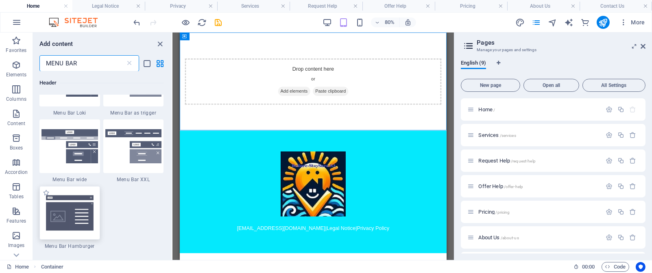
type input "MENU BAR"
click at [70, 214] on img at bounding box center [70, 213] width 57 height 37
click at [173, 214] on div "Drag here to replace the existing content. Press “Ctrl” if you want to create a…" at bounding box center [314, 147] width 282 height 228
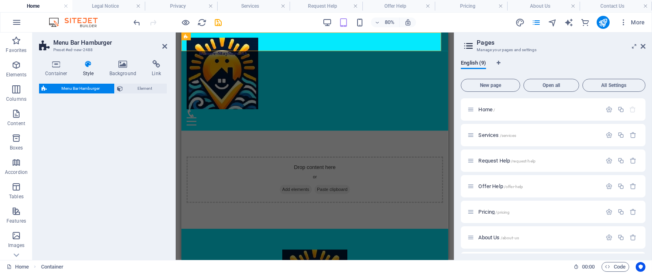
select select "rem"
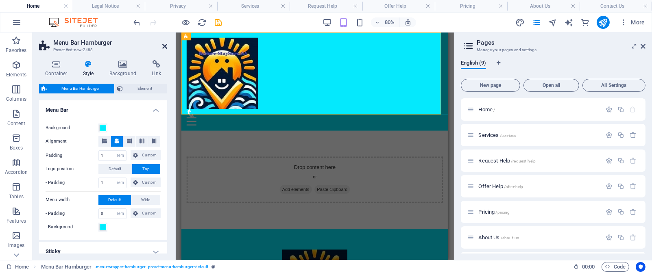
click at [165, 46] on icon at bounding box center [164, 46] width 5 height 7
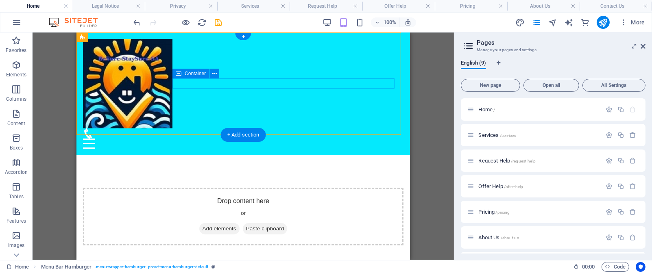
click at [304, 129] on div "Menu" at bounding box center [243, 139] width 321 height 20
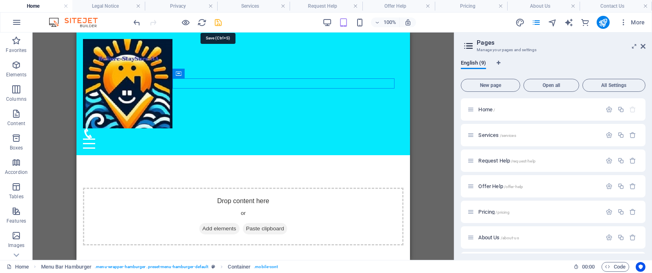
click at [218, 25] on icon "save" at bounding box center [218, 22] width 9 height 9
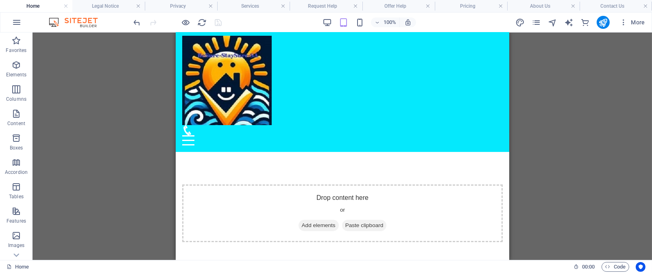
scroll to position [0, 0]
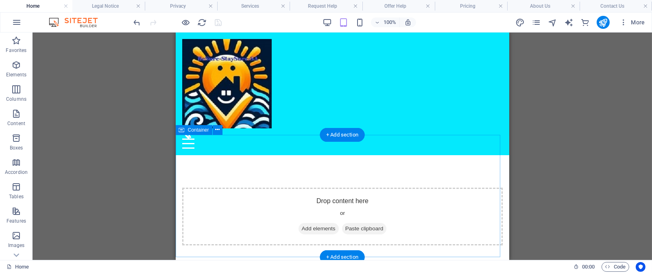
click at [306, 223] on span "Add elements" at bounding box center [318, 228] width 40 height 11
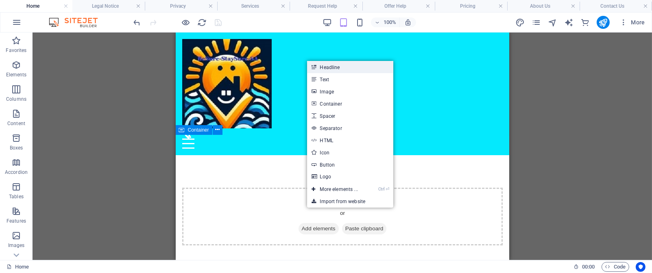
click at [341, 67] on link "Headline" at bounding box center [350, 67] width 86 height 12
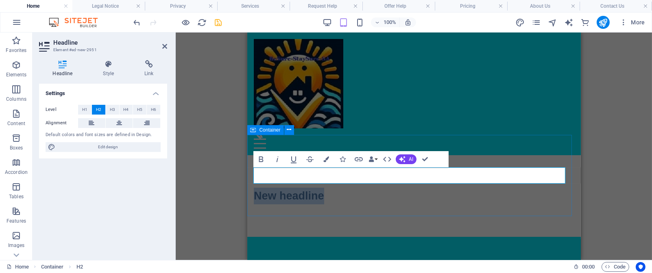
click at [329, 188] on h2 "New headline" at bounding box center [414, 196] width 321 height 17
click at [343, 188] on h2 "​BeSure StaySureSA" at bounding box center [414, 196] width 321 height 17
drag, startPoint x: 370, startPoint y: 173, endPoint x: 254, endPoint y: 170, distance: 115.2
click at [254, 188] on h2 "BeSure StaySure - SA" at bounding box center [414, 196] width 321 height 17
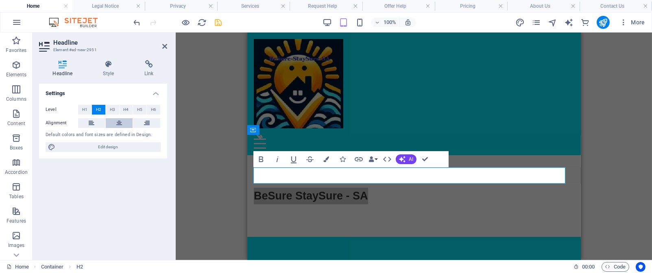
click at [118, 124] on icon at bounding box center [119, 123] width 6 height 10
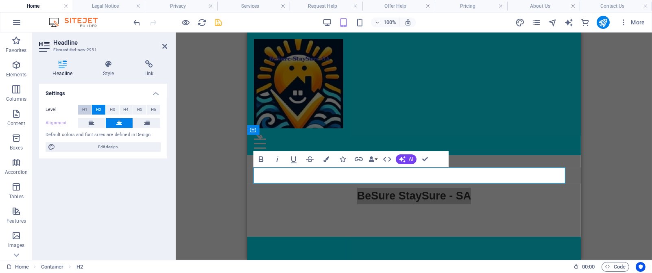
click at [87, 109] on span "H1" at bounding box center [84, 110] width 5 height 10
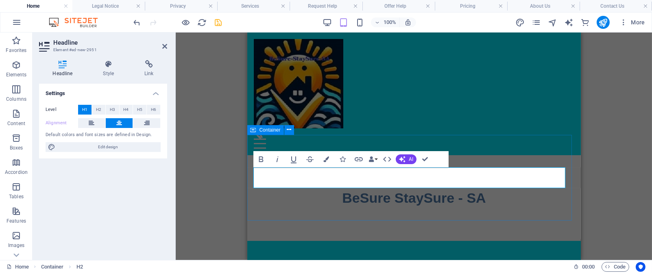
click at [504, 188] on h1 "BeSure StaySure - SA" at bounding box center [414, 198] width 321 height 21
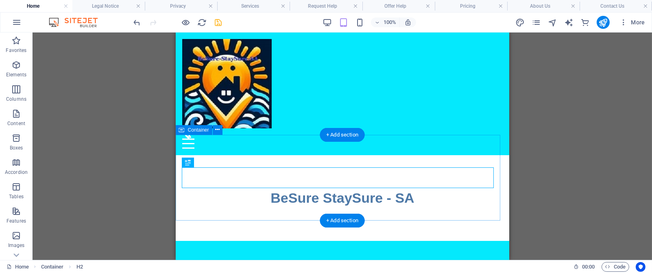
click at [397, 155] on div "BeSure StaySure - SA" at bounding box center [342, 198] width 334 height 86
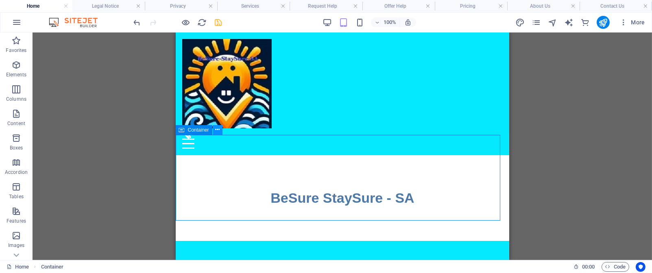
click at [217, 131] on icon at bounding box center [217, 130] width 4 height 9
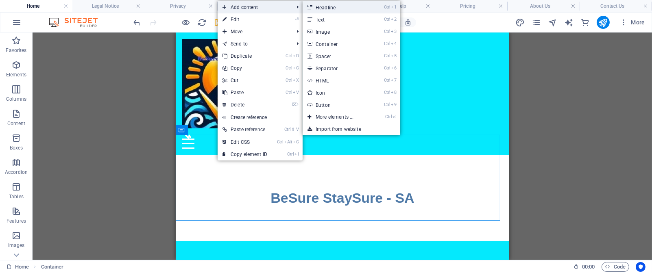
click at [331, 9] on link "Ctrl 1 Headline" at bounding box center [336, 7] width 67 height 12
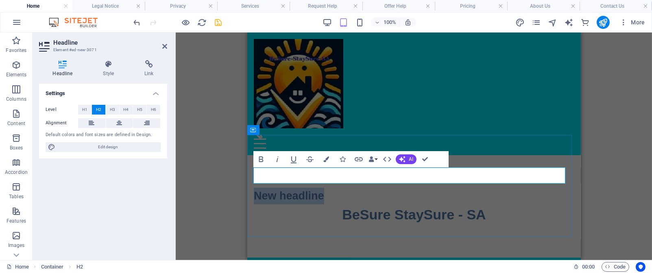
click at [335, 188] on h2 "New headline" at bounding box center [414, 196] width 321 height 17
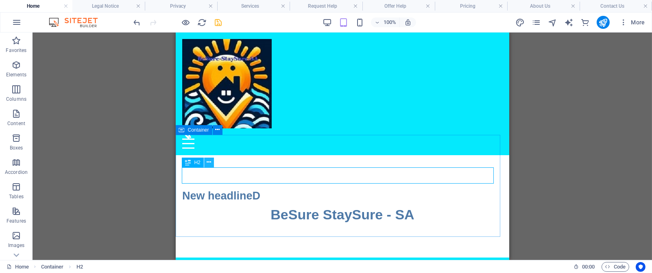
click at [209, 165] on icon at bounding box center [209, 162] width 4 height 9
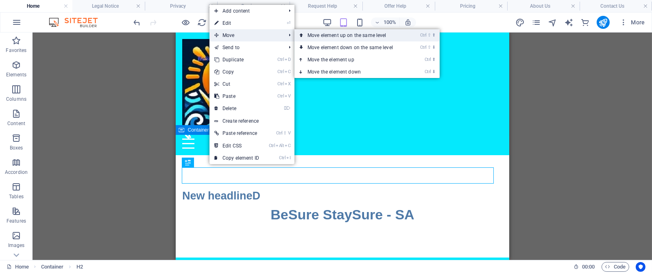
click at [321, 34] on link "Ctrl ⇧ ⬆ Move element up on the same level" at bounding box center [352, 35] width 115 height 12
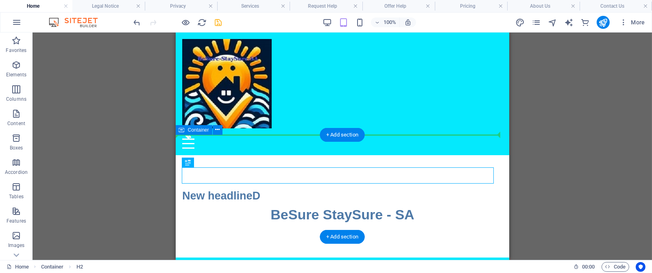
drag, startPoint x: 310, startPoint y: 170, endPoint x: 310, endPoint y: 140, distance: 29.3
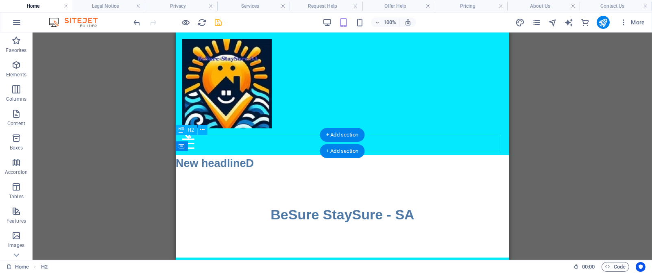
click at [310, 155] on div "New headlineD" at bounding box center [342, 163] width 334 height 17
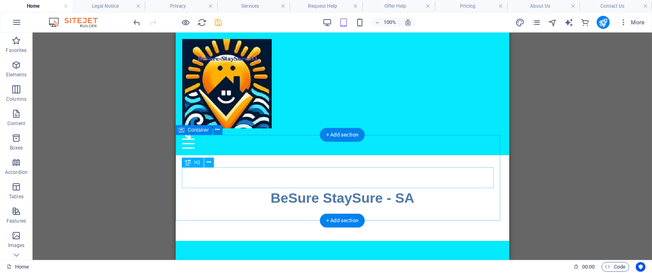
click at [313, 188] on div "BeSure StaySure - SA" at bounding box center [342, 198] width 321 height 21
drag, startPoint x: 313, startPoint y: 173, endPoint x: 314, endPoint y: 140, distance: 33.0
click at [314, 155] on div "BeSure StaySure - SA" at bounding box center [342, 198] width 334 height 86
click at [260, 188] on div "BeSure StaySure - SA" at bounding box center [342, 198] width 321 height 21
drag, startPoint x: 260, startPoint y: 177, endPoint x: 262, endPoint y: 137, distance: 39.9
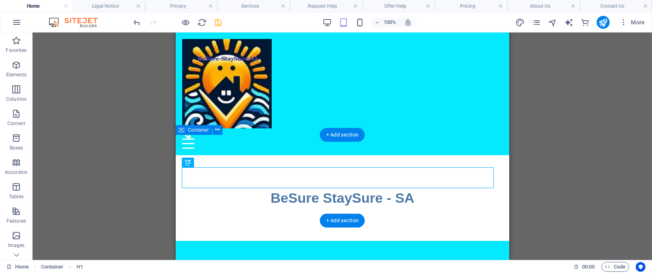
click at [262, 155] on div "BeSure StaySure - SA" at bounding box center [342, 198] width 334 height 86
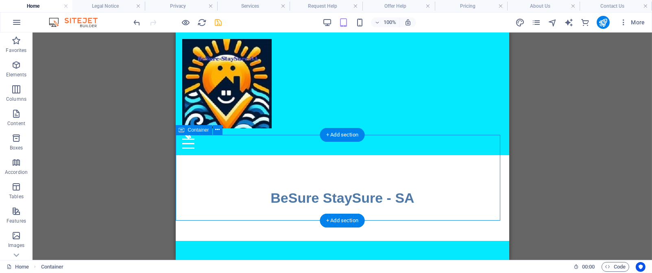
click at [262, 155] on div "BeSure StaySure - SA" at bounding box center [342, 198] width 334 height 86
click at [217, 133] on icon at bounding box center [217, 130] width 4 height 9
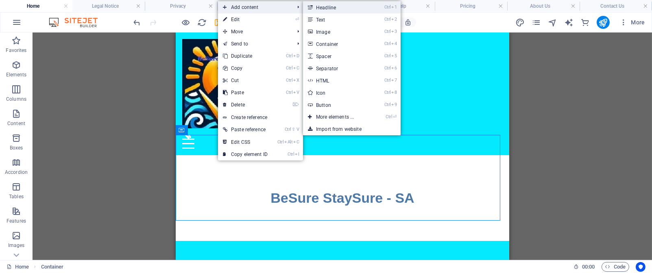
click at [329, 9] on link "Ctrl 1 Headline" at bounding box center [336, 7] width 67 height 12
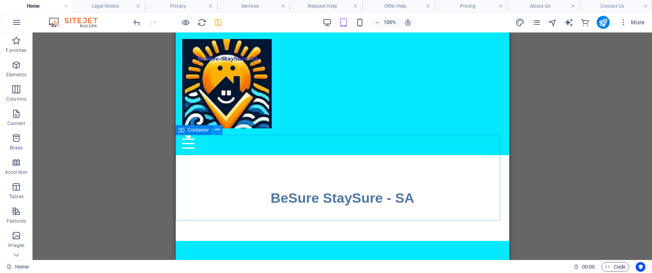
click at [218, 131] on icon at bounding box center [217, 130] width 4 height 9
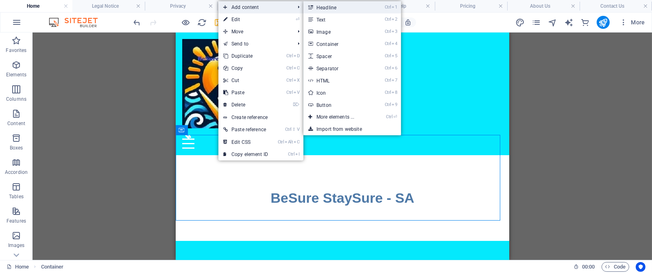
click at [337, 12] on link "Ctrl 1 Headline" at bounding box center [337, 7] width 67 height 12
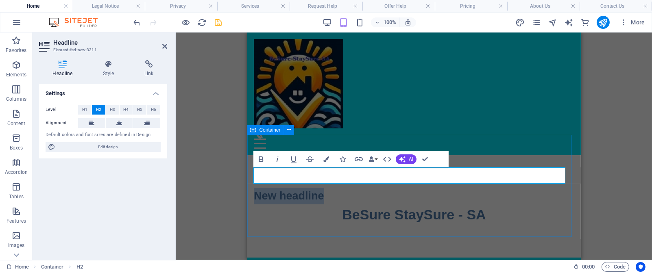
click at [324, 188] on h2 "New headline" at bounding box center [414, 196] width 321 height 17
click at [343, 188] on h2 "​BeSure StaySure SA" at bounding box center [414, 196] width 321 height 17
drag, startPoint x: 369, startPoint y: 176, endPoint x: 255, endPoint y: 177, distance: 114.4
click at [255, 188] on h2 "BeSure StaySure - SA" at bounding box center [414, 196] width 321 height 17
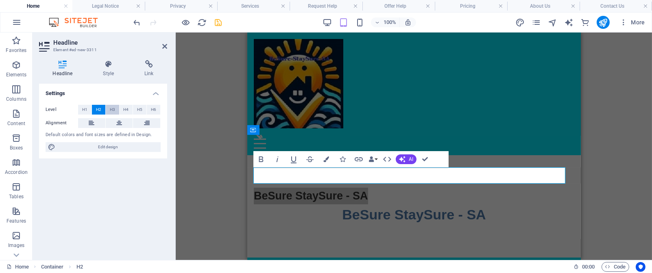
click at [112, 108] on span "H3" at bounding box center [112, 110] width 5 height 10
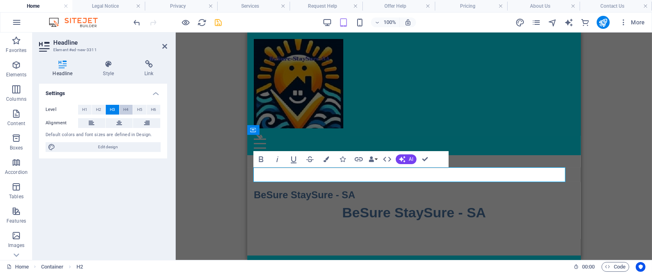
click at [126, 109] on span "H4" at bounding box center [125, 110] width 5 height 10
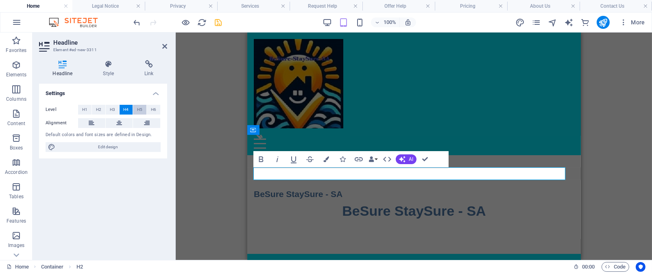
click at [139, 110] on span "H5" at bounding box center [139, 110] width 5 height 10
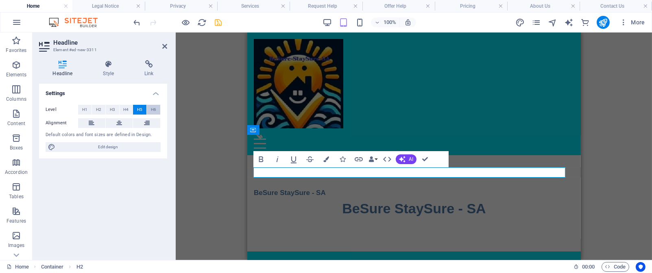
click at [154, 111] on span "H6" at bounding box center [153, 110] width 5 height 10
click at [87, 111] on span "H1" at bounding box center [84, 110] width 5 height 10
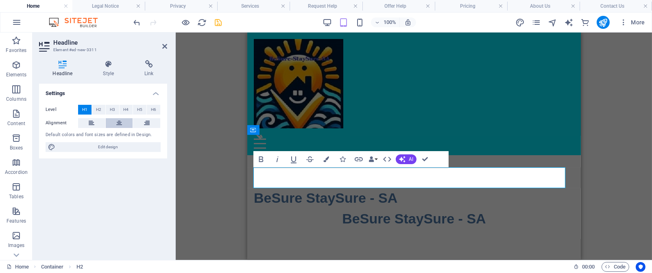
click at [120, 124] on icon at bounding box center [119, 123] width 6 height 10
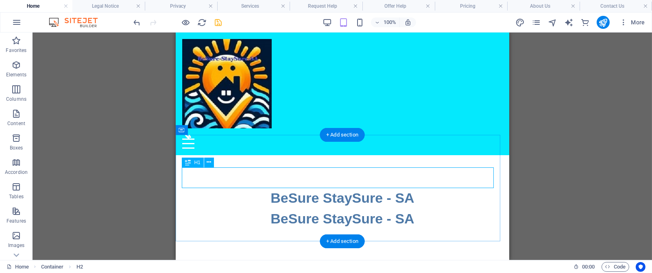
click at [247, 188] on div "BeSure StaySure - SA" at bounding box center [342, 198] width 321 height 21
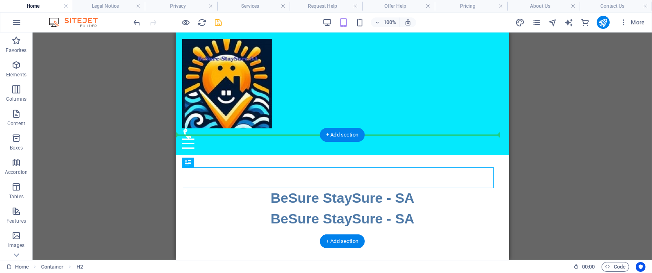
drag, startPoint x: 247, startPoint y: 178, endPoint x: 250, endPoint y: 142, distance: 35.9
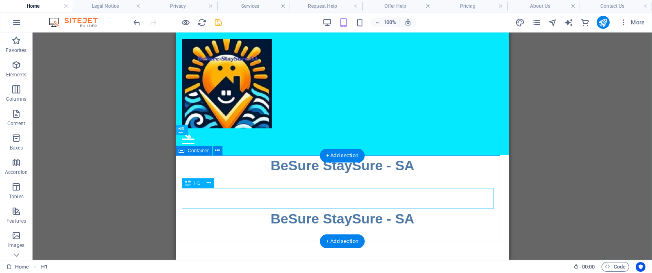
click at [286, 209] on div "BeSure StaySure - SA" at bounding box center [342, 219] width 321 height 21
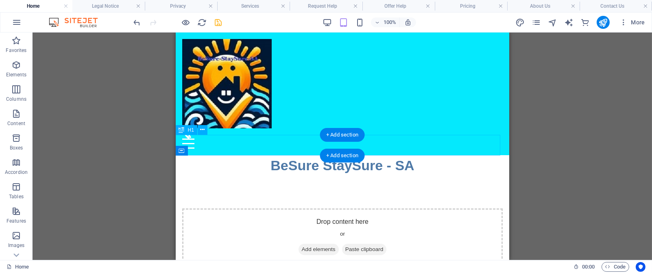
click at [436, 155] on div "BeSure StaySure - SA" at bounding box center [342, 165] width 334 height 21
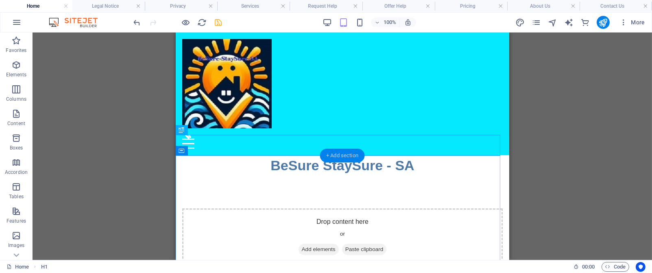
click at [355, 156] on div "+ Add section" at bounding box center [342, 156] width 45 height 14
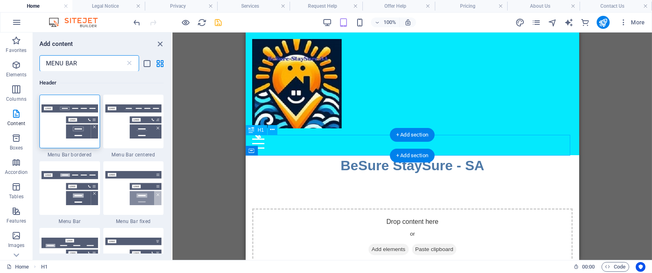
click at [283, 155] on div "BeSure StaySure - SA" at bounding box center [412, 165] width 334 height 21
click at [273, 155] on div "BeSure StaySure - SA" at bounding box center [412, 165] width 334 height 21
click at [294, 176] on div "Drop content here or Add elements Paste clipboard" at bounding box center [412, 237] width 334 height 123
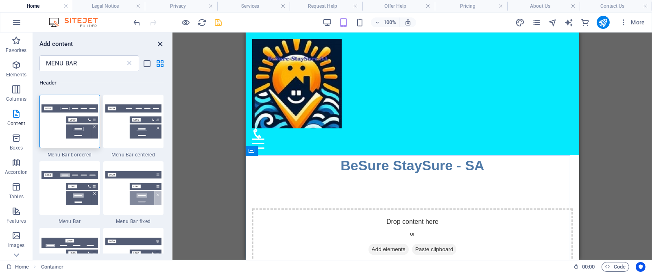
click at [160, 43] on icon "close panel" at bounding box center [160, 43] width 9 height 9
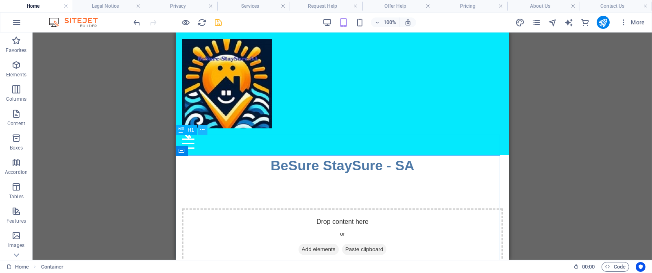
click at [203, 131] on icon at bounding box center [202, 130] width 4 height 9
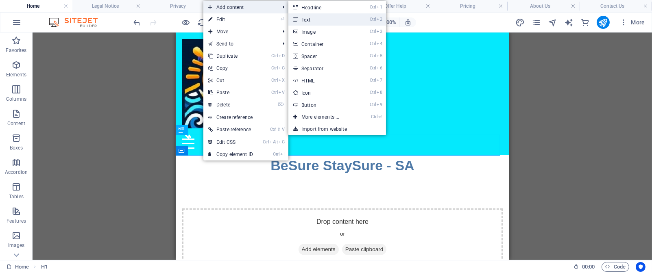
click at [313, 21] on link "Ctrl 2 Text" at bounding box center [322, 19] width 67 height 12
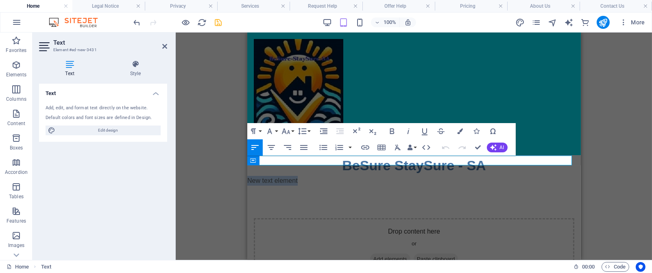
click at [306, 176] on p "New text element" at bounding box center [414, 181] width 334 height 10
click at [300, 176] on p "N" at bounding box center [414, 181] width 334 height 10
click at [287, 146] on icon "button" at bounding box center [287, 147] width 7 height 5
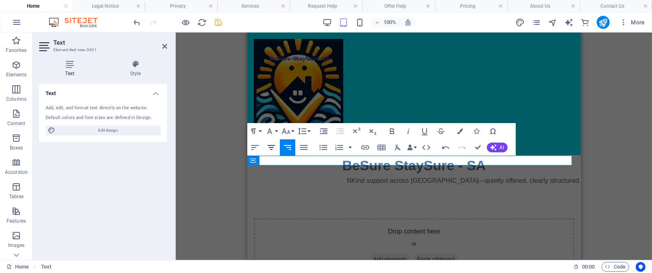
click at [273, 146] on icon "button" at bounding box center [271, 147] width 7 height 5
click at [313, 176] on p "NKind support across South Africa—quietly offered, clearly structured." at bounding box center [414, 181] width 334 height 10
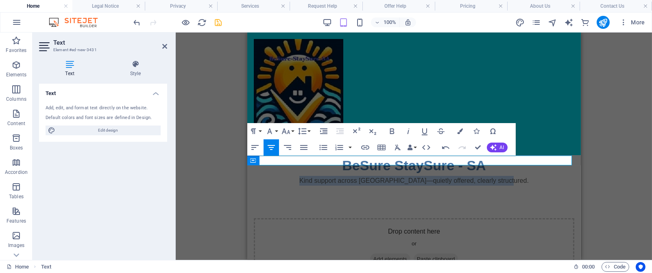
drag, startPoint x: 508, startPoint y: 162, endPoint x: 310, endPoint y: 159, distance: 198.6
click at [310, 176] on p "Kind support across South Africa—quietly offered, clearly structured." at bounding box center [414, 181] width 334 height 10
click at [392, 131] on icon "button" at bounding box center [392, 132] width 4 height 6
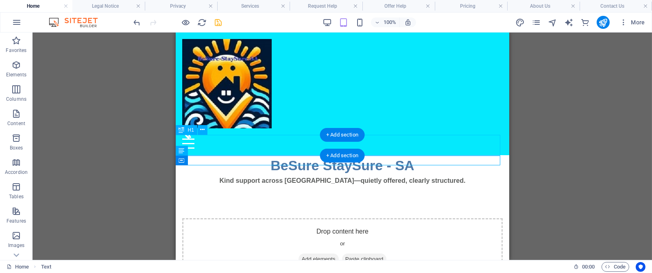
click at [401, 155] on div "BeSure StaySure - SA" at bounding box center [342, 165] width 334 height 21
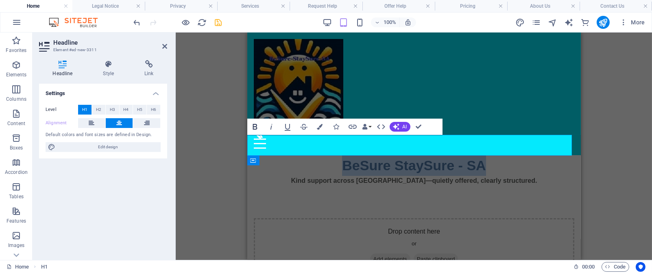
click at [254, 126] on icon "button" at bounding box center [255, 127] width 10 height 10
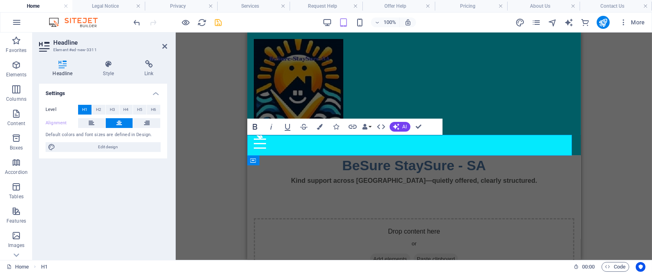
click at [254, 126] on icon "button" at bounding box center [255, 127] width 10 height 10
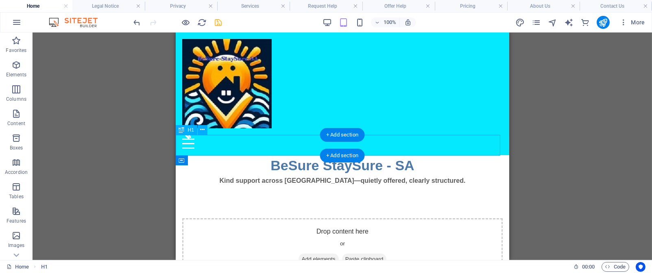
click at [457, 155] on div "BeSure StaySure - SA" at bounding box center [342, 165] width 334 height 21
click at [391, 155] on div "BeSure StaySure - SA" at bounding box center [342, 165] width 334 height 21
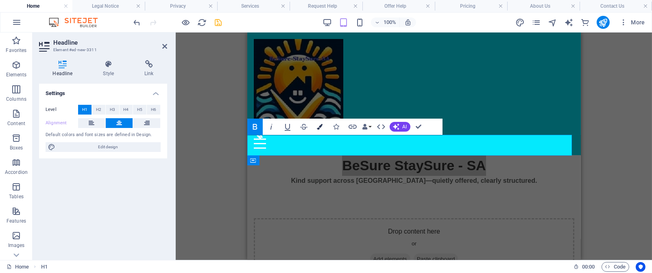
click at [319, 126] on icon "button" at bounding box center [320, 127] width 6 height 6
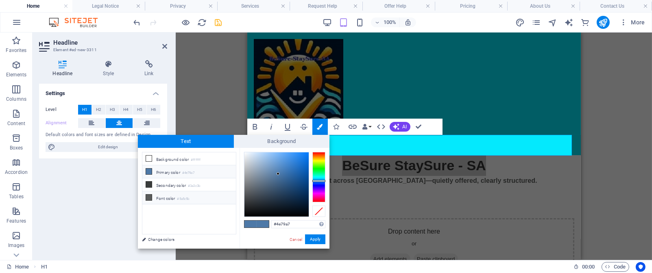
click at [148, 198] on icon at bounding box center [149, 198] width 6 height 6
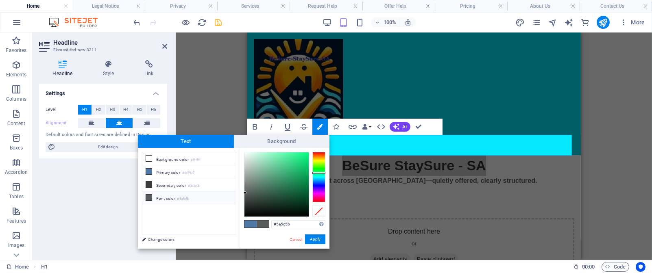
type input "#060606"
click at [245, 215] on div at bounding box center [277, 185] width 64 height 64
click at [317, 240] on button "Apply" at bounding box center [315, 240] width 20 height 10
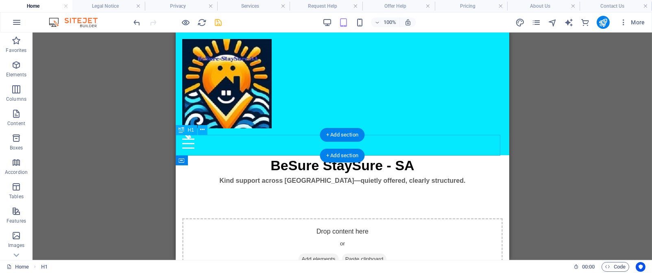
click at [435, 155] on div "BeSure StaySure - SA" at bounding box center [342, 165] width 334 height 21
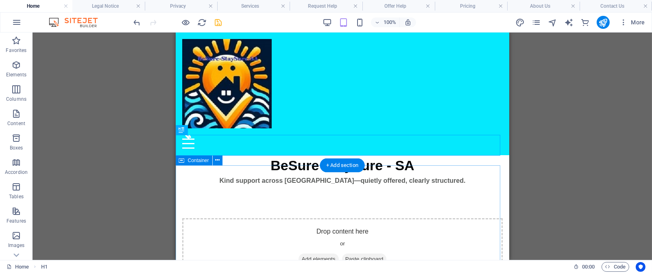
click at [437, 186] on div "Drop content here or Add elements Paste clipboard" at bounding box center [342, 247] width 334 height 123
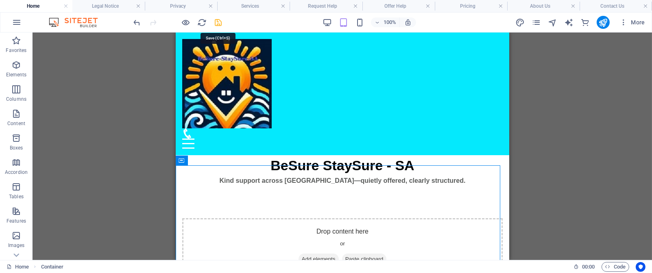
click at [220, 24] on icon "save" at bounding box center [218, 22] width 9 height 9
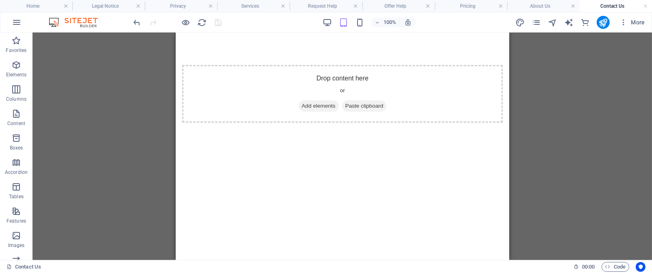
click at [591, 128] on div "Drag here to replace the existing content. Press “Ctrl” if you want to create a…" at bounding box center [343, 147] width 620 height 228
click at [319, 45] on div "Drop content here or Add elements Paste clipboard" at bounding box center [342, 94] width 334 height 123
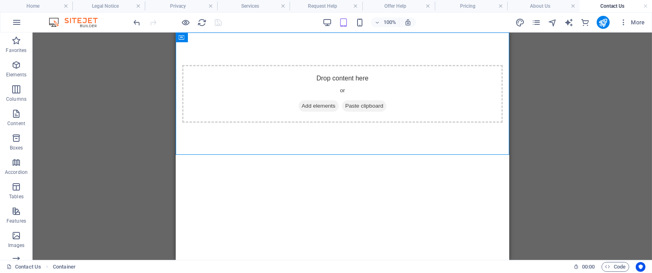
click at [87, 96] on div "Drag here to replace the existing content. Press “Ctrl” if you want to create a…" at bounding box center [343, 147] width 620 height 228
click at [569, 153] on div "Drag here to replace the existing content. Press “Ctrl” if you want to create a…" at bounding box center [343, 147] width 620 height 228
click at [577, 109] on div "Drag here to replace the existing content. Press “Ctrl” if you want to create a…" at bounding box center [343, 147] width 620 height 228
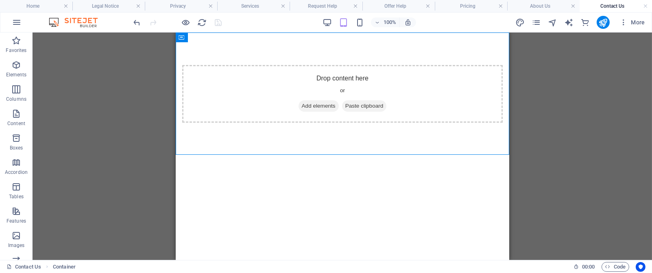
click at [149, 55] on div "Drag here to replace the existing content. Press “Ctrl” if you want to create a…" at bounding box center [343, 147] width 620 height 228
click at [519, 83] on div "Drag here to replace the existing content. Press “Ctrl” if you want to create a…" at bounding box center [343, 147] width 620 height 228
click at [538, 22] on icon "pages" at bounding box center [536, 22] width 9 height 9
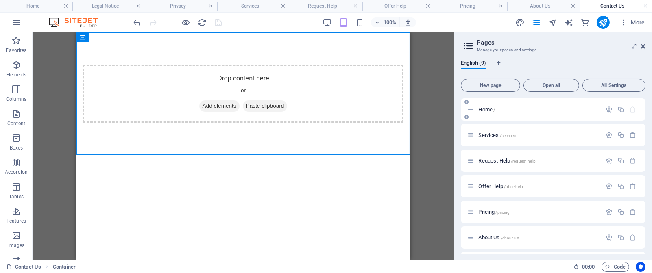
click at [510, 110] on p "Home /" at bounding box center [539, 109] width 120 height 5
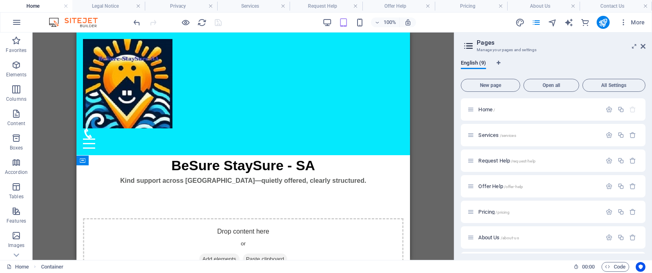
click at [429, 101] on div "Placeholder Menu Bar Hamburger Logo Container Container Placeholder Footer Skad…" at bounding box center [244, 147] width 422 height 228
click at [644, 47] on icon at bounding box center [643, 46] width 5 height 7
